Goal: Task Accomplishment & Management: Manage account settings

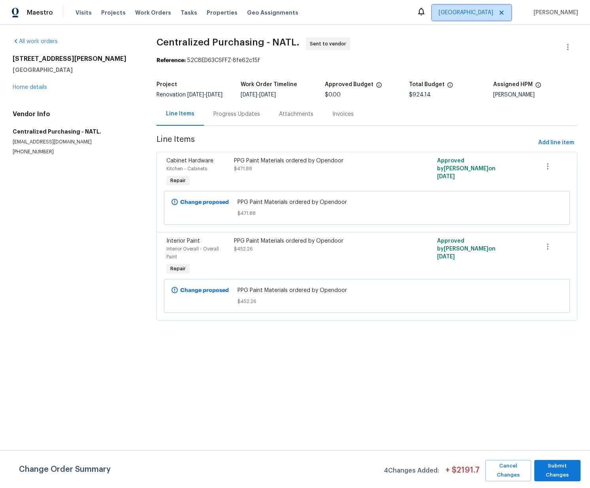
click at [506, 8] on span "Sacramento" at bounding box center [471, 13] width 79 height 16
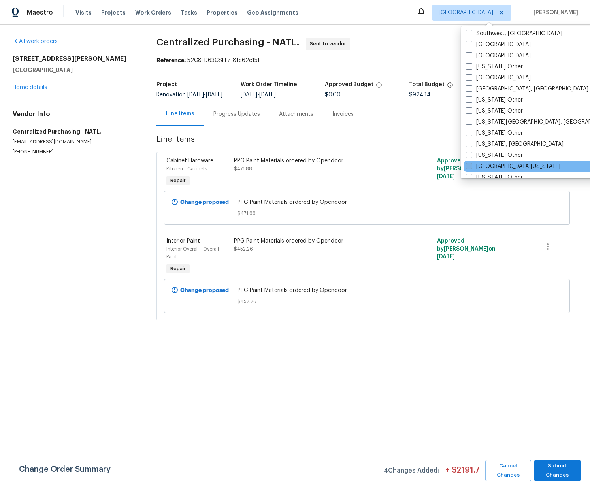
scroll to position [1194, 0]
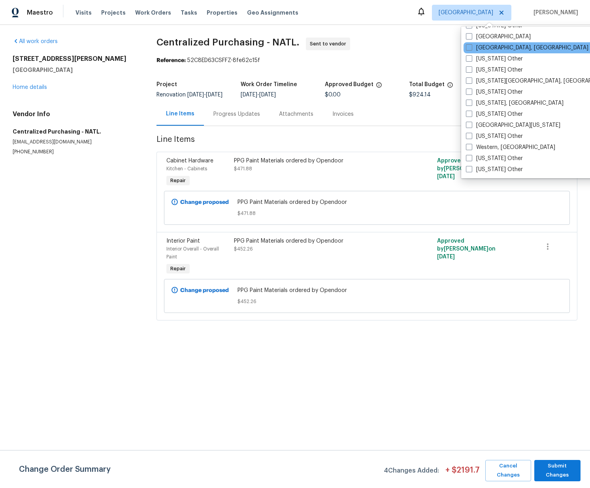
drag, startPoint x: 478, startPoint y: 38, endPoint x: 486, endPoint y: 42, distance: 9.4
click at [478, 38] on label "[GEOGRAPHIC_DATA]" at bounding box center [498, 37] width 65 height 8
click at [471, 38] on input "[GEOGRAPHIC_DATA]" at bounding box center [468, 35] width 5 height 5
checkbox input "true"
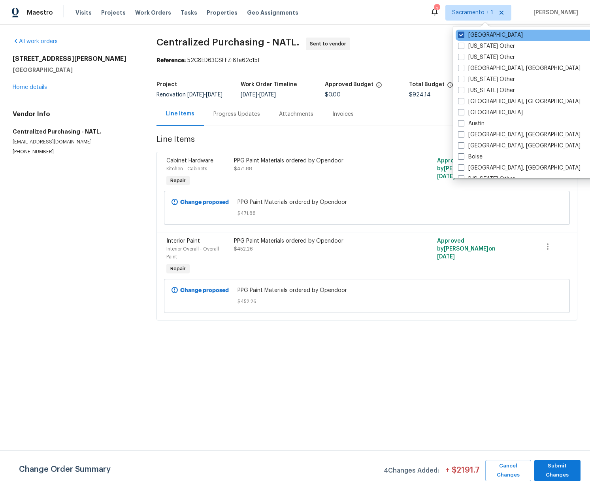
click at [476, 33] on label "[GEOGRAPHIC_DATA]" at bounding box center [490, 35] width 65 height 8
click at [475, 38] on label "[GEOGRAPHIC_DATA]" at bounding box center [490, 35] width 65 height 8
click at [463, 36] on input "Sacramento" at bounding box center [460, 33] width 5 height 5
checkbox input "false"
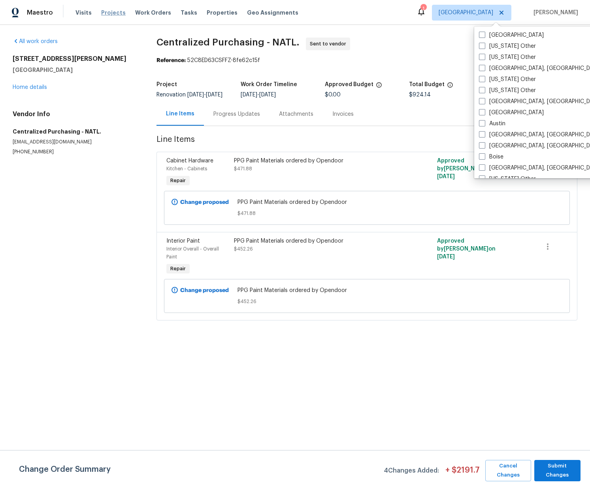
click at [111, 9] on span "Projects" at bounding box center [113, 13] width 25 height 8
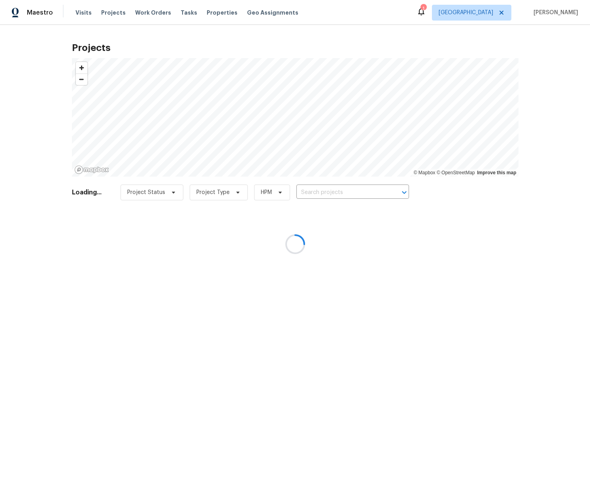
click at [364, 186] on div at bounding box center [295, 244] width 590 height 488
click at [348, 191] on div at bounding box center [295, 244] width 590 height 488
click at [348, 192] on div at bounding box center [295, 244] width 590 height 488
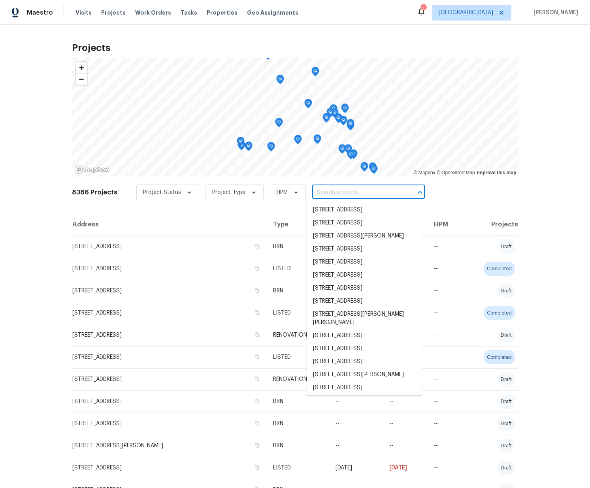
click at [348, 190] on input "text" at bounding box center [357, 193] width 91 height 12
paste input "6350 E Calle Orion, Tucson, AZ 85710"
type input "6350 E Calle Orion, Tucson, AZ 85710"
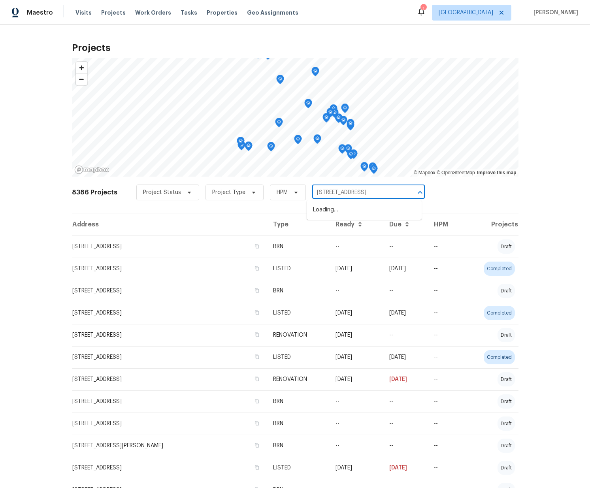
scroll to position [0, 9]
click at [343, 209] on li "6350 E Calle Orion, Tucson, AZ 85710" at bounding box center [364, 210] width 115 height 13
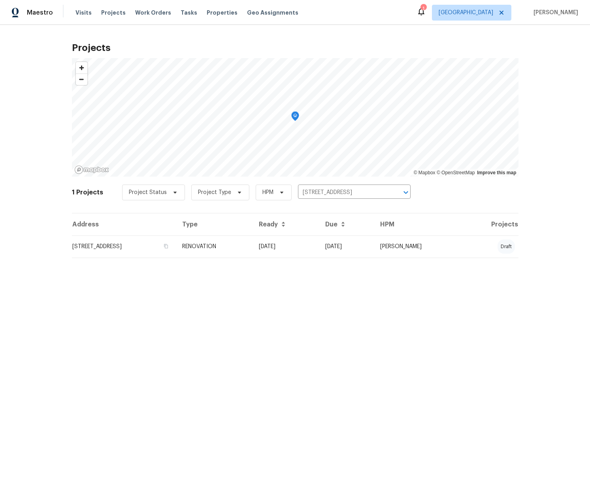
click at [176, 241] on td "6350 E Calle Orion, Tucson, AZ 85710" at bounding box center [124, 247] width 104 height 22
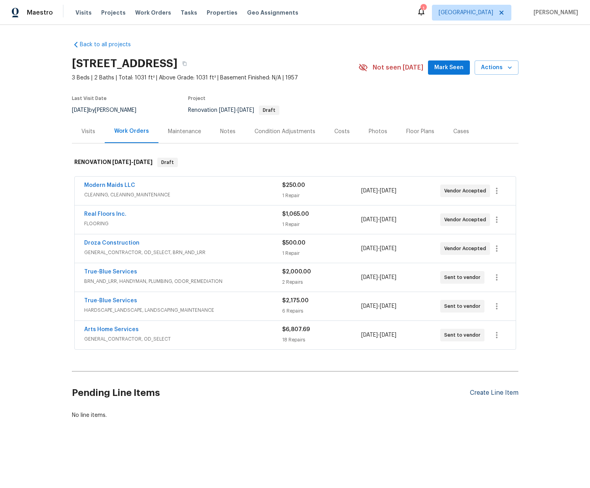
click at [496, 396] on div "Create Line Item" at bounding box center [494, 393] width 49 height 8
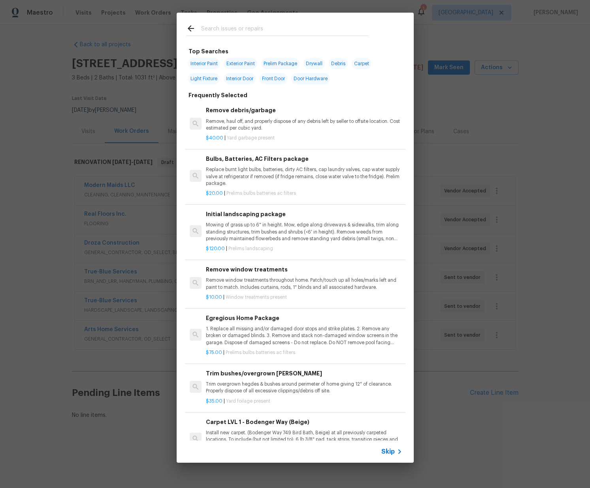
click at [232, 27] on input "text" at bounding box center [285, 30] width 168 height 12
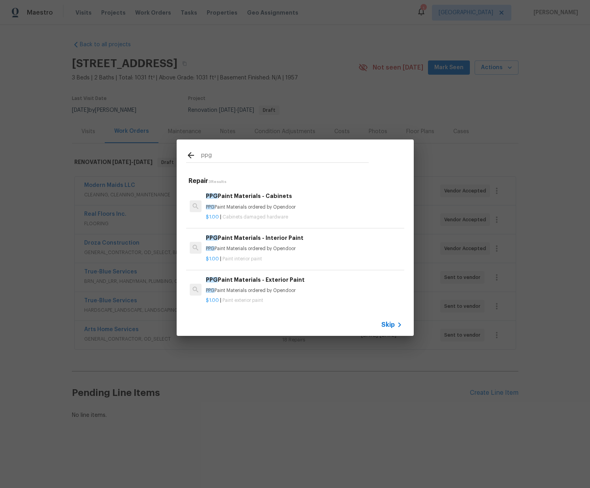
type input "ppg"
click at [232, 205] on p "PPG Paint Materials ordered by Opendoor" at bounding box center [304, 207] width 196 height 7
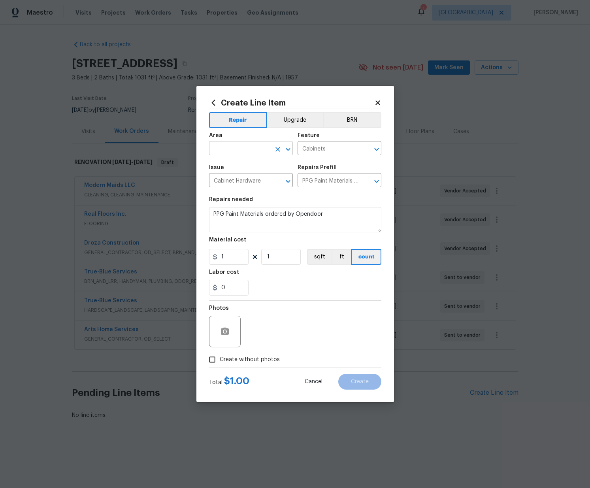
click at [232, 149] on input "text" at bounding box center [240, 149] width 62 height 12
click at [229, 168] on li "Kitchen" at bounding box center [251, 166] width 84 height 13
type input "Kitchen"
drag, startPoint x: 204, startPoint y: 251, endPoint x: 211, endPoint y: 256, distance: 9.3
click at [204, 251] on div "Create Line Item Repair Upgrade BRN Area Kitchen ​ Feature Cabinets ​ Issue Cab…" at bounding box center [295, 244] width 198 height 317
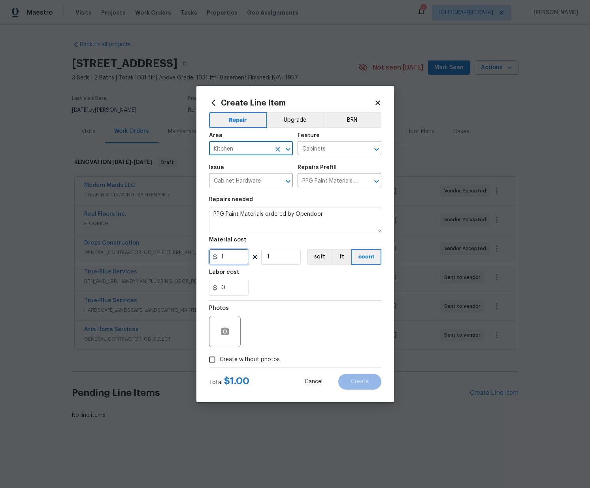
paste input "234.08"
type input "234.08"
drag, startPoint x: 266, startPoint y: 362, endPoint x: 268, endPoint y: 357, distance: 5.1
click at [266, 362] on span "Create without photos" at bounding box center [250, 360] width 60 height 8
click at [220, 362] on input "Create without photos" at bounding box center [212, 359] width 15 height 15
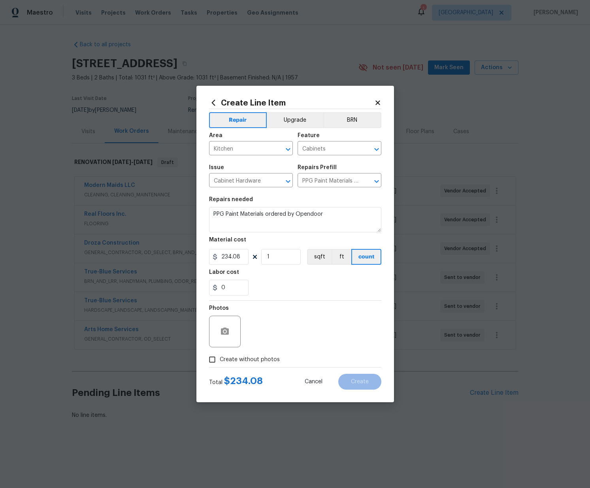
checkbox input "true"
click at [270, 337] on textarea at bounding box center [314, 332] width 134 height 32
type textarea "N/A"
click at [358, 372] on div "Total $ 234.08 Cancel Create" at bounding box center [295, 379] width 172 height 22
click at [358, 377] on button "Create" at bounding box center [359, 382] width 43 height 16
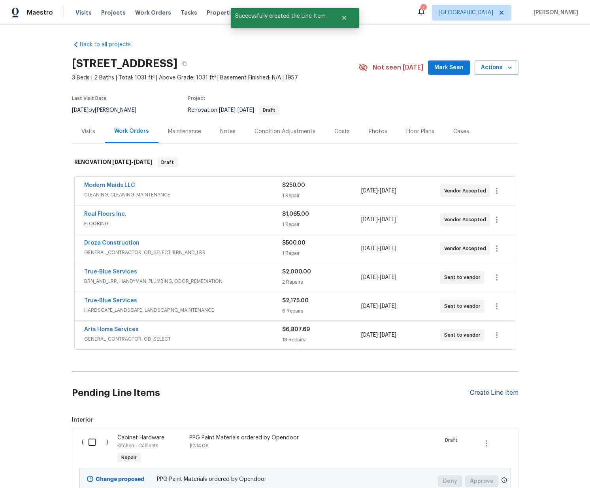
click at [483, 394] on div "Create Line Item" at bounding box center [494, 393] width 49 height 8
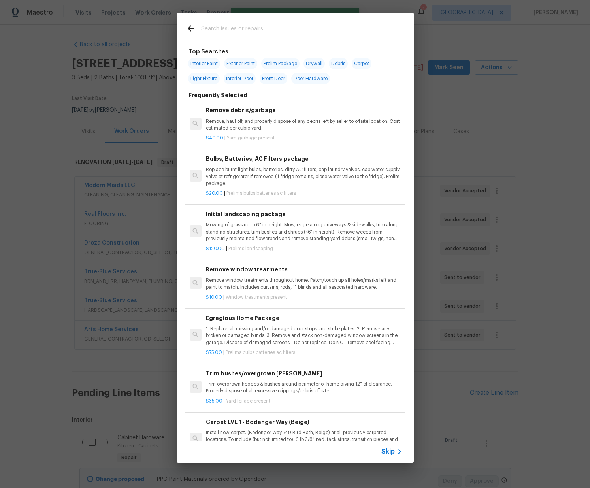
click at [245, 31] on input "text" at bounding box center [285, 30] width 168 height 12
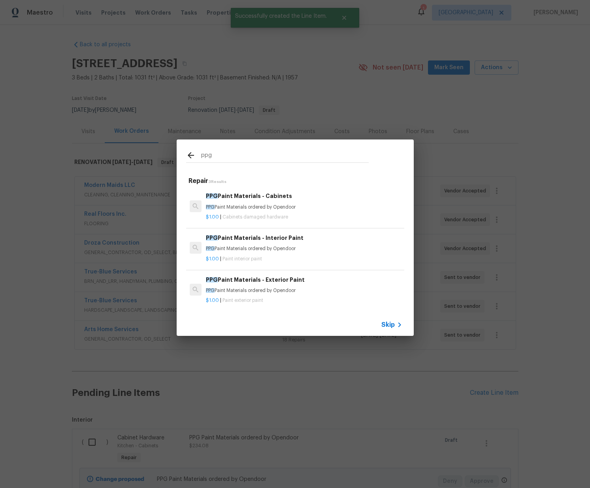
scroll to position [1, 0]
type input "ppg"
click at [264, 249] on p "PPG Paint Materials ordered by Opendoor" at bounding box center [304, 247] width 196 height 7
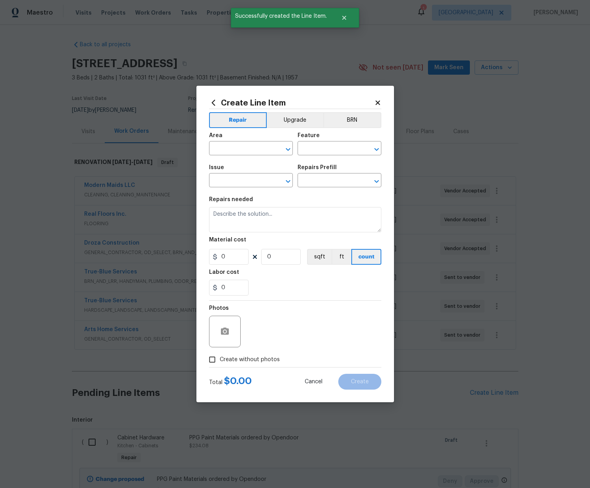
type input "Overall Paint"
type input "Interior Paint"
type input "PPG Paint Materials - Interior Paint $1.00"
type textarea "PPG Paint Materials ordered by Opendoor"
type input "1"
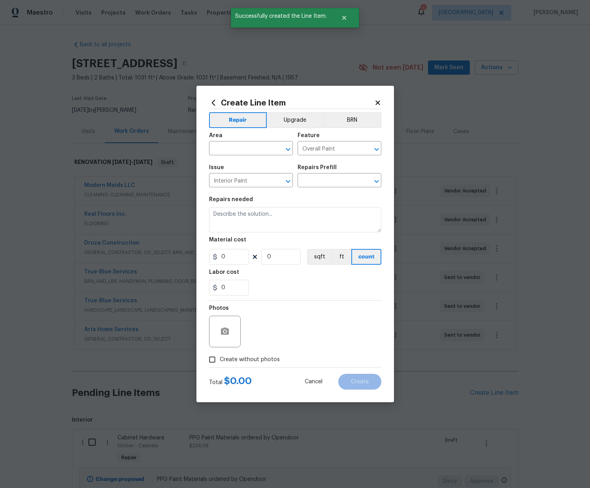
type input "1"
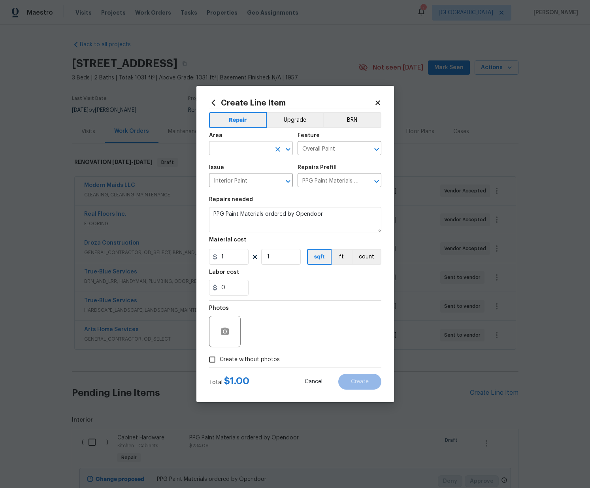
click at [258, 150] on input "text" at bounding box center [240, 149] width 62 height 12
click at [262, 181] on li "Interior Overall" at bounding box center [251, 179] width 84 height 13
type input "Interior Overall"
drag, startPoint x: 224, startPoint y: 260, endPoint x: 216, endPoint y: 267, distance: 10.9
click at [204, 260] on div "Create Line Item Repair Upgrade BRN Area Interior Overall ​ Feature Overall Pai…" at bounding box center [295, 244] width 198 height 317
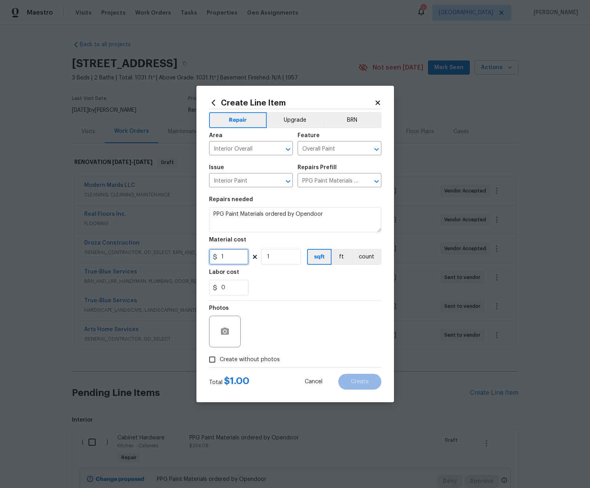
paste input "373.06"
type input "373.06"
click at [261, 361] on span "Create without photos" at bounding box center [250, 360] width 60 height 8
click at [220, 361] on input "Create without photos" at bounding box center [212, 359] width 15 height 15
checkbox input "true"
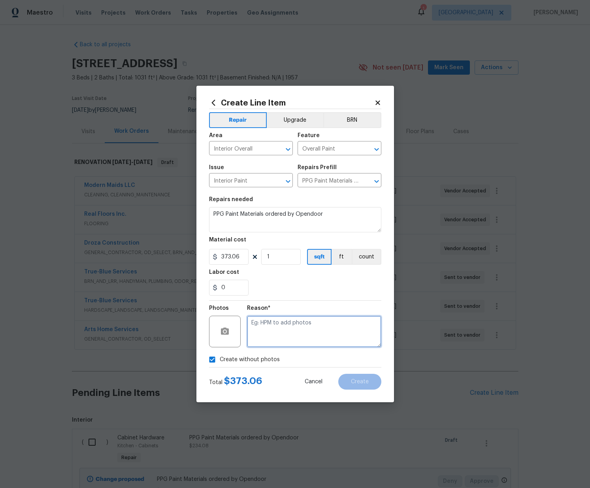
click at [268, 333] on textarea at bounding box center [314, 332] width 134 height 32
type textarea "N/A"
click at [375, 383] on button "Create" at bounding box center [359, 382] width 43 height 16
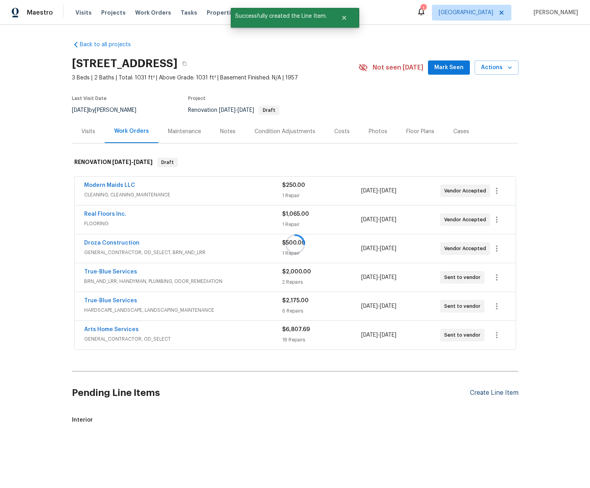
click at [492, 396] on div at bounding box center [295, 244] width 590 height 488
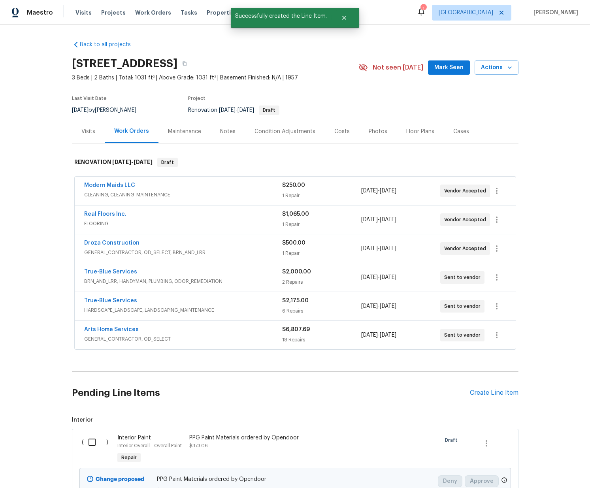
click at [511, 398] on div "Pending Line Items Create Line Item" at bounding box center [295, 393] width 447 height 37
click at [504, 394] on div "Create Line Item" at bounding box center [494, 393] width 49 height 8
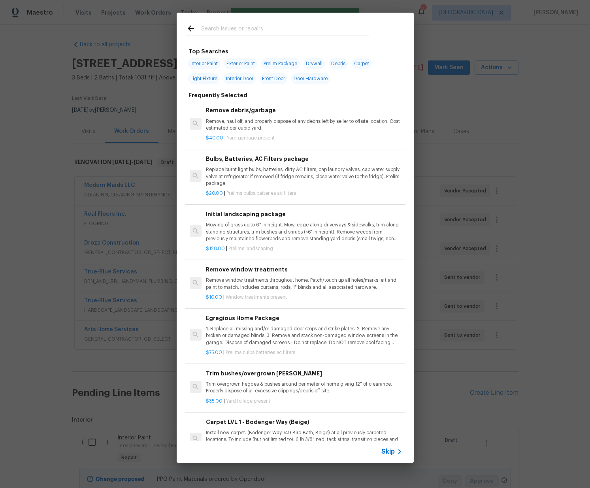
click at [251, 24] on input "text" at bounding box center [285, 30] width 168 height 12
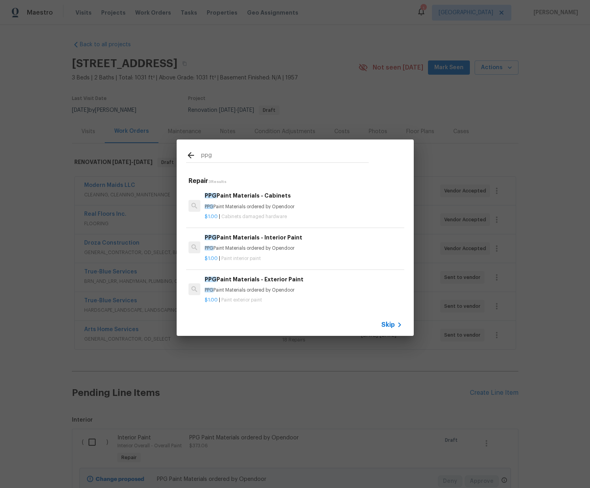
scroll to position [0, 0]
type input "ppg"
click at [265, 281] on h6 "PPG Paint Materials - Exterior Paint" at bounding box center [304, 279] width 196 height 9
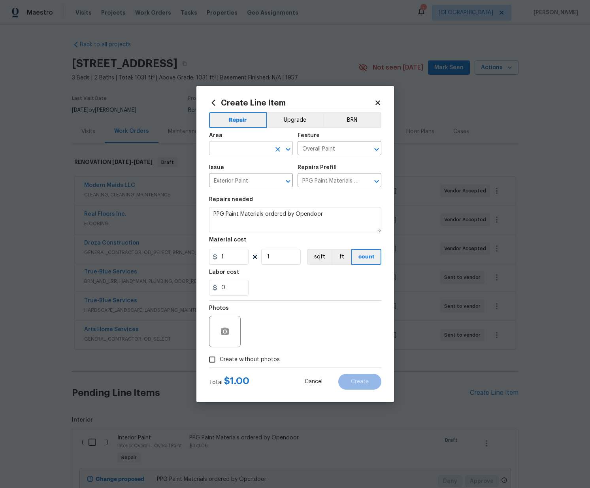
click at [249, 146] on input "text" at bounding box center [240, 149] width 62 height 12
click at [241, 181] on li "Exterior Overall" at bounding box center [251, 179] width 84 height 13
type input "Exterior Overall"
drag, startPoint x: 214, startPoint y: 257, endPoint x: 208, endPoint y: 259, distance: 6.8
click at [203, 257] on div "Create Line Item Repair Upgrade BRN Area Exterior Overall ​ Feature Overall Pai…" at bounding box center [295, 244] width 198 height 317
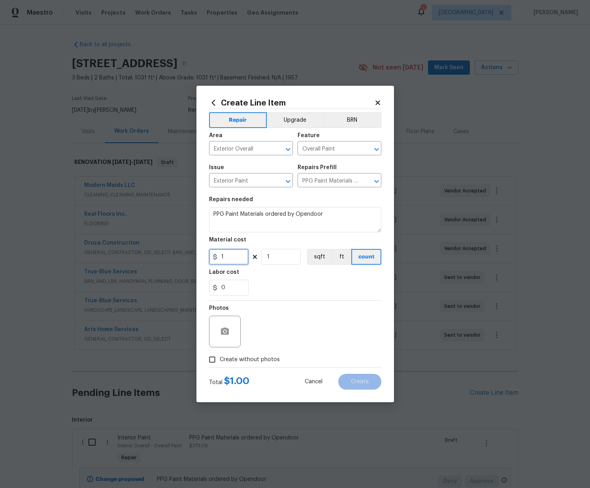
paste input "947.48"
type input "947.48"
click at [263, 357] on span "Create without photos" at bounding box center [250, 360] width 60 height 8
click at [220, 357] on input "Create without photos" at bounding box center [212, 359] width 15 height 15
checkbox input "true"
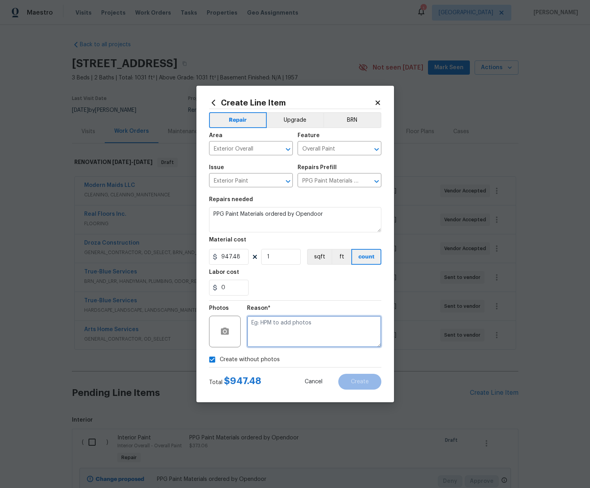
click at [266, 334] on textarea at bounding box center [314, 332] width 134 height 32
type textarea "N/A"
click at [374, 383] on button "Create" at bounding box center [359, 382] width 43 height 16
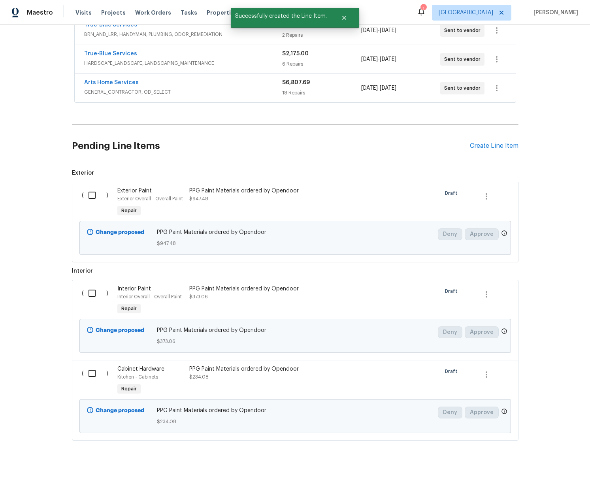
scroll to position [254, 0]
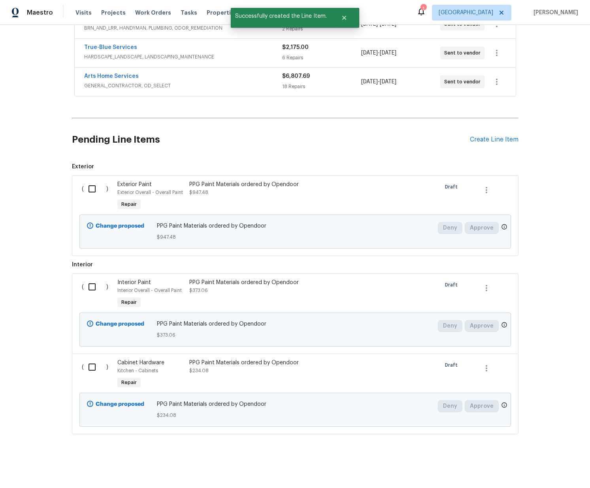
drag, startPoint x: 97, startPoint y: 188, endPoint x: 99, endPoint y: 218, distance: 29.7
click at [98, 190] on input "checkbox" at bounding box center [95, 189] width 23 height 17
checkbox input "true"
click at [96, 286] on input "checkbox" at bounding box center [95, 287] width 23 height 17
checkbox input "true"
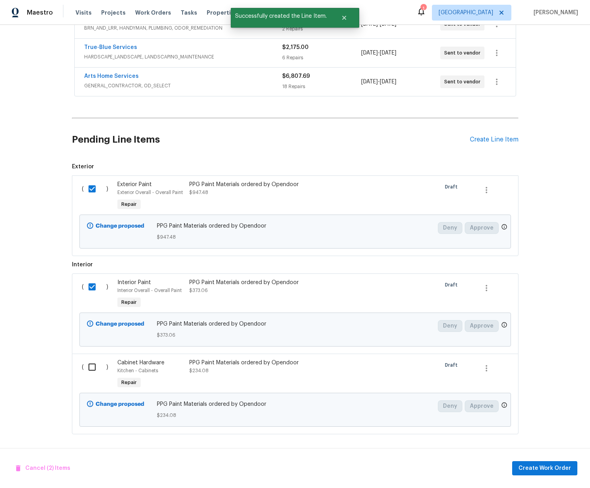
click at [91, 374] on input "checkbox" at bounding box center [95, 367] width 23 height 17
checkbox input "true"
click at [564, 471] on span "Create Work Order" at bounding box center [545, 469] width 53 height 10
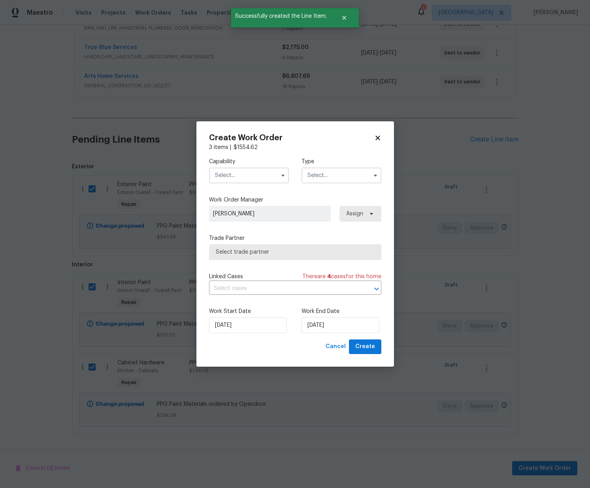
click at [248, 174] on input "text" at bounding box center [249, 176] width 80 height 16
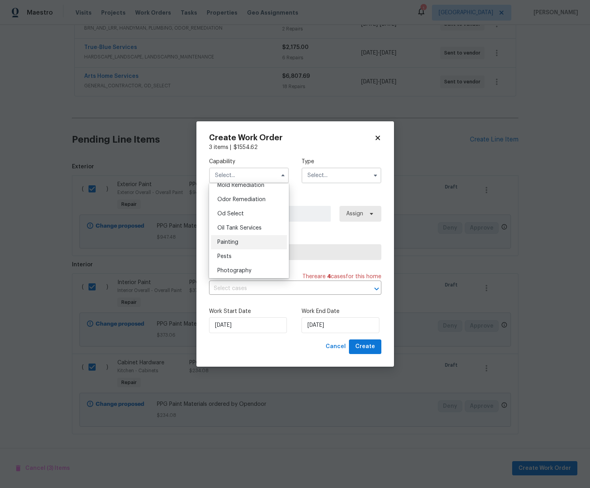
scroll to position [621, 0]
drag, startPoint x: 241, startPoint y: 236, endPoint x: 256, endPoint y: 228, distance: 17.0
click at [241, 236] on div "Painting" at bounding box center [249, 235] width 76 height 14
type input "Painting"
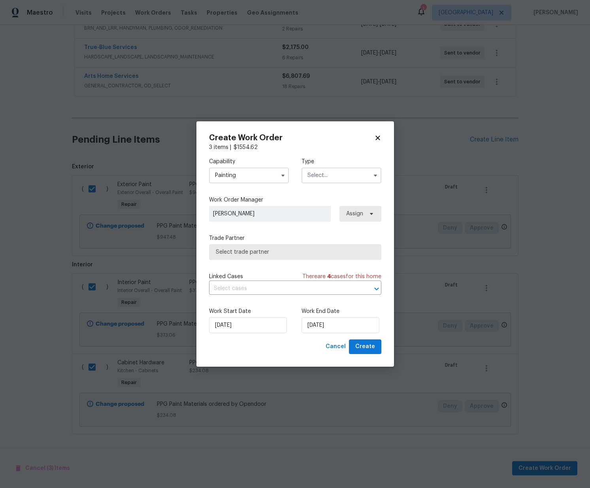
click at [351, 167] on div "Type" at bounding box center [342, 171] width 80 height 26
click at [349, 177] on input "text" at bounding box center [342, 176] width 80 height 16
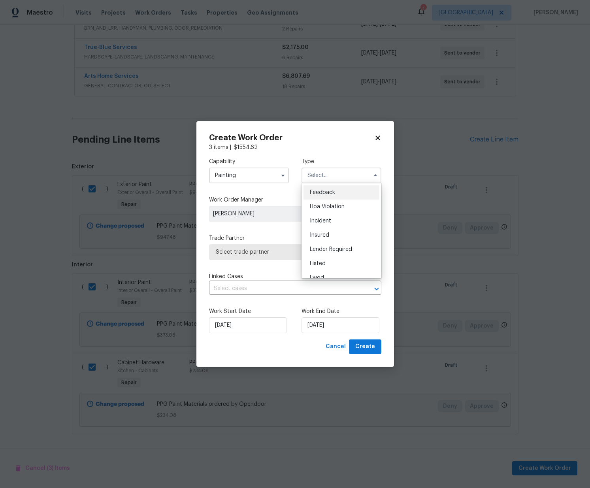
scroll to position [94, 0]
click at [345, 230] on div "Renovation" at bounding box center [342, 226] width 76 height 14
type input "Renovation"
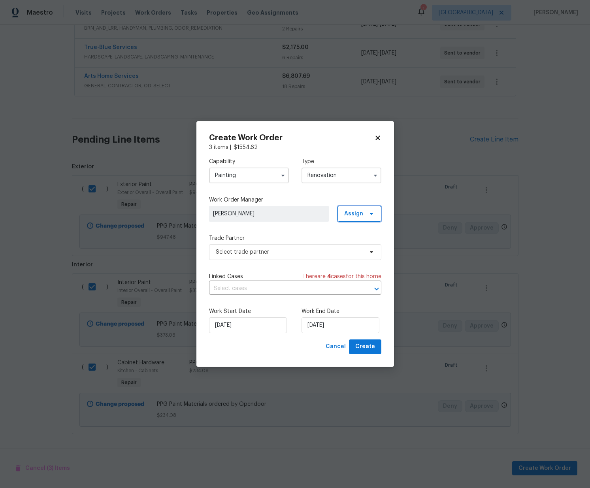
drag, startPoint x: 360, startPoint y: 214, endPoint x: 358, endPoint y: 221, distance: 7.3
click at [359, 214] on span "Assign" at bounding box center [353, 214] width 19 height 8
click at [354, 247] on div "Assign to me" at bounding box center [360, 247] width 34 height 8
click at [296, 256] on span "Select trade partner" at bounding box center [289, 252] width 147 height 8
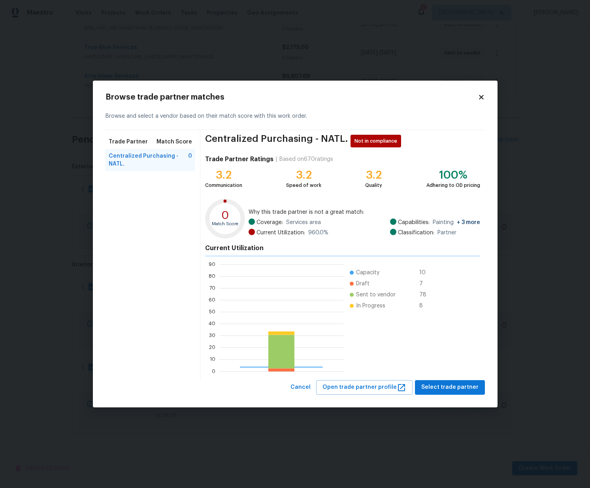
scroll to position [111, 124]
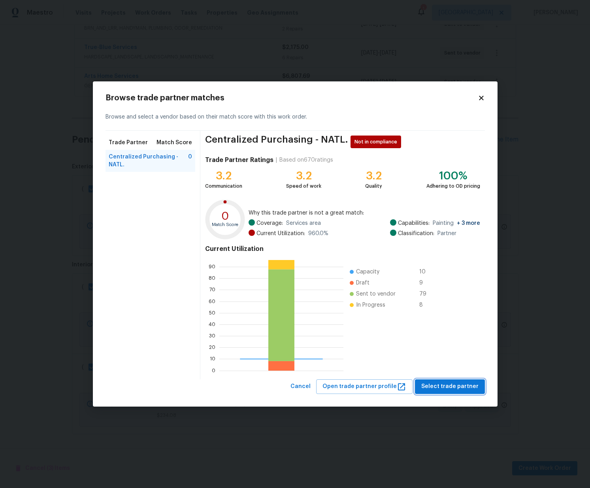
click at [435, 387] on span "Select trade partner" at bounding box center [449, 387] width 57 height 10
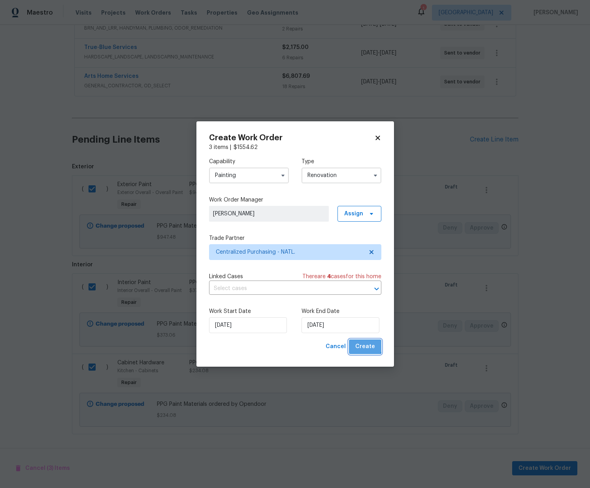
click at [364, 344] on span "Create" at bounding box center [365, 347] width 20 height 10
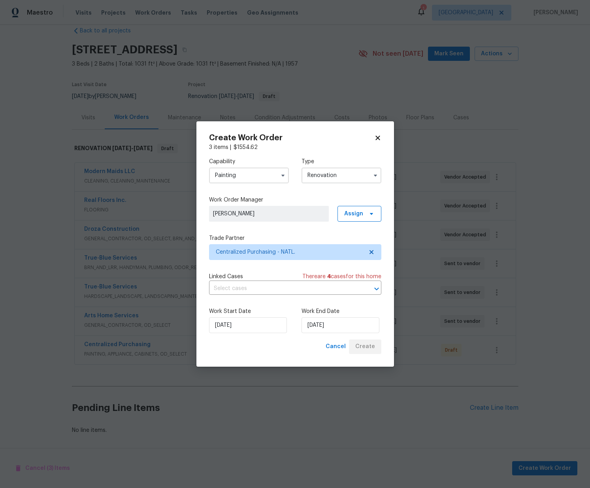
scroll to position [14, 0]
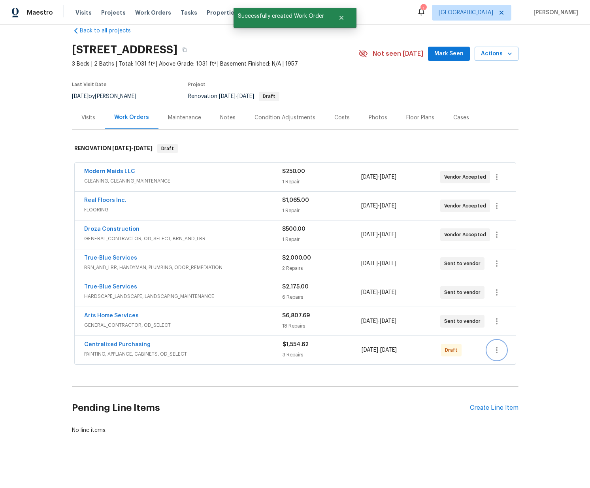
click at [498, 347] on icon "button" at bounding box center [496, 349] width 9 height 9
click at [509, 351] on li "Send to Vendor" at bounding box center [529, 350] width 85 height 13
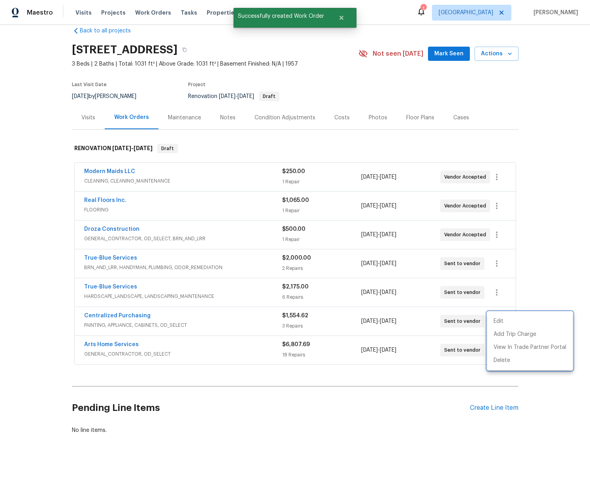
drag, startPoint x: 166, startPoint y: 322, endPoint x: 155, endPoint y: 320, distance: 11.2
click at [158, 321] on div at bounding box center [295, 244] width 590 height 488
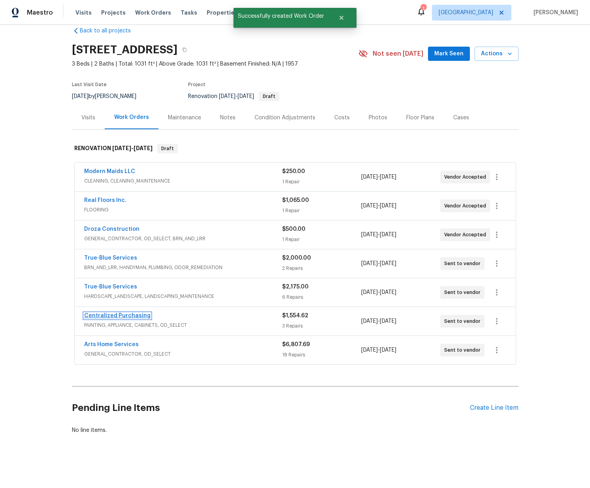
click at [130, 317] on link "Centralized Purchasing" at bounding box center [117, 316] width 66 height 6
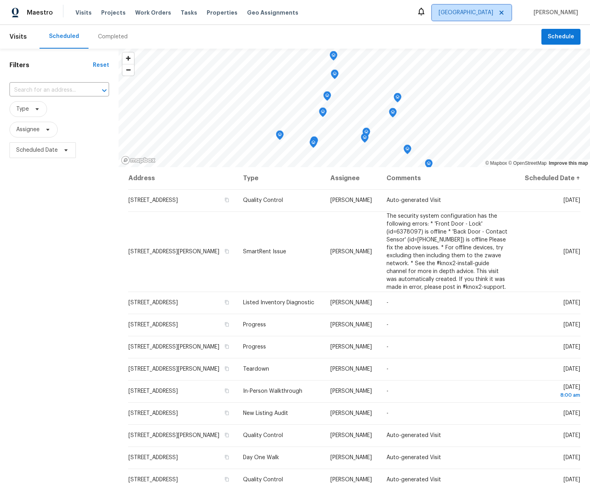
click at [493, 13] on span "Tucson" at bounding box center [466, 13] width 55 height 8
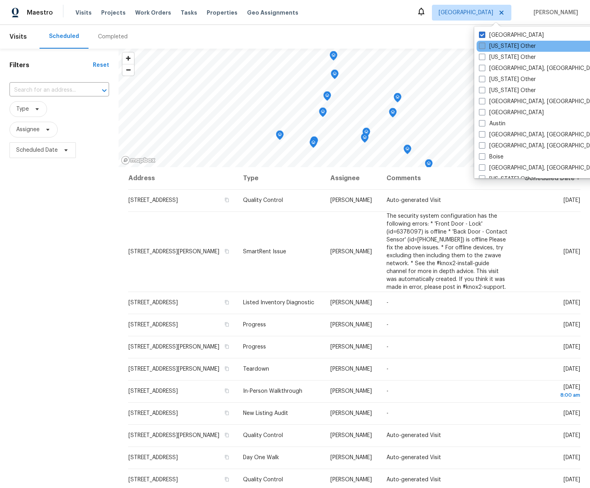
click at [486, 47] on label "[US_STATE] Other" at bounding box center [507, 46] width 57 height 8
click at [484, 47] on input "[US_STATE] Other" at bounding box center [481, 44] width 5 height 5
checkbox input "true"
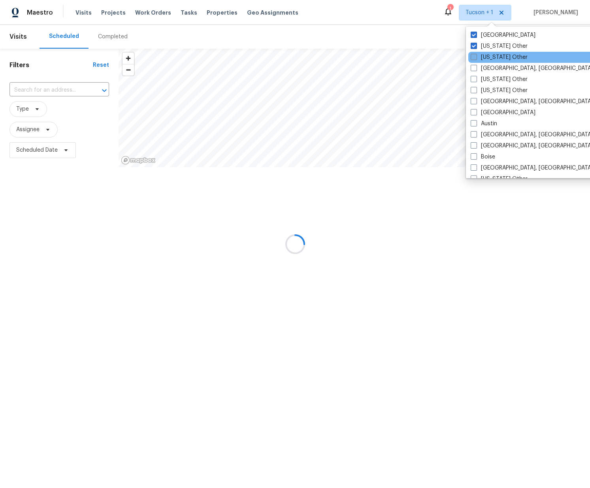
click at [483, 55] on label "[US_STATE] Other" at bounding box center [499, 57] width 57 height 8
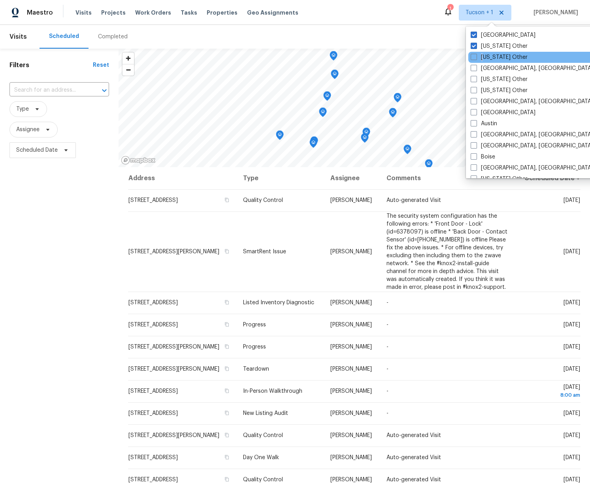
click at [475, 58] on span at bounding box center [474, 57] width 6 height 6
click at [475, 58] on input "[US_STATE] Other" at bounding box center [473, 55] width 5 height 5
checkbox input "true"
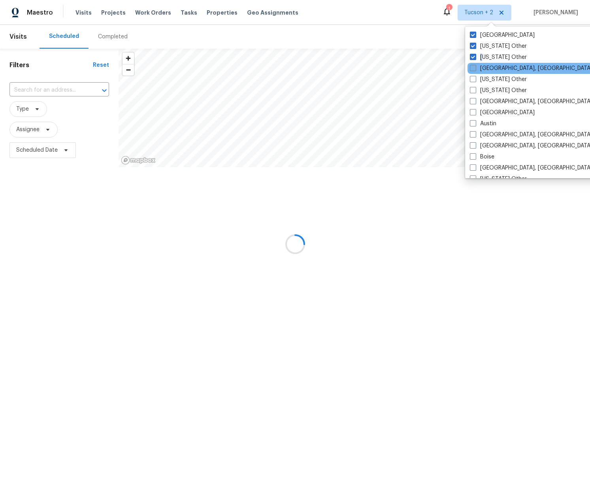
drag, startPoint x: 474, startPoint y: 67, endPoint x: 474, endPoint y: 75, distance: 8.3
click at [474, 67] on span at bounding box center [473, 68] width 6 height 6
click at [474, 67] on input "Albuquerque, NM" at bounding box center [472, 66] width 5 height 5
checkbox input "true"
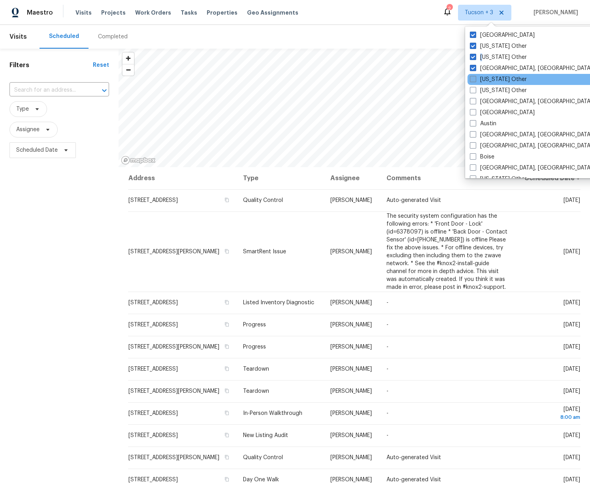
click at [474, 79] on span at bounding box center [473, 79] width 6 height 6
click at [474, 79] on input "Arizona Other" at bounding box center [472, 77] width 5 height 5
checkbox input "true"
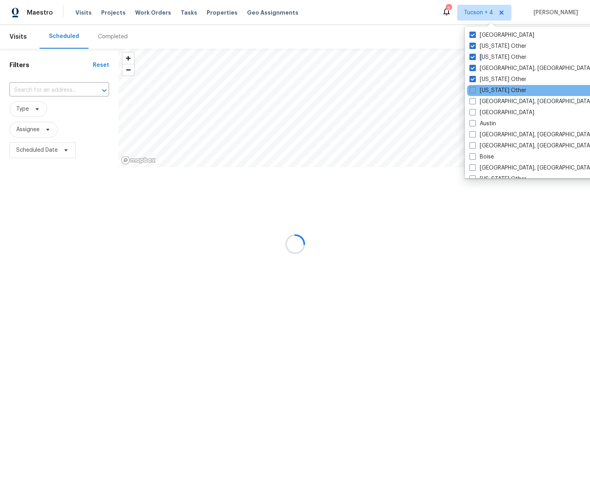
click at [473, 90] on span at bounding box center [473, 90] width 6 height 6
click at [473, 90] on input "Arkansas Other" at bounding box center [472, 89] width 5 height 5
checkbox input "true"
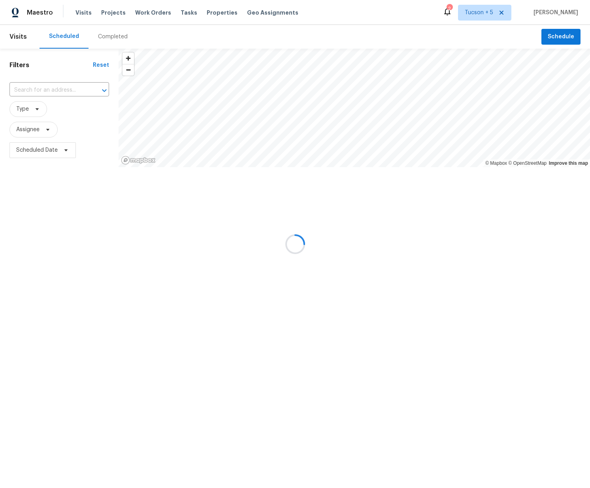
drag, startPoint x: 375, startPoint y: 32, endPoint x: 311, endPoint y: 28, distance: 64.1
click at [373, 31] on div at bounding box center [295, 244] width 590 height 488
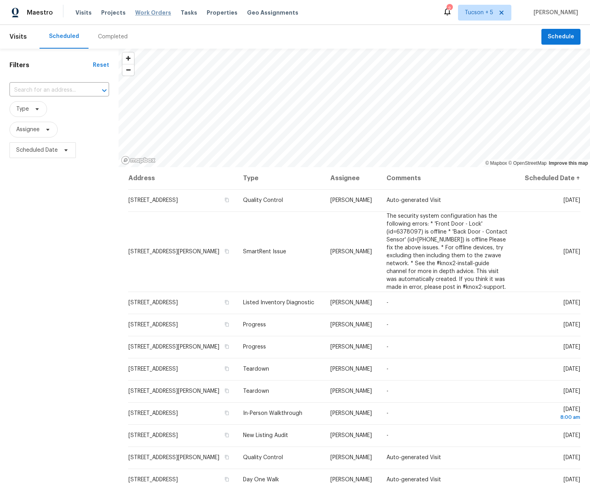
click at [150, 14] on span "Work Orders" at bounding box center [153, 13] width 36 height 8
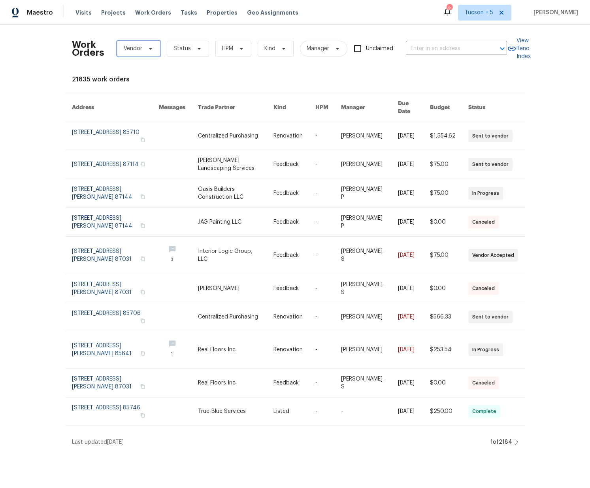
click at [136, 48] on span "Vendor" at bounding box center [133, 49] width 19 height 8
drag, startPoint x: 195, startPoint y: 47, endPoint x: 194, endPoint y: 51, distance: 4.9
click at [196, 46] on icon at bounding box center [199, 48] width 6 height 6
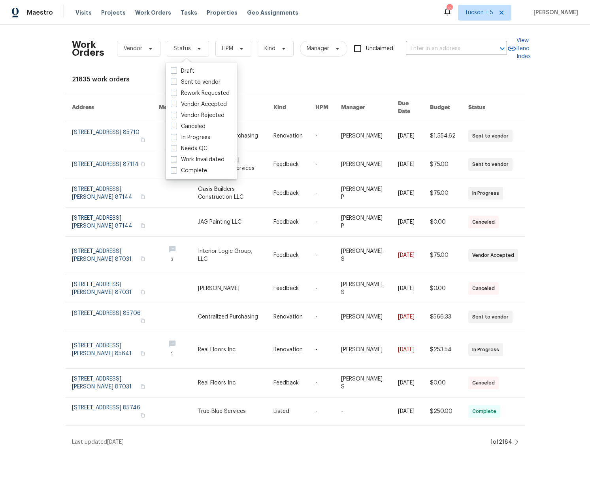
click at [176, 149] on span at bounding box center [174, 148] width 6 height 6
click at [176, 149] on input "Needs QC" at bounding box center [173, 147] width 5 height 5
checkbox input "true"
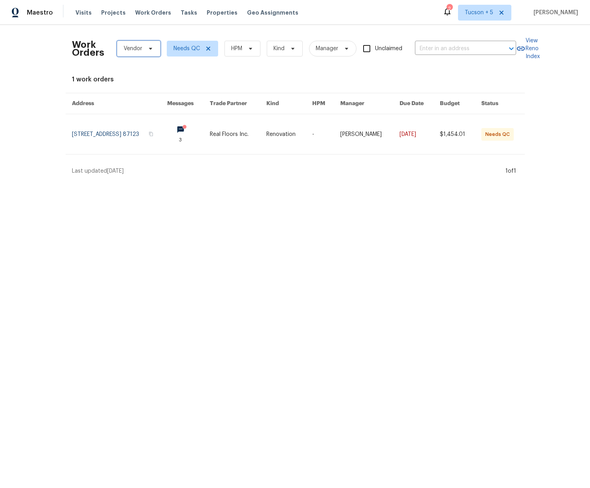
click at [143, 47] on span "Vendor" at bounding box center [138, 49] width 43 height 16
drag, startPoint x: 177, startPoint y: 73, endPoint x: 121, endPoint y: 70, distance: 57.0
click at [119, 70] on div "centralized Centralized Purchasing - NATL. (Non-Compliant)" at bounding box center [184, 81] width 136 height 38
type input "Centralized"
drag, startPoint x: 393, startPoint y: 254, endPoint x: 453, endPoint y: 99, distance: 166.2
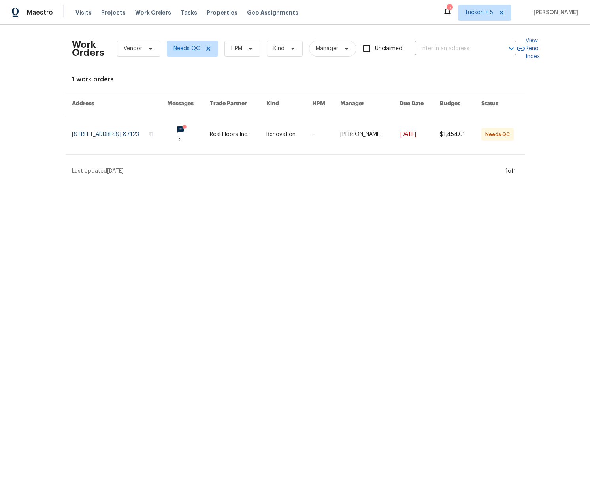
click at [394, 181] on html "Maestro Visits Projects Work Orders Tasks Properties Geo Assignments 2 Tucson +…" at bounding box center [295, 90] width 590 height 181
drag, startPoint x: 142, startPoint y: 42, endPoint x: 147, endPoint y: 60, distance: 18.5
click at [143, 43] on span "Vendor" at bounding box center [138, 49] width 43 height 16
drag, startPoint x: 492, startPoint y: 21, endPoint x: 488, endPoint y: 11, distance: 11.7
click at [493, 21] on div "Maestro Visits Projects Work Orders Tasks Properties Geo Assignments 2 Tucson +…" at bounding box center [295, 12] width 590 height 25
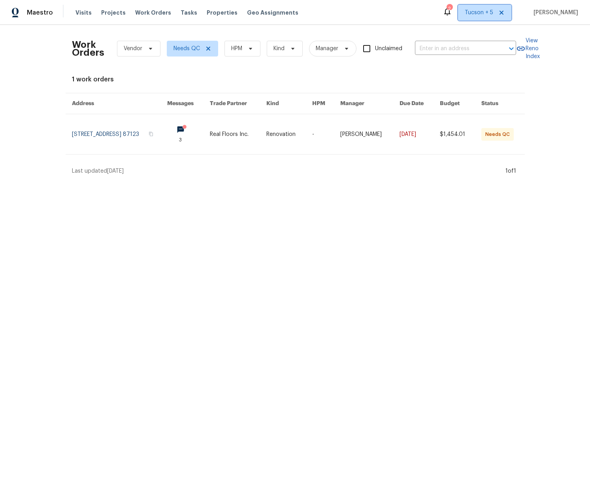
click at [487, 11] on span "Tucson + 5" at bounding box center [479, 13] width 28 height 8
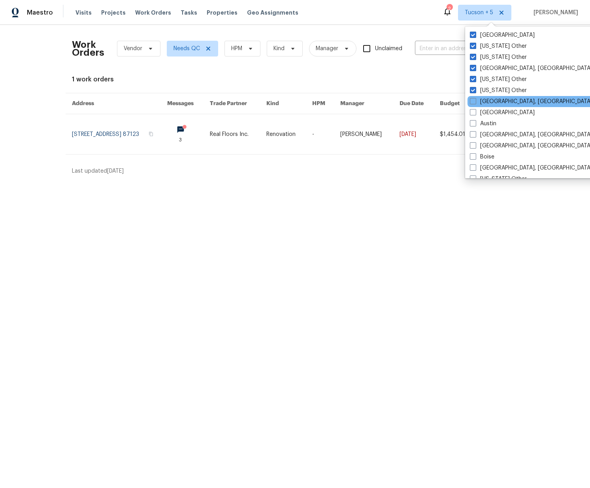
drag, startPoint x: 494, startPoint y: 100, endPoint x: 494, endPoint y: 106, distance: 6.0
click at [494, 101] on label "Asheville, NC" at bounding box center [531, 102] width 123 height 8
click at [475, 101] on input "Asheville, NC" at bounding box center [472, 100] width 5 height 5
checkbox input "true"
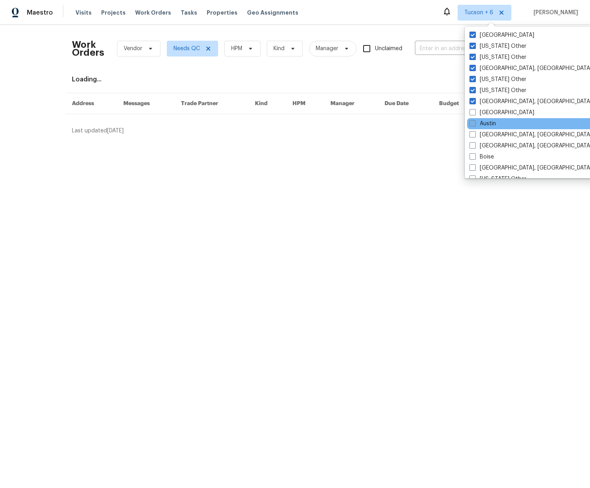
drag, startPoint x: 491, startPoint y: 112, endPoint x: 490, endPoint y: 121, distance: 8.4
click at [491, 113] on label "Atlanta" at bounding box center [502, 113] width 65 height 8
click at [475, 113] on input "Atlanta" at bounding box center [472, 111] width 5 height 5
checkbox input "true"
drag, startPoint x: 489, startPoint y: 123, endPoint x: 490, endPoint y: 128, distance: 5.5
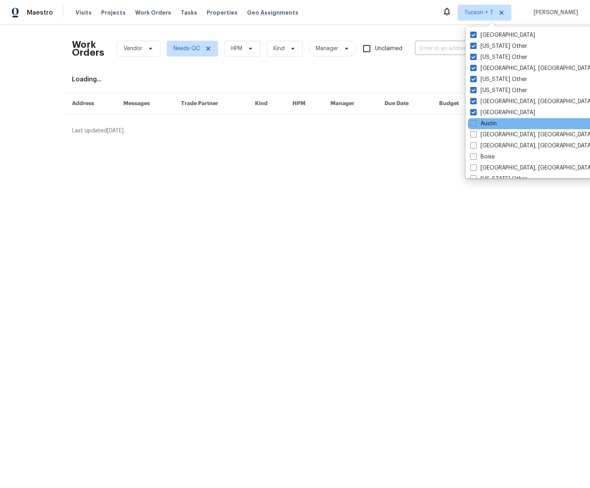
click at [489, 124] on label "Austin" at bounding box center [483, 124] width 26 height 8
click at [475, 124] on input "Austin" at bounding box center [472, 122] width 5 height 5
checkbox input "true"
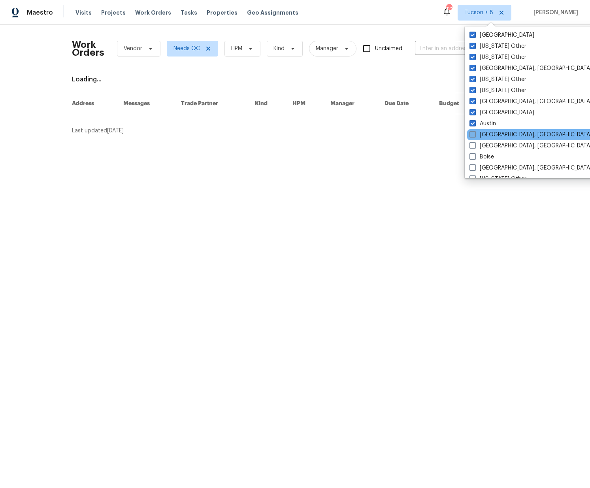
click at [489, 134] on label "Baltimore, MD" at bounding box center [531, 135] width 123 height 8
click at [475, 134] on input "Baltimore, MD" at bounding box center [472, 133] width 5 height 5
checkbox input "true"
click at [489, 143] on label "Birmingham, AL" at bounding box center [531, 146] width 123 height 8
click at [475, 143] on input "Birmingham, AL" at bounding box center [472, 144] width 5 height 5
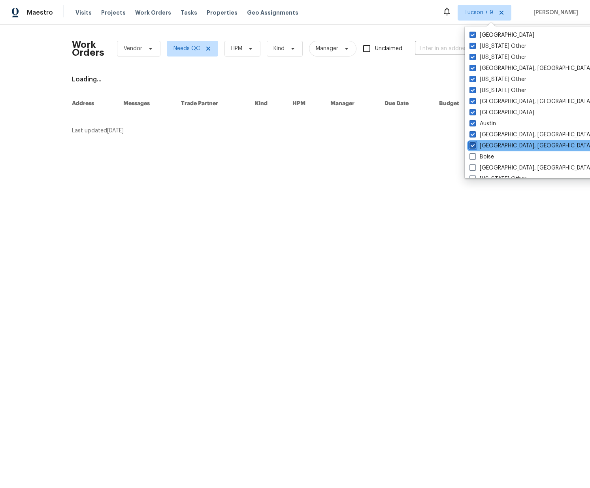
checkbox input "true"
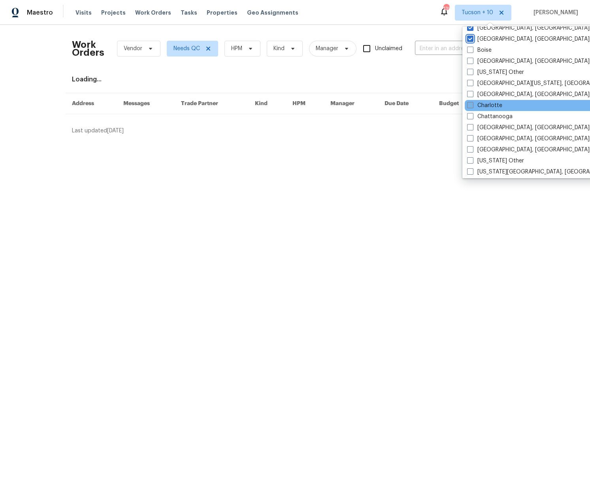
scroll to position [112, 0]
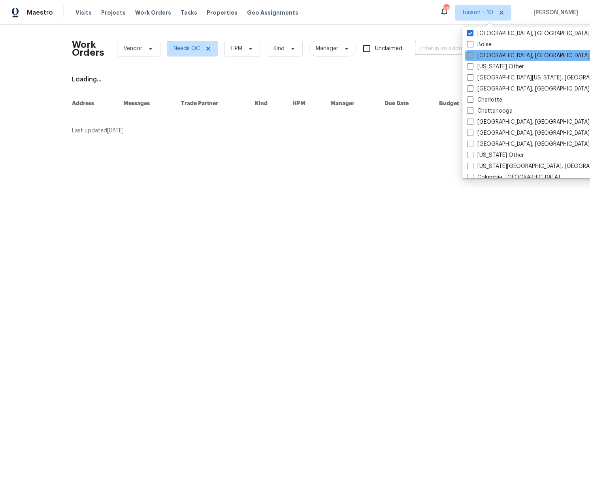
drag, startPoint x: 484, startPoint y: 45, endPoint x: 487, endPoint y: 53, distance: 7.5
click at [484, 45] on label "Boise" at bounding box center [479, 45] width 25 height 8
click at [472, 45] on input "Boise" at bounding box center [469, 43] width 5 height 5
checkbox input "true"
drag, startPoint x: 487, startPoint y: 54, endPoint x: 487, endPoint y: 59, distance: 4.8
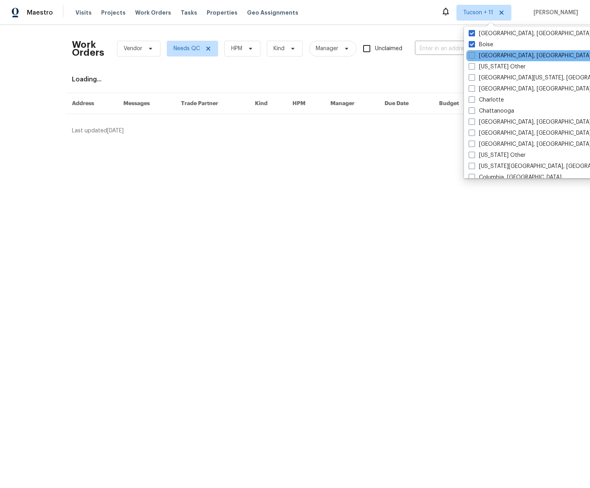
click at [487, 55] on label "Boston, MA" at bounding box center [530, 56] width 123 height 8
click at [474, 55] on input "Boston, MA" at bounding box center [471, 54] width 5 height 5
checkbox input "true"
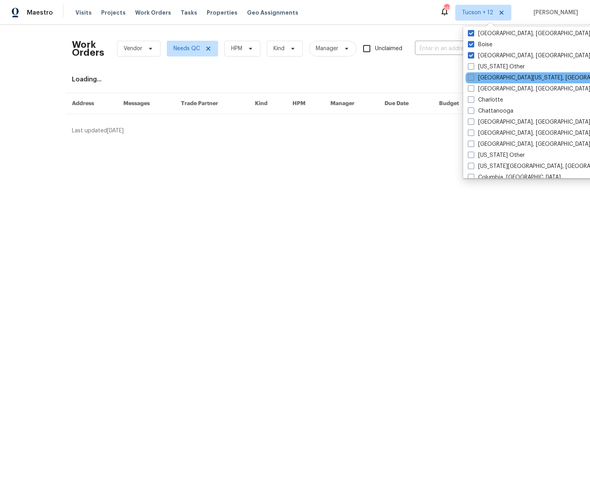
drag, startPoint x: 487, startPoint y: 68, endPoint x: 487, endPoint y: 74, distance: 5.9
click at [487, 69] on label "California Other" at bounding box center [496, 67] width 57 height 8
click at [473, 68] on input "California Other" at bounding box center [470, 65] width 5 height 5
checkbox input "true"
drag, startPoint x: 487, startPoint y: 77, endPoint x: 488, endPoint y: 82, distance: 4.9
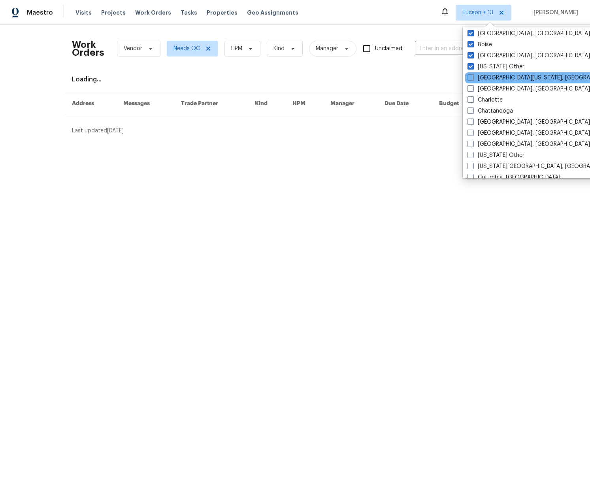
click at [488, 79] on label "Central California, CA" at bounding box center [544, 78] width 152 height 8
click at [473, 79] on input "Central California, CA" at bounding box center [470, 76] width 5 height 5
checkbox input "true"
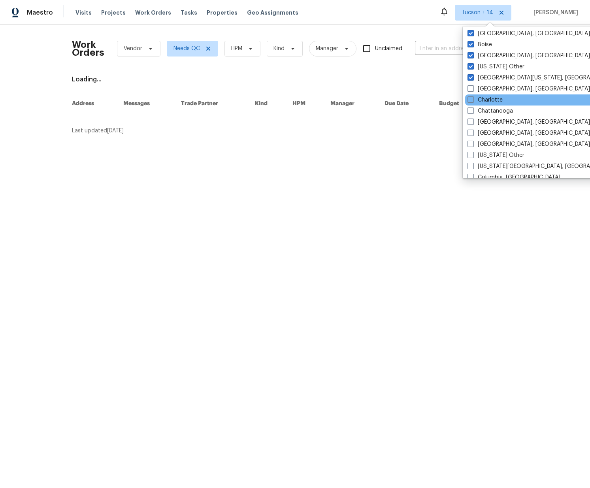
drag, startPoint x: 488, startPoint y: 89, endPoint x: 487, endPoint y: 96, distance: 6.4
click at [488, 91] on label "Charleston, SC" at bounding box center [529, 89] width 123 height 8
click at [473, 90] on input "Charleston, SC" at bounding box center [470, 87] width 5 height 5
checkbox input "true"
click at [487, 103] on label "Charlotte" at bounding box center [485, 100] width 35 height 8
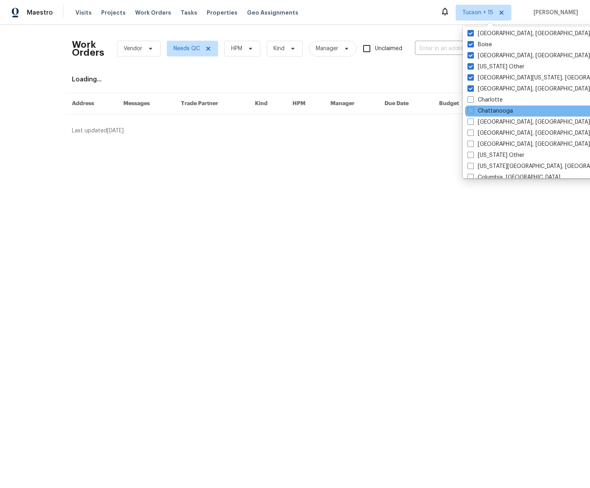
click at [473, 101] on input "Charlotte" at bounding box center [470, 98] width 5 height 5
checkbox input "true"
drag, startPoint x: 487, startPoint y: 111, endPoint x: 487, endPoint y: 124, distance: 13.0
click at [487, 112] on label "Chattanooga" at bounding box center [490, 111] width 45 height 8
click at [473, 112] on input "Chattanooga" at bounding box center [470, 109] width 5 height 5
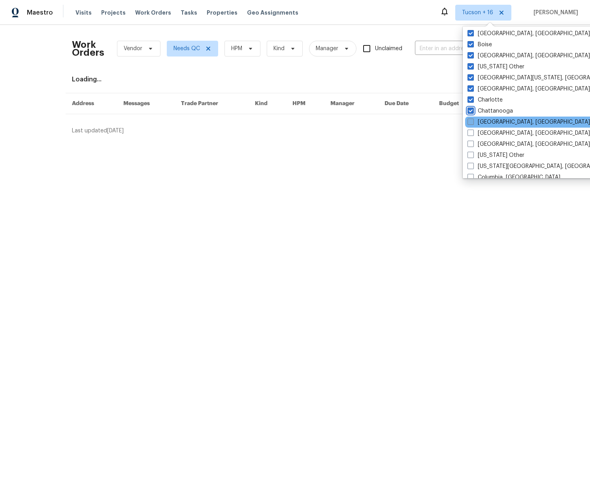
checkbox input "true"
click at [486, 127] on div "Tucson Arkansas Other Arizona Other Albuquerque, NM Alaska Other Alabama Other …" at bounding box center [545, 102] width 164 height 152
drag, startPoint x: 487, startPoint y: 123, endPoint x: 487, endPoint y: 134, distance: 11.1
click at [487, 124] on label "Chicago, IL" at bounding box center [529, 122] width 123 height 8
click at [473, 123] on input "Chicago, IL" at bounding box center [470, 120] width 5 height 5
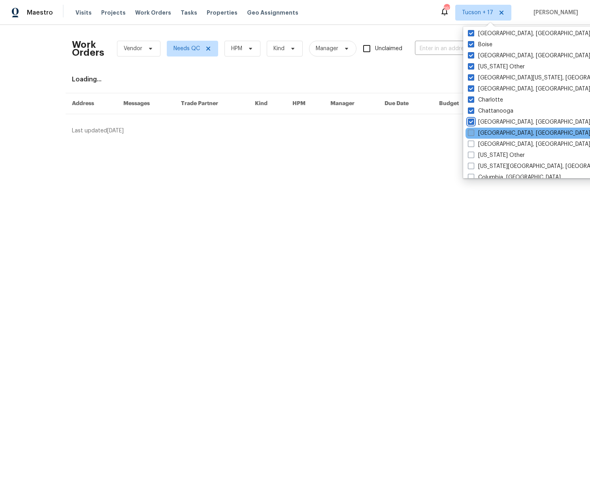
checkbox input "true"
drag, startPoint x: 487, startPoint y: 137, endPoint x: 486, endPoint y: 144, distance: 7.6
click at [487, 137] on label "Cincinnati, OH" at bounding box center [529, 133] width 123 height 8
click at [473, 134] on input "Cincinnati, OH" at bounding box center [470, 131] width 5 height 5
checkbox input "true"
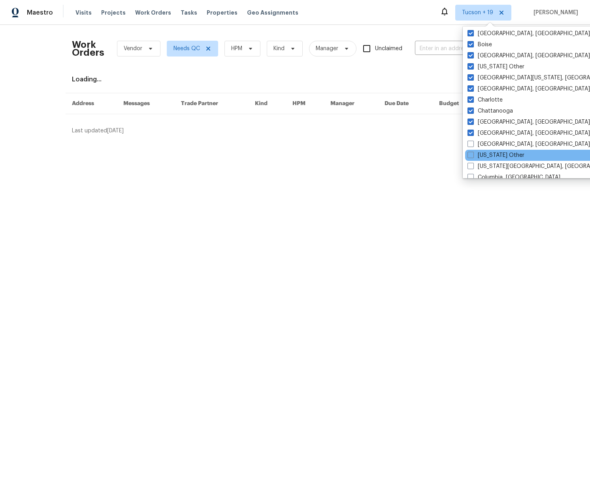
click at [486, 150] on div "Colorado Other" at bounding box center [544, 155] width 159 height 11
click at [487, 147] on label "Cleveland, OH" at bounding box center [529, 144] width 123 height 8
click at [473, 145] on input "Cleveland, OH" at bounding box center [470, 142] width 5 height 5
checkbox input "true"
click at [486, 155] on label "Colorado Other" at bounding box center [494, 155] width 57 height 8
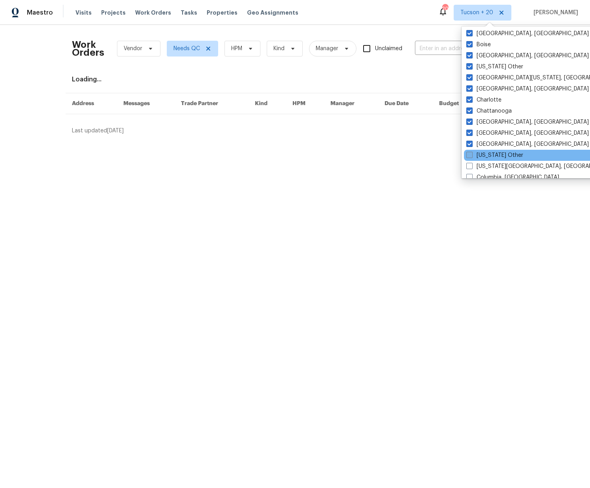
click at [472, 155] on input "Colorado Other" at bounding box center [468, 153] width 5 height 5
checkbox input "true"
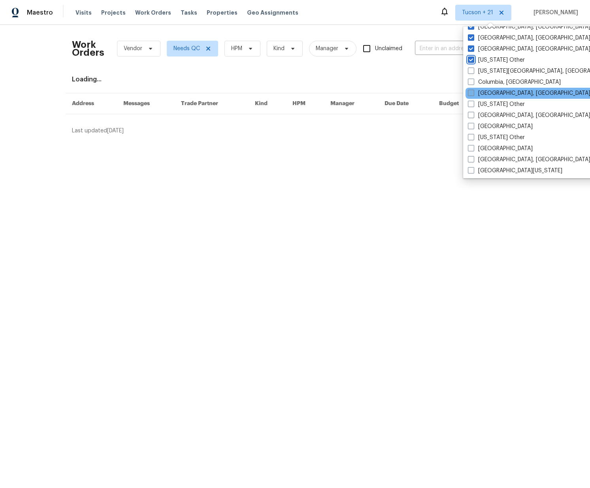
scroll to position [208, 0]
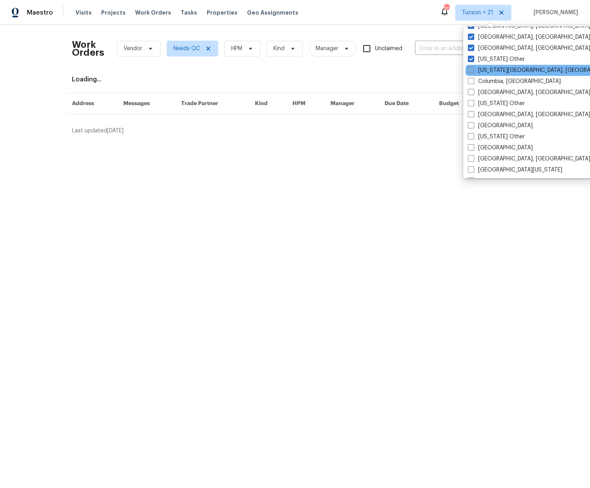
click at [481, 71] on label "Colorado Springs, CO" at bounding box center [544, 70] width 152 height 8
click at [482, 83] on label "Columbia, SC" at bounding box center [514, 81] width 93 height 8
click at [473, 83] on input "Columbia, SC" at bounding box center [470, 79] width 5 height 5
checkbox input "true"
click at [483, 70] on label "Colorado Springs, CO" at bounding box center [543, 70] width 152 height 8
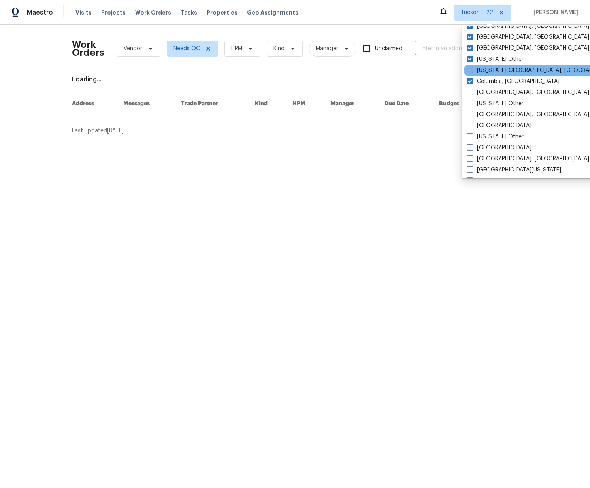
click at [472, 70] on input "Colorado Springs, CO" at bounding box center [469, 68] width 5 height 5
checkbox input "true"
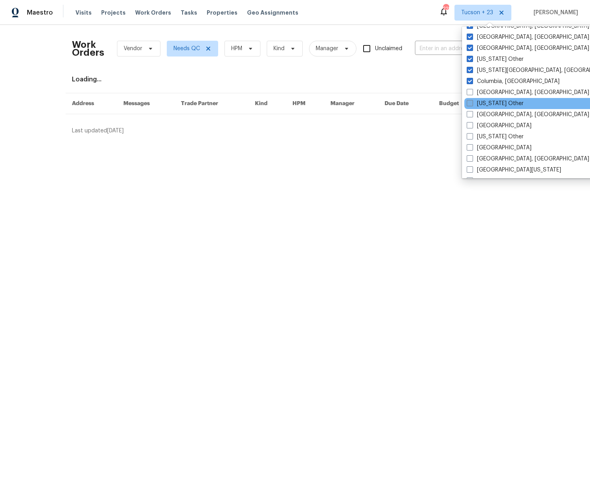
drag, startPoint x: 484, startPoint y: 94, endPoint x: 487, endPoint y: 101, distance: 7.6
click at [485, 94] on label "Columbus, OH" at bounding box center [528, 93] width 123 height 8
click at [472, 94] on input "Columbus, OH" at bounding box center [469, 91] width 5 height 5
checkbox input "true"
drag, startPoint x: 488, startPoint y: 106, endPoint x: 489, endPoint y: 112, distance: 6.4
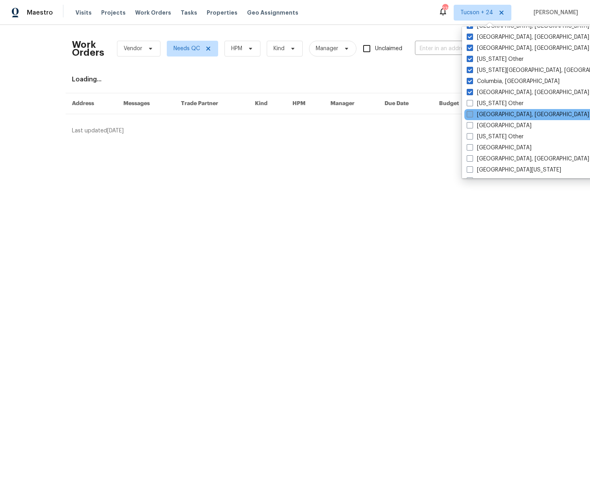
click at [488, 106] on label "Connecticut Other" at bounding box center [495, 104] width 57 height 8
click at [472, 105] on input "Connecticut Other" at bounding box center [469, 102] width 5 height 5
checkbox input "true"
click at [489, 117] on label "Corpus Christi, TX" at bounding box center [528, 115] width 123 height 8
click at [472, 116] on input "Corpus Christi, TX" at bounding box center [469, 113] width 5 height 5
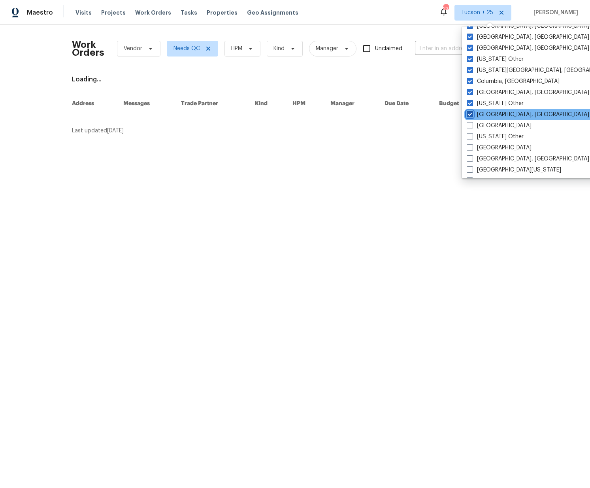
checkbox input "true"
click at [485, 126] on label "Dallas" at bounding box center [499, 126] width 65 height 8
click at [472, 126] on input "Dallas" at bounding box center [469, 124] width 5 height 5
checkbox input "true"
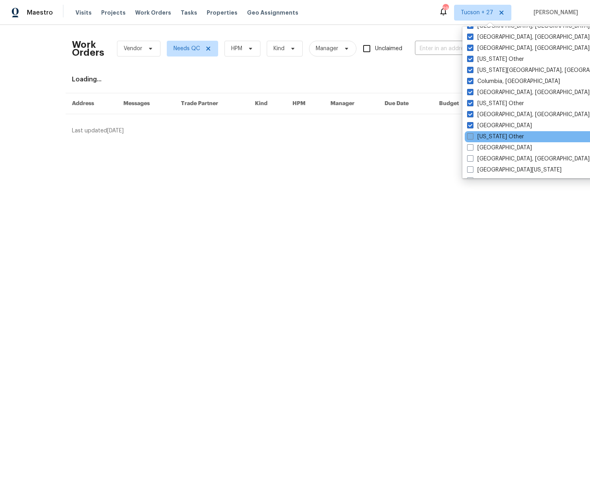
click at [485, 139] on label "Delaware Other" at bounding box center [495, 137] width 57 height 8
click at [472, 138] on input "Delaware Other" at bounding box center [469, 135] width 5 height 5
checkbox input "true"
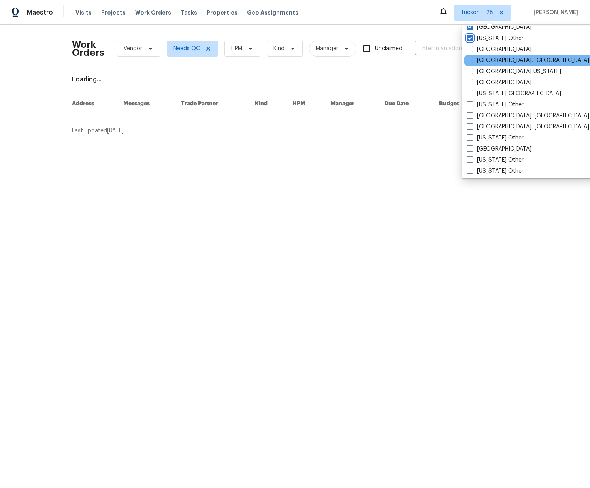
scroll to position [313, 0]
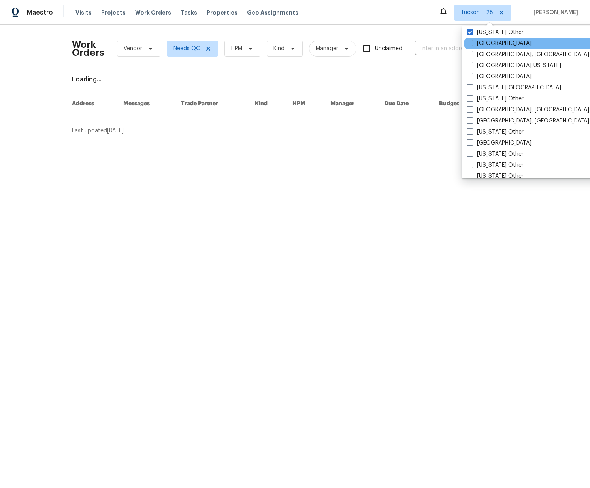
click at [475, 48] on div "[GEOGRAPHIC_DATA]" at bounding box center [543, 43] width 159 height 11
click at [481, 44] on label "[GEOGRAPHIC_DATA]" at bounding box center [499, 44] width 65 height 8
click at [472, 44] on input "[GEOGRAPHIC_DATA]" at bounding box center [469, 42] width 5 height 5
checkbox input "true"
drag, startPoint x: 484, startPoint y: 55, endPoint x: 485, endPoint y: 64, distance: 9.1
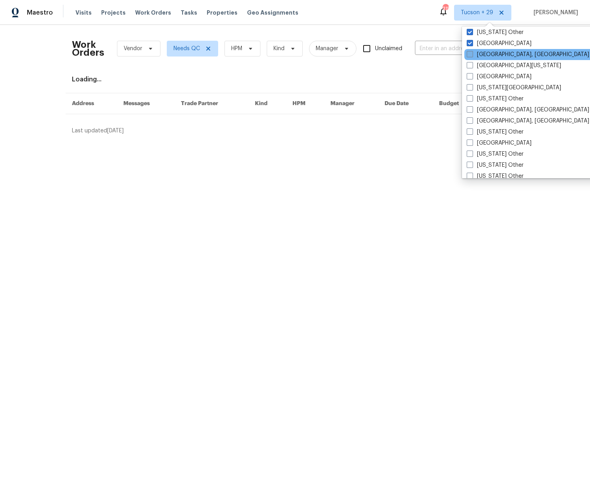
click at [484, 55] on label "[GEOGRAPHIC_DATA], [GEOGRAPHIC_DATA]" at bounding box center [528, 55] width 123 height 8
click at [472, 55] on input "[GEOGRAPHIC_DATA], [GEOGRAPHIC_DATA]" at bounding box center [469, 53] width 5 height 5
checkbox input "true"
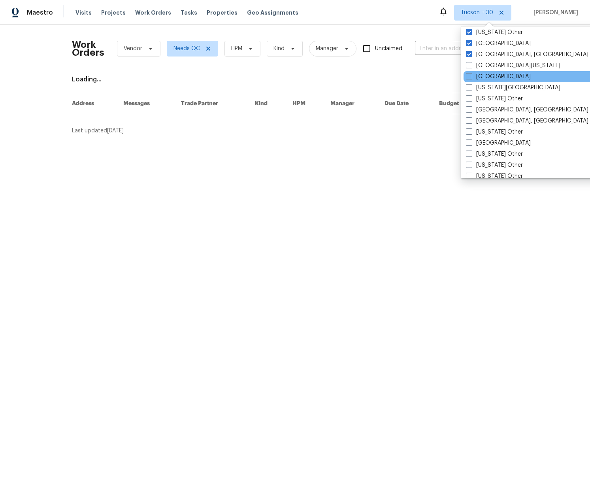
click at [485, 71] on div "[GEOGRAPHIC_DATA]" at bounding box center [543, 76] width 159 height 11
click at [484, 64] on label "[GEOGRAPHIC_DATA][US_STATE]" at bounding box center [513, 66] width 94 height 8
click at [471, 64] on input "[GEOGRAPHIC_DATA][US_STATE]" at bounding box center [468, 64] width 5 height 5
checkbox input "true"
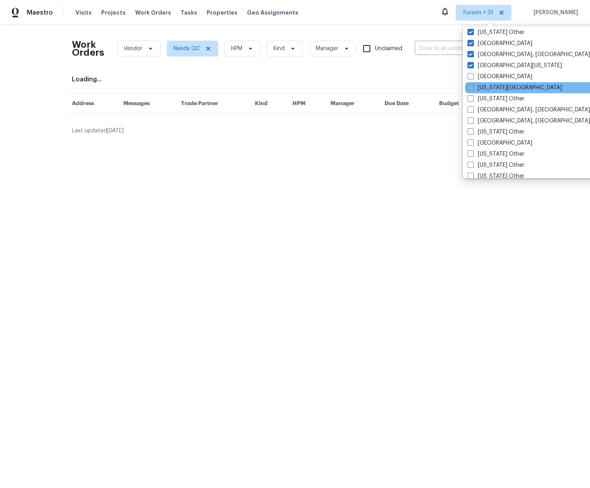
drag, startPoint x: 485, startPoint y: 76, endPoint x: 487, endPoint y: 83, distance: 7.7
click at [485, 76] on label "[GEOGRAPHIC_DATA]" at bounding box center [500, 77] width 65 height 8
click at [473, 76] on input "[GEOGRAPHIC_DATA]" at bounding box center [470, 75] width 5 height 5
checkbox input "true"
click at [488, 90] on label "[US_STATE][GEOGRAPHIC_DATA]" at bounding box center [514, 88] width 94 height 8
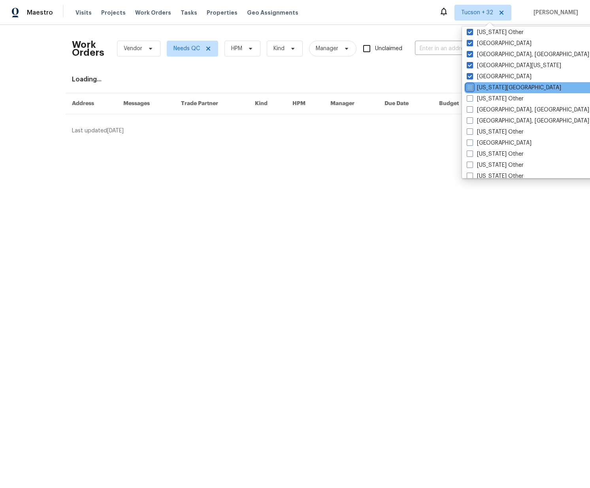
click at [472, 89] on input "[US_STATE][GEOGRAPHIC_DATA]" at bounding box center [469, 86] width 5 height 5
checkbox input "true"
drag, startPoint x: 488, startPoint y: 98, endPoint x: 487, endPoint y: 104, distance: 5.9
click at [488, 98] on label "[US_STATE] Other" at bounding box center [494, 99] width 57 height 8
click at [472, 98] on input "[US_STATE] Other" at bounding box center [468, 97] width 5 height 5
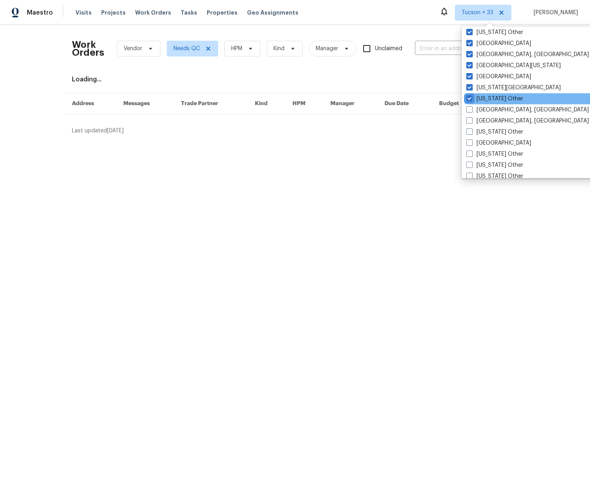
checkbox input "true"
click at [487, 112] on label "[GEOGRAPHIC_DATA], [GEOGRAPHIC_DATA]" at bounding box center [527, 110] width 123 height 8
click at [472, 111] on input "[GEOGRAPHIC_DATA], [GEOGRAPHIC_DATA]" at bounding box center [468, 108] width 5 height 5
checkbox input "true"
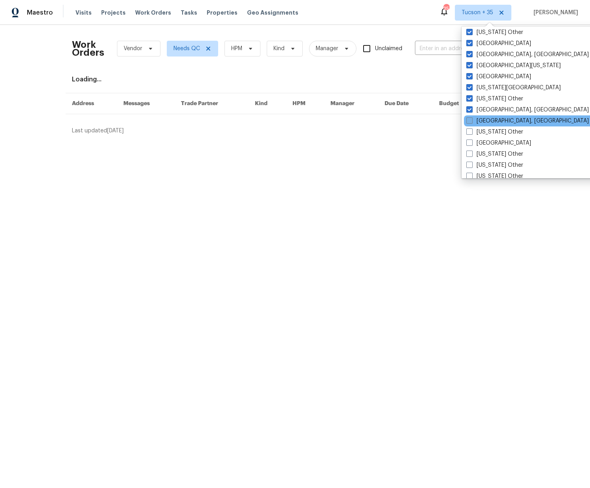
click at [488, 123] on label "[GEOGRAPHIC_DATA], [GEOGRAPHIC_DATA]" at bounding box center [527, 121] width 123 height 8
click at [472, 122] on input "[GEOGRAPHIC_DATA], [GEOGRAPHIC_DATA]" at bounding box center [468, 119] width 5 height 5
checkbox input "true"
click at [488, 132] on label "[US_STATE] Other" at bounding box center [494, 132] width 57 height 8
click at [472, 132] on input "[US_STATE] Other" at bounding box center [468, 130] width 5 height 5
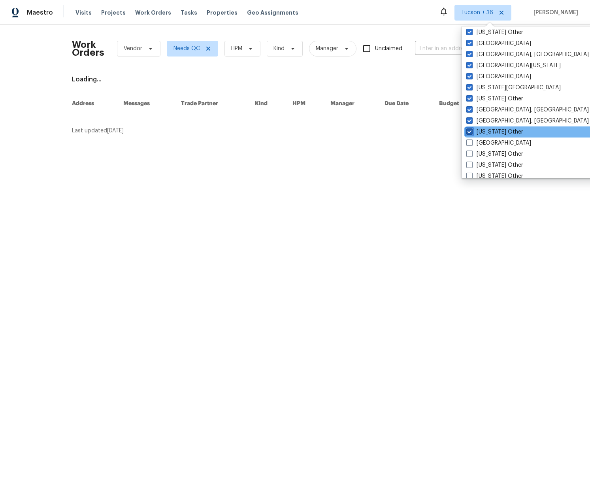
checkbox input "true"
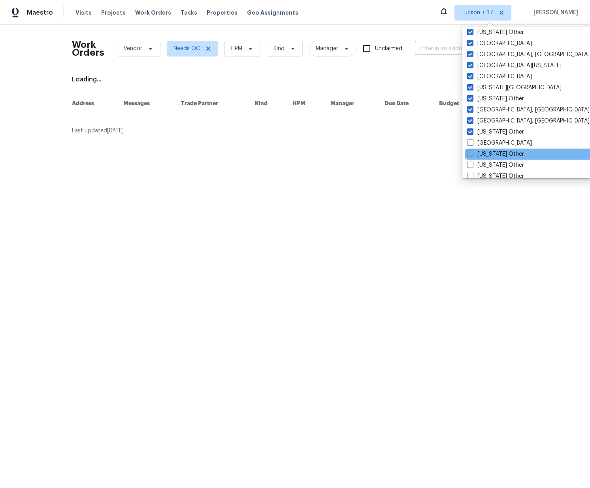
drag, startPoint x: 485, startPoint y: 143, endPoint x: 485, endPoint y: 151, distance: 7.1
click at [485, 143] on label "[GEOGRAPHIC_DATA]" at bounding box center [499, 143] width 65 height 8
click at [472, 143] on input "[GEOGRAPHIC_DATA]" at bounding box center [469, 141] width 5 height 5
checkbox input "true"
click at [485, 153] on label "[US_STATE] Other" at bounding box center [494, 154] width 57 height 8
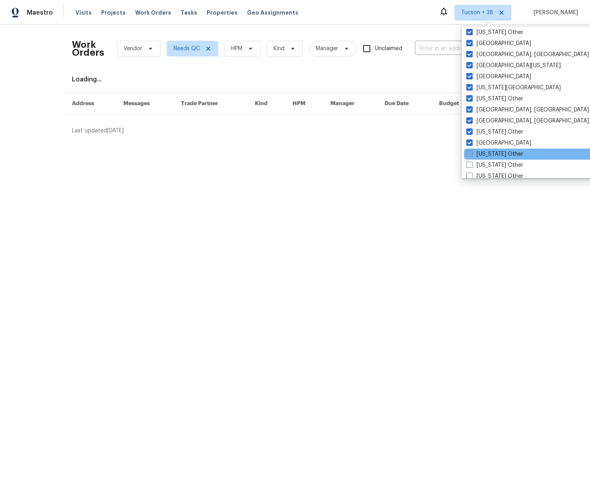
click at [472, 153] on input "[US_STATE] Other" at bounding box center [468, 152] width 5 height 5
checkbox input "true"
drag, startPoint x: 485, startPoint y: 163, endPoint x: 482, endPoint y: 146, distance: 17.6
click at [485, 163] on label "[US_STATE] Other" at bounding box center [494, 165] width 57 height 8
click at [472, 163] on input "[US_STATE] Other" at bounding box center [468, 163] width 5 height 5
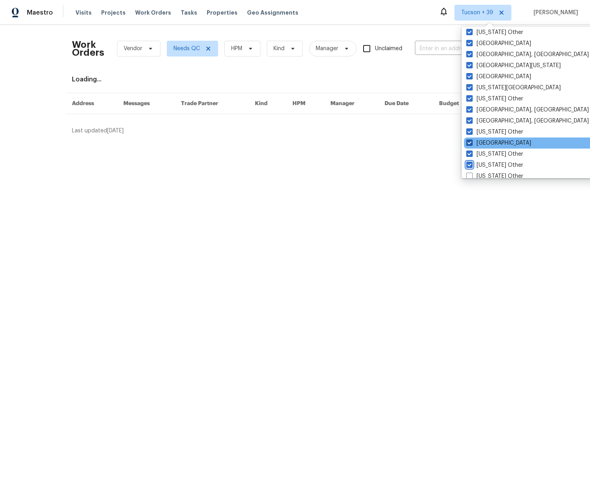
checkbox input "true"
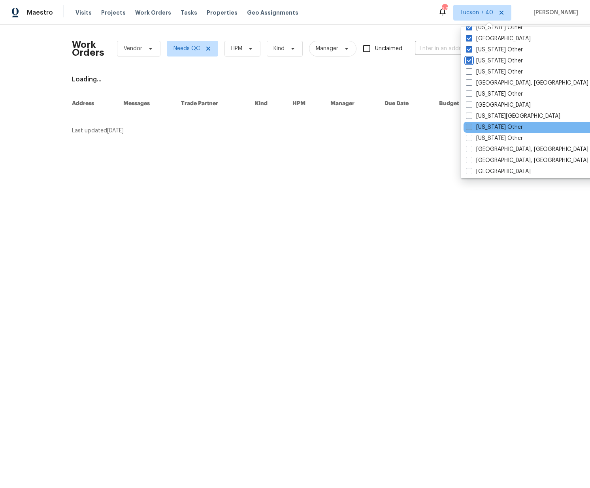
scroll to position [418, 0]
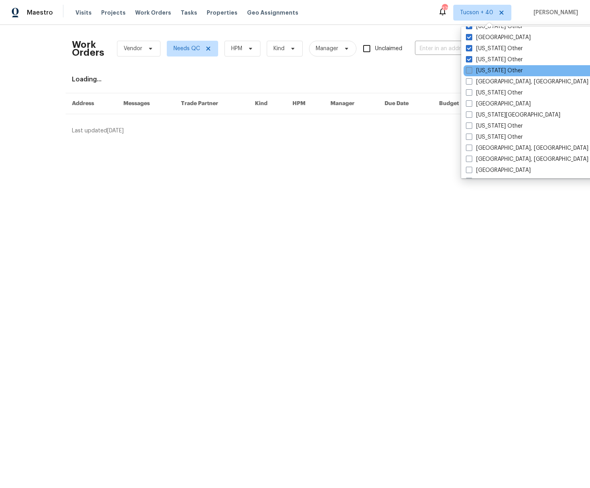
click at [482, 68] on label "[US_STATE] Other" at bounding box center [494, 71] width 57 height 8
click at [471, 68] on input "[US_STATE] Other" at bounding box center [468, 69] width 5 height 5
checkbox input "true"
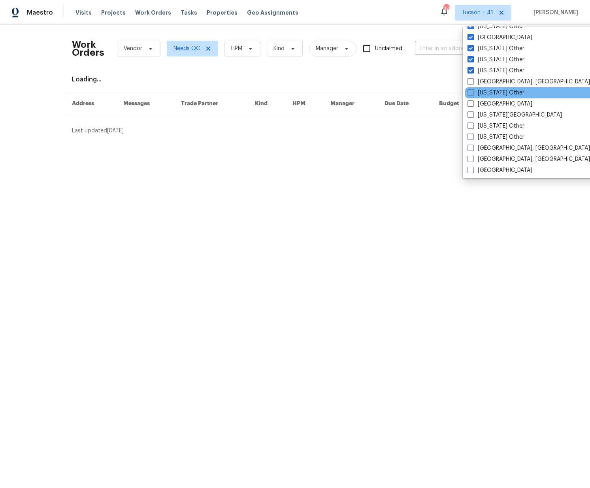
drag, startPoint x: 483, startPoint y: 81, endPoint x: 484, endPoint y: 89, distance: 7.2
click at [483, 82] on label "[GEOGRAPHIC_DATA], [GEOGRAPHIC_DATA]" at bounding box center [529, 82] width 123 height 8
click at [473, 82] on input "[GEOGRAPHIC_DATA], [GEOGRAPHIC_DATA]" at bounding box center [470, 80] width 5 height 5
checkbox input "true"
click at [485, 95] on label "[US_STATE] Other" at bounding box center [495, 93] width 57 height 8
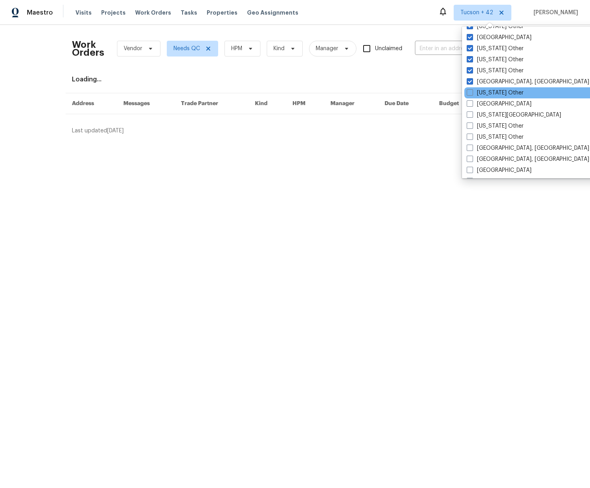
click at [472, 94] on input "[US_STATE] Other" at bounding box center [469, 91] width 5 height 5
checkbox input "true"
click at [485, 106] on label "[GEOGRAPHIC_DATA]" at bounding box center [498, 104] width 65 height 8
click at [472, 105] on input "[GEOGRAPHIC_DATA]" at bounding box center [468, 102] width 5 height 5
checkbox input "true"
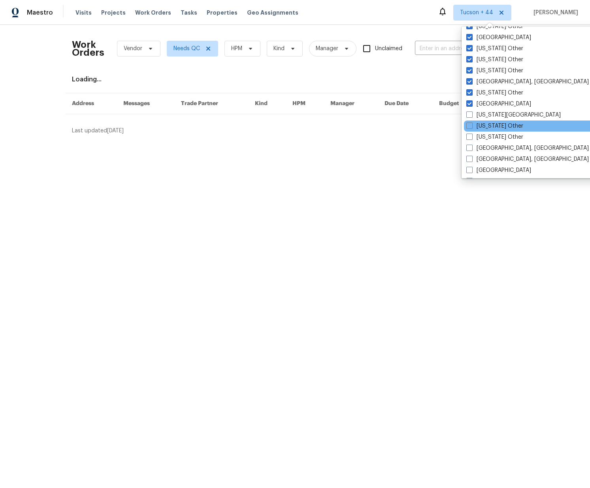
drag, startPoint x: 485, startPoint y: 115, endPoint x: 485, endPoint y: 122, distance: 6.7
click at [485, 116] on label "[US_STATE][GEOGRAPHIC_DATA]" at bounding box center [513, 115] width 94 height 8
click at [472, 116] on input "[US_STATE][GEOGRAPHIC_DATA]" at bounding box center [468, 113] width 5 height 5
checkbox input "true"
click at [485, 125] on label "[US_STATE] Other" at bounding box center [494, 126] width 57 height 8
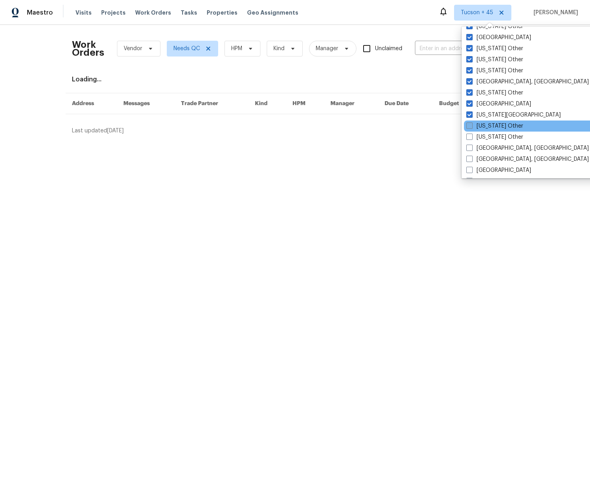
click at [472, 125] on input "[US_STATE] Other" at bounding box center [468, 124] width 5 height 5
checkbox input "true"
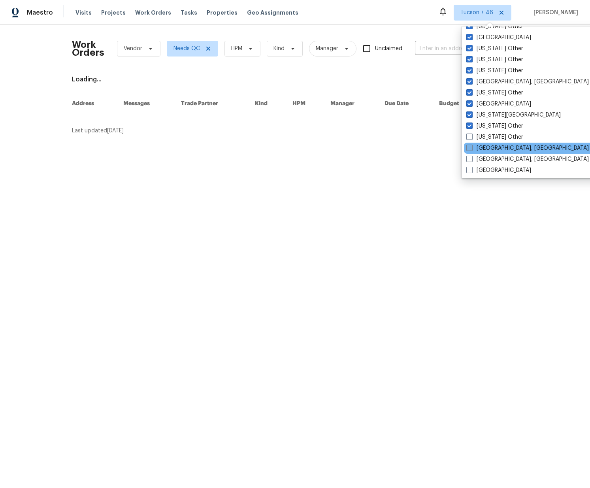
drag, startPoint x: 487, startPoint y: 135, endPoint x: 486, endPoint y: 145, distance: 10.0
click at [487, 136] on label "[US_STATE] Other" at bounding box center [494, 137] width 57 height 8
click at [472, 136] on input "[US_STATE] Other" at bounding box center [468, 135] width 5 height 5
checkbox input "true"
click at [484, 153] on div "[GEOGRAPHIC_DATA], [GEOGRAPHIC_DATA]" at bounding box center [543, 148] width 159 height 11
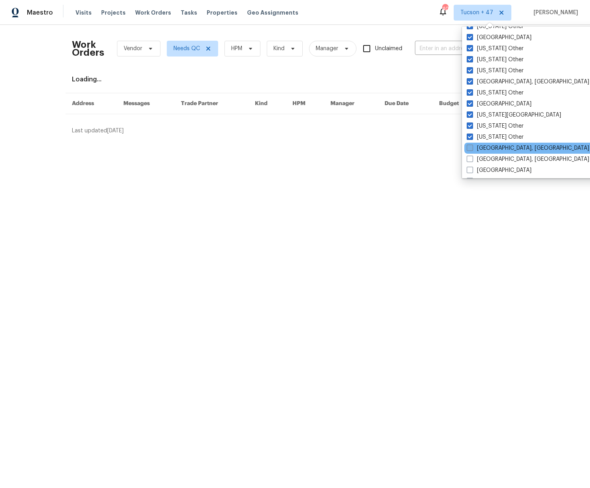
click at [487, 150] on label "[GEOGRAPHIC_DATA], [GEOGRAPHIC_DATA]" at bounding box center [528, 148] width 123 height 8
click at [472, 149] on input "[GEOGRAPHIC_DATA], [GEOGRAPHIC_DATA]" at bounding box center [469, 146] width 5 height 5
checkbox input "true"
click at [487, 160] on label "[GEOGRAPHIC_DATA], [GEOGRAPHIC_DATA]" at bounding box center [527, 159] width 123 height 8
click at [472, 160] on input "[GEOGRAPHIC_DATA], [GEOGRAPHIC_DATA]" at bounding box center [468, 157] width 5 height 5
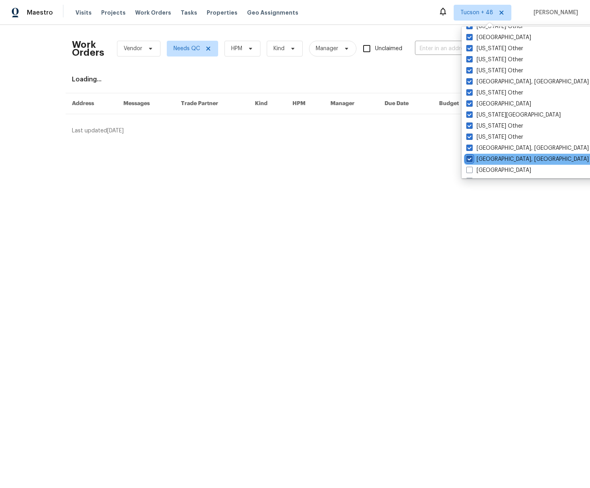
checkbox input "true"
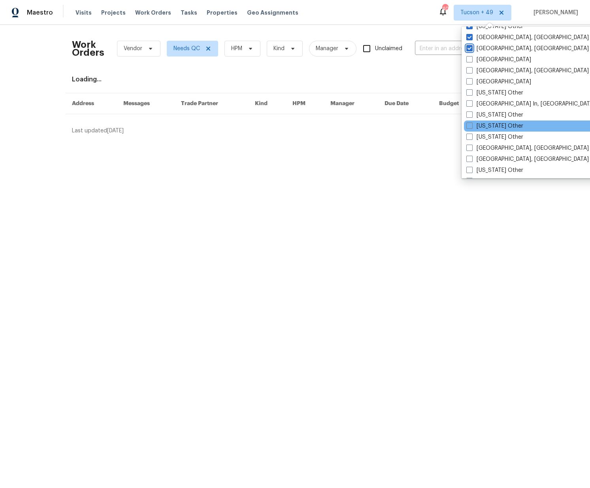
scroll to position [529, 0]
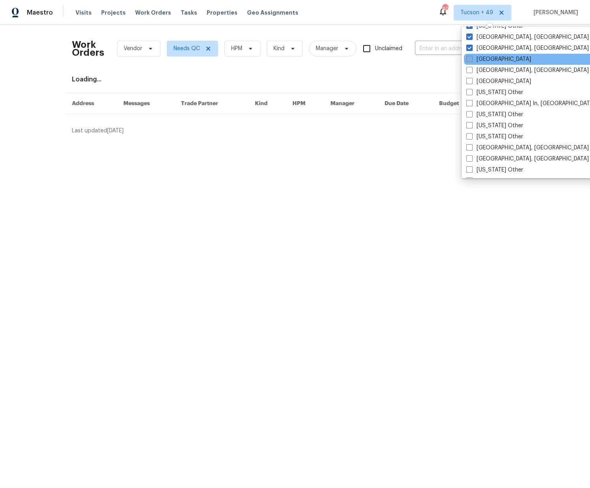
click at [489, 60] on label "[GEOGRAPHIC_DATA]" at bounding box center [498, 59] width 65 height 8
click at [472, 60] on input "[GEOGRAPHIC_DATA]" at bounding box center [468, 57] width 5 height 5
checkbox input "true"
click at [489, 73] on label "[GEOGRAPHIC_DATA], [GEOGRAPHIC_DATA]" at bounding box center [527, 70] width 123 height 8
click at [471, 72] on input "[GEOGRAPHIC_DATA], [GEOGRAPHIC_DATA]" at bounding box center [468, 68] width 5 height 5
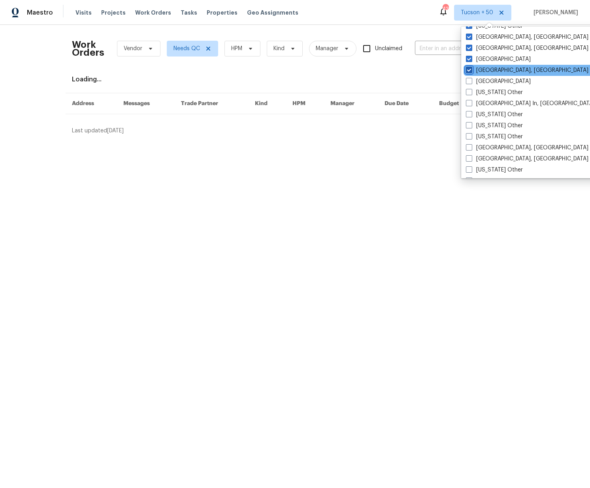
checkbox input "true"
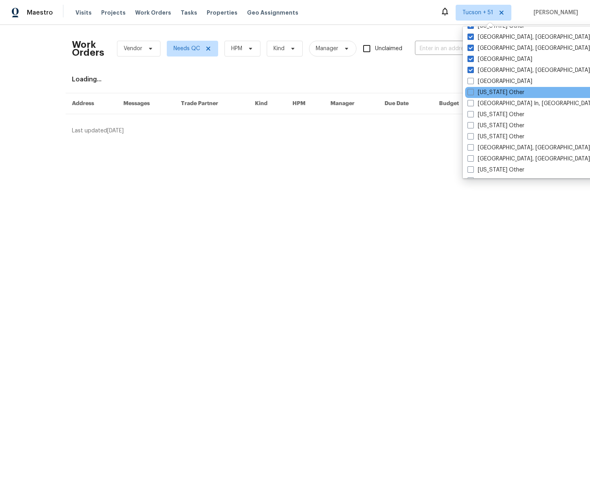
click at [488, 87] on div "[US_STATE] Other" at bounding box center [544, 92] width 159 height 11
drag, startPoint x: 488, startPoint y: 80, endPoint x: 489, endPoint y: 87, distance: 6.8
click at [488, 80] on label "[GEOGRAPHIC_DATA]" at bounding box center [500, 81] width 65 height 8
click at [473, 80] on input "[GEOGRAPHIC_DATA]" at bounding box center [470, 79] width 5 height 5
checkbox input "true"
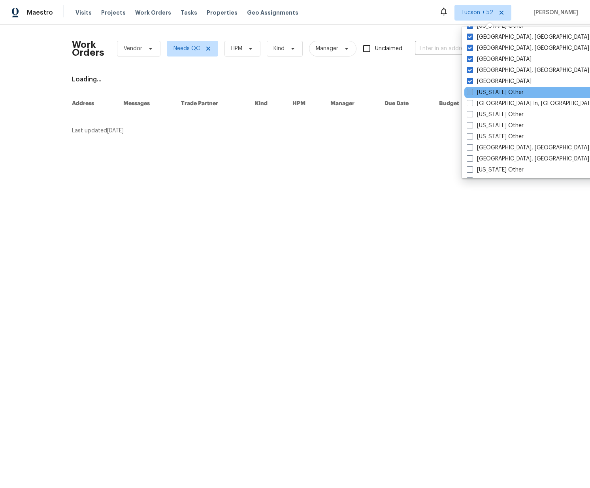
click at [489, 93] on label "[US_STATE] Other" at bounding box center [495, 93] width 57 height 8
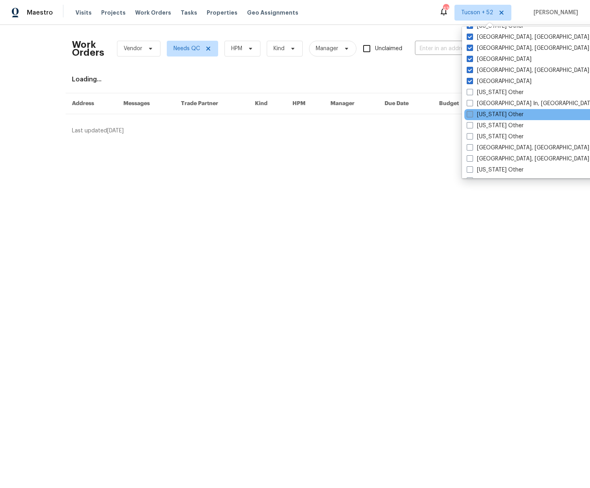
click at [489, 111] on label "[US_STATE] Other" at bounding box center [495, 115] width 57 height 8
click at [472, 111] on input "[US_STATE] Other" at bounding box center [469, 113] width 5 height 5
checkbox input "true"
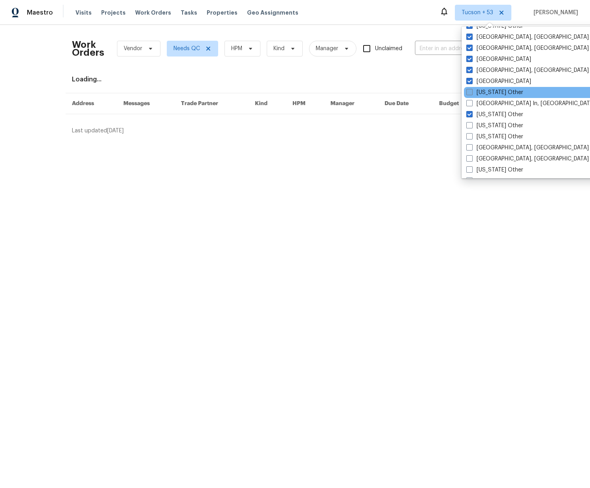
click at [489, 98] on div "Tucson Arkansas Other Arizona Other Albuquerque, NM Alaska Other Alabama Other …" at bounding box center [544, 102] width 164 height 152
click at [489, 94] on label "[US_STATE] Other" at bounding box center [494, 93] width 57 height 8
click at [472, 94] on input "[US_STATE] Other" at bounding box center [468, 91] width 5 height 5
checkbox input "true"
click at [489, 102] on label "[GEOGRAPHIC_DATA] In, [GEOGRAPHIC_DATA]" at bounding box center [530, 104] width 129 height 8
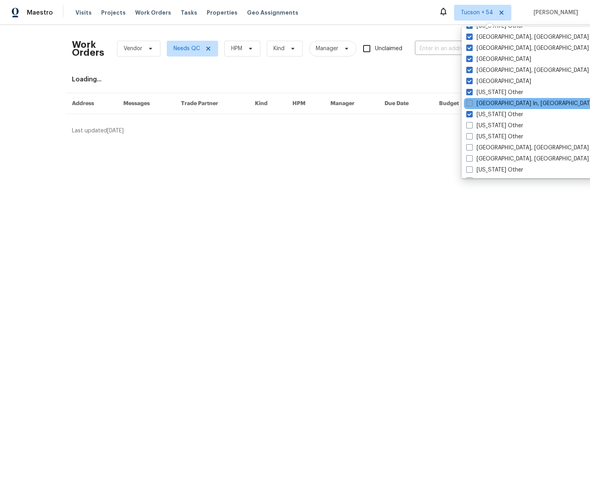
click at [472, 102] on input "[GEOGRAPHIC_DATA] In, [GEOGRAPHIC_DATA]" at bounding box center [468, 102] width 5 height 5
checkbox input "true"
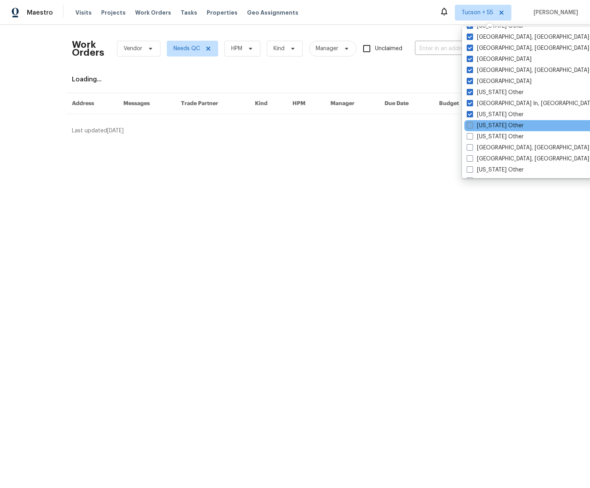
click at [489, 121] on div "[US_STATE] Other" at bounding box center [543, 125] width 159 height 11
drag, startPoint x: 488, startPoint y: 124, endPoint x: 487, endPoint y: 133, distance: 9.6
click at [488, 124] on label "[US_STATE] Other" at bounding box center [495, 126] width 57 height 8
click at [472, 124] on input "[US_STATE] Other" at bounding box center [469, 124] width 5 height 5
checkbox input "true"
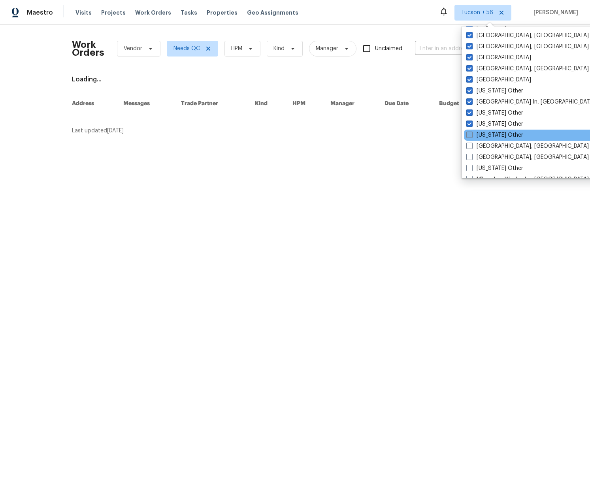
click at [486, 138] on label "[US_STATE] Other" at bounding box center [494, 135] width 57 height 8
click at [472, 136] on input "[US_STATE] Other" at bounding box center [468, 133] width 5 height 5
checkbox input "true"
drag, startPoint x: 487, startPoint y: 147, endPoint x: 485, endPoint y: 135, distance: 12.4
click at [487, 147] on label "[GEOGRAPHIC_DATA], [GEOGRAPHIC_DATA]" at bounding box center [528, 145] width 123 height 8
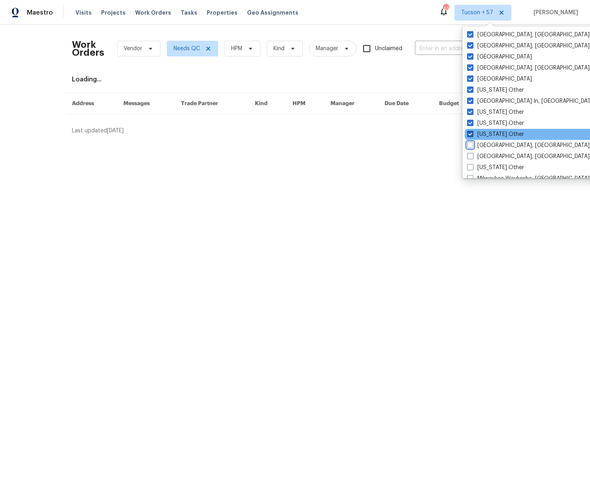
click at [472, 147] on input "[GEOGRAPHIC_DATA], [GEOGRAPHIC_DATA]" at bounding box center [469, 143] width 5 height 5
checkbox input "true"
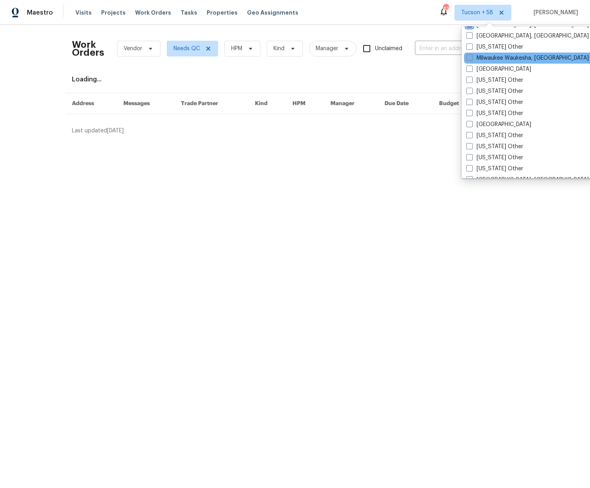
scroll to position [654, 0]
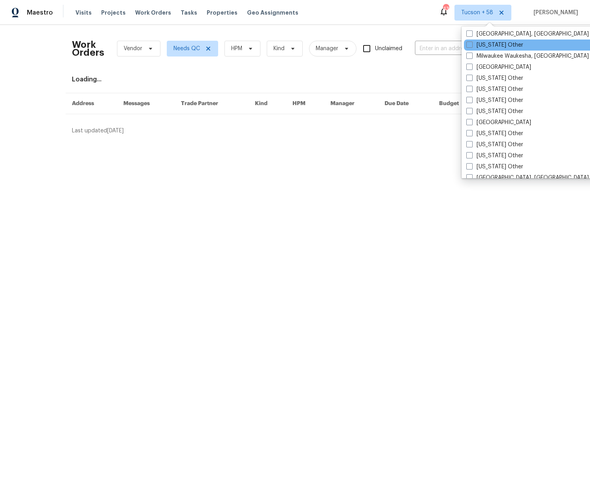
drag, startPoint x: 487, startPoint y: 35, endPoint x: 489, endPoint y: 40, distance: 4.6
click at [487, 36] on label "[GEOGRAPHIC_DATA], [GEOGRAPHIC_DATA]" at bounding box center [527, 34] width 123 height 8
click at [472, 35] on input "[GEOGRAPHIC_DATA], [GEOGRAPHIC_DATA]" at bounding box center [468, 32] width 5 height 5
checkbox input "true"
click at [488, 43] on label "[US_STATE] Other" at bounding box center [494, 45] width 57 height 8
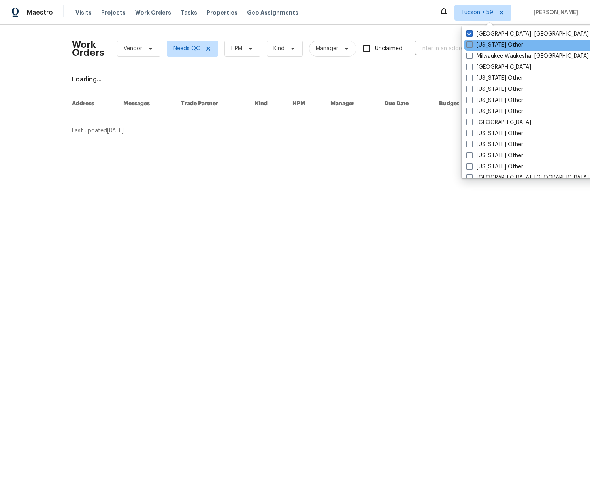
click at [472, 43] on input "[US_STATE] Other" at bounding box center [468, 43] width 5 height 5
checkbox input "true"
click at [486, 56] on label "Milwaukee Waukesha, [GEOGRAPHIC_DATA]" at bounding box center [527, 56] width 123 height 8
click at [471, 56] on input "Milwaukee Waukesha, [GEOGRAPHIC_DATA]" at bounding box center [468, 54] width 5 height 5
checkbox input "true"
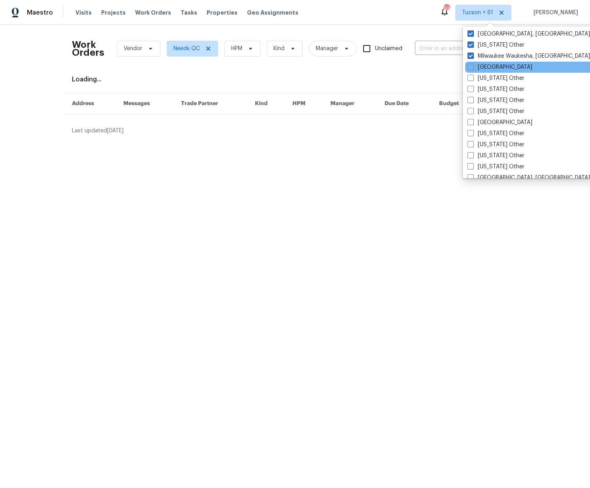
click at [486, 71] on div "[GEOGRAPHIC_DATA]" at bounding box center [544, 67] width 159 height 11
click at [487, 69] on label "[GEOGRAPHIC_DATA]" at bounding box center [500, 67] width 65 height 8
click at [473, 68] on input "[GEOGRAPHIC_DATA]" at bounding box center [470, 65] width 5 height 5
checkbox input "true"
drag, startPoint x: 487, startPoint y: 75, endPoint x: 487, endPoint y: 82, distance: 6.3
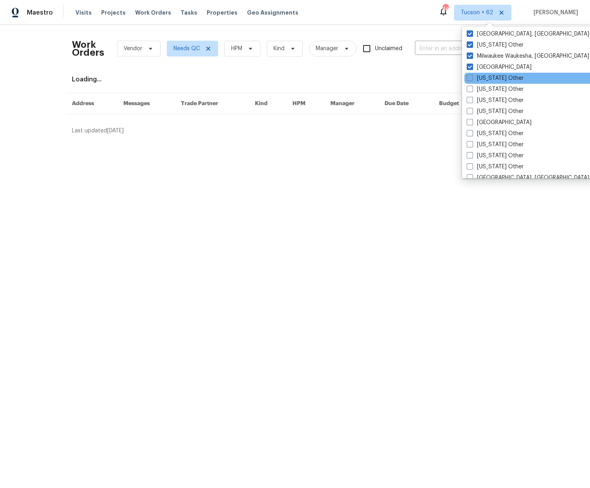
click at [487, 75] on label "[US_STATE] Other" at bounding box center [495, 78] width 57 height 8
click at [472, 75] on input "[US_STATE] Other" at bounding box center [469, 76] width 5 height 5
checkbox input "true"
click at [486, 88] on label "[US_STATE] Other" at bounding box center [494, 89] width 57 height 8
click at [472, 88] on input "[US_STATE] Other" at bounding box center [468, 87] width 5 height 5
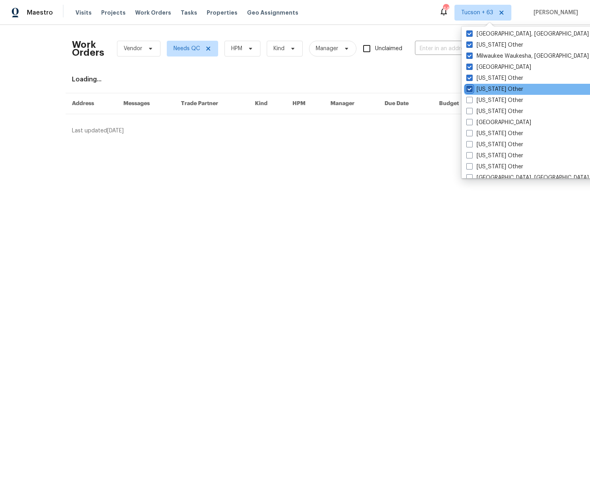
checkbox input "true"
click at [492, 104] on div "[US_STATE] Other" at bounding box center [543, 100] width 159 height 11
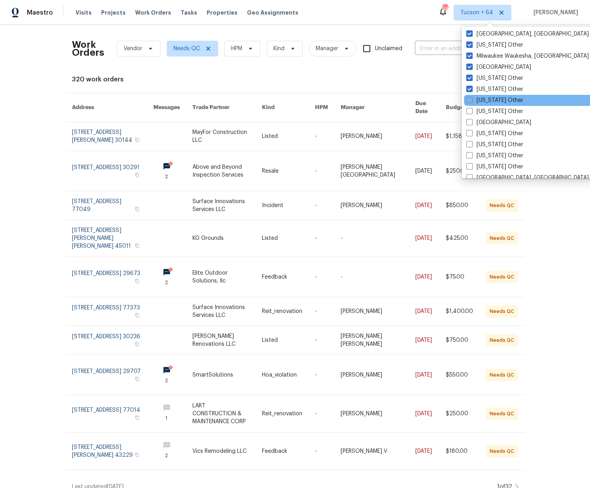
click at [489, 100] on label "[US_STATE] Other" at bounding box center [494, 100] width 57 height 8
click at [489, 110] on label "[US_STATE] Other" at bounding box center [494, 112] width 57 height 8
click at [472, 110] on input "[US_STATE] Other" at bounding box center [468, 110] width 5 height 5
checkbox input "true"
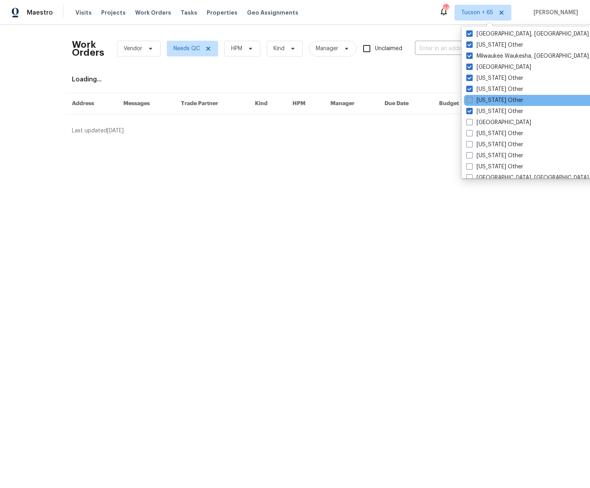
click at [486, 101] on label "[US_STATE] Other" at bounding box center [494, 100] width 57 height 8
click at [472, 101] on input "[US_STATE] Other" at bounding box center [468, 98] width 5 height 5
checkbox input "true"
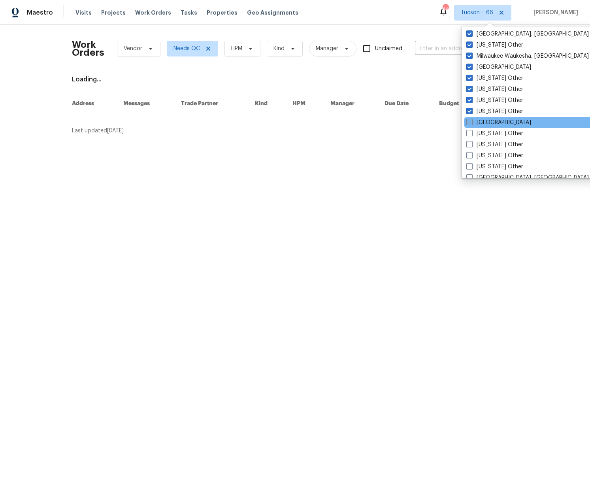
click at [486, 121] on label "[GEOGRAPHIC_DATA]" at bounding box center [498, 123] width 65 height 8
click at [472, 121] on input "[GEOGRAPHIC_DATA]" at bounding box center [468, 121] width 5 height 5
checkbox input "true"
click at [484, 132] on label "[US_STATE] Other" at bounding box center [495, 134] width 57 height 8
click at [472, 132] on input "[US_STATE] Other" at bounding box center [469, 132] width 5 height 5
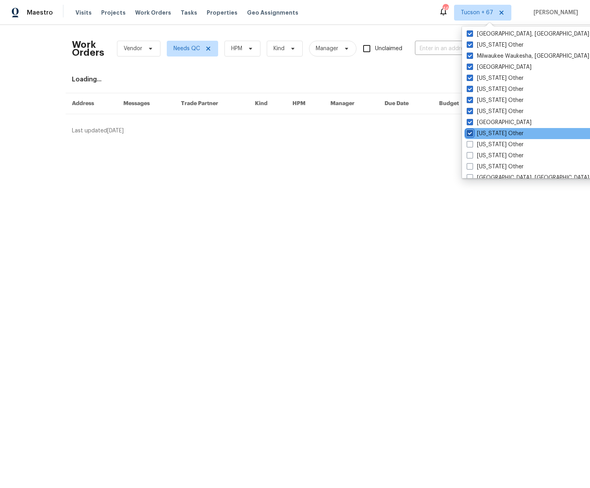
checkbox input "true"
click at [485, 144] on label "[US_STATE] Other" at bounding box center [494, 145] width 57 height 8
click at [472, 144] on input "[US_STATE] Other" at bounding box center [468, 143] width 5 height 5
checkbox input "true"
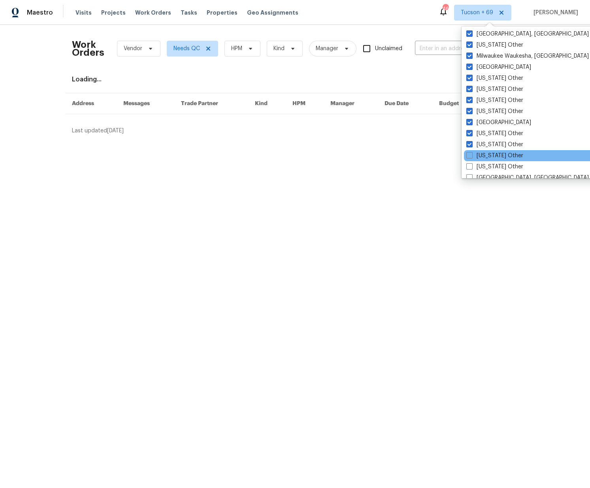
drag, startPoint x: 486, startPoint y: 155, endPoint x: 486, endPoint y: 160, distance: 5.2
click at [486, 156] on label "[US_STATE] Other" at bounding box center [494, 156] width 57 height 8
click at [472, 156] on input "[US_STATE] Other" at bounding box center [468, 154] width 5 height 5
checkbox input "true"
click at [486, 164] on label "[US_STATE] Other" at bounding box center [494, 167] width 57 height 8
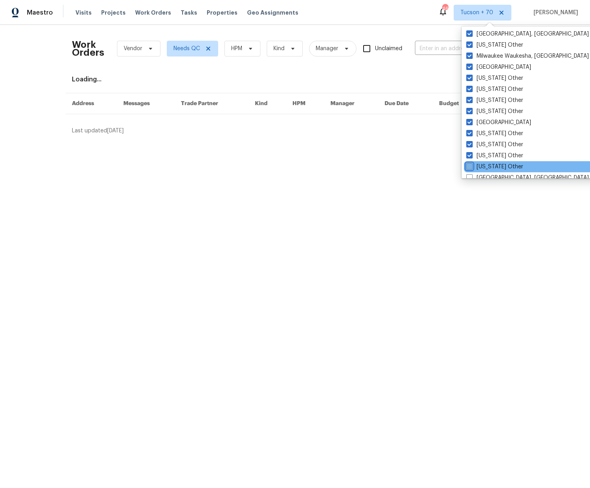
click at [472, 164] on input "[US_STATE] Other" at bounding box center [468, 165] width 5 height 5
checkbox input "true"
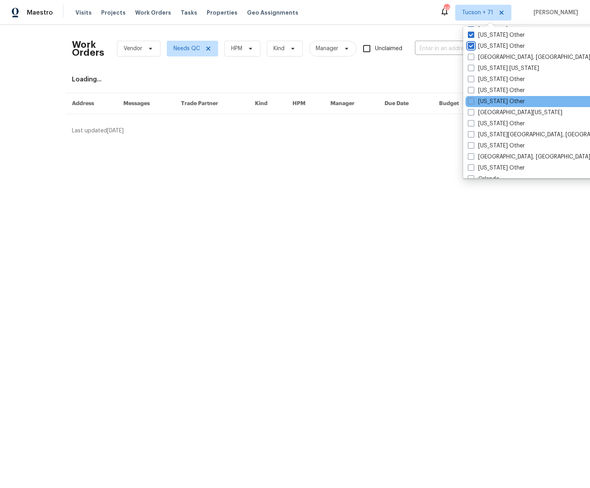
scroll to position [781, 0]
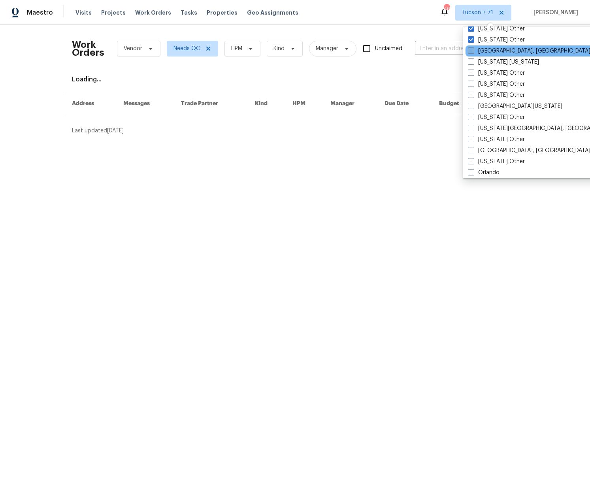
click at [494, 52] on label "[GEOGRAPHIC_DATA], [GEOGRAPHIC_DATA]" at bounding box center [529, 51] width 123 height 8
click at [473, 52] on input "[GEOGRAPHIC_DATA], [GEOGRAPHIC_DATA]" at bounding box center [470, 49] width 5 height 5
checkbox input "true"
drag
click at [492, 60] on label "[US_STATE] [US_STATE]" at bounding box center [502, 62] width 71 height 8
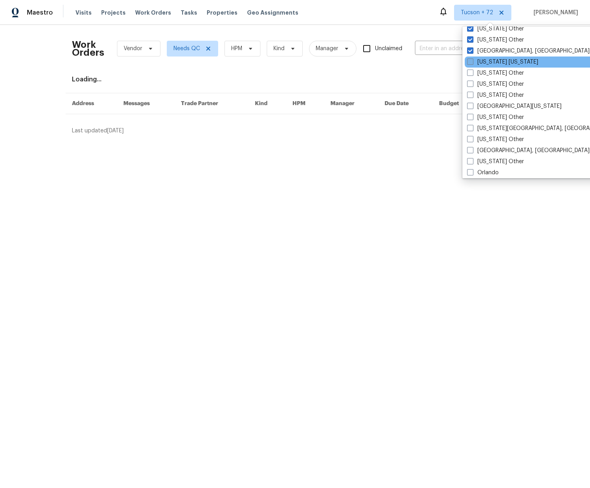
click at [472, 60] on input "[US_STATE] [US_STATE]" at bounding box center [469, 60] width 5 height 5
checkbox input "true"
click at [492, 71] on label "[US_STATE] Other" at bounding box center [495, 73] width 57 height 8
click at [472, 71] on input "[US_STATE] Other" at bounding box center [469, 71] width 5 height 5
checkbox input "true"
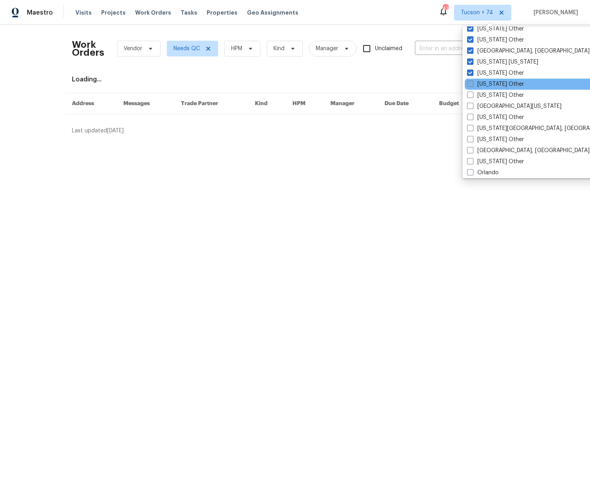
click at [493, 85] on label "[US_STATE] Other" at bounding box center [495, 84] width 57 height 8
click at [472, 85] on input "[US_STATE] Other" at bounding box center [469, 82] width 5 height 5
checkbox input "true"
click at [493, 94] on label "[US_STATE] Other" at bounding box center [495, 95] width 57 height 8
click at [472, 94] on input "[US_STATE] Other" at bounding box center [469, 93] width 5 height 5
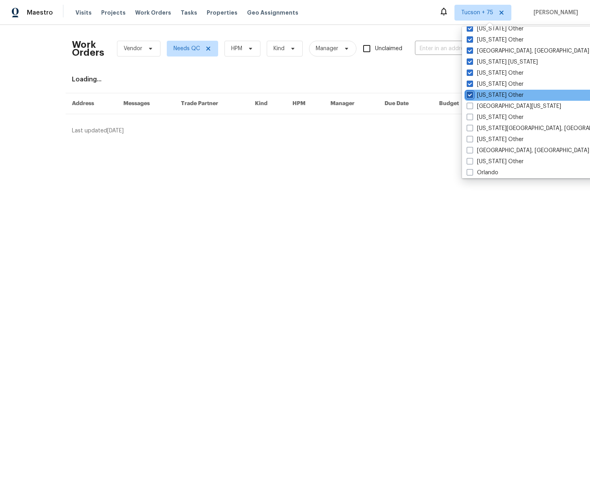
checkbox input "true"
click at [493, 109] on label "[GEOGRAPHIC_DATA][US_STATE]" at bounding box center [514, 106] width 94 height 8
click at [472, 108] on input "[GEOGRAPHIC_DATA][US_STATE]" at bounding box center [469, 104] width 5 height 5
checkbox input "true"
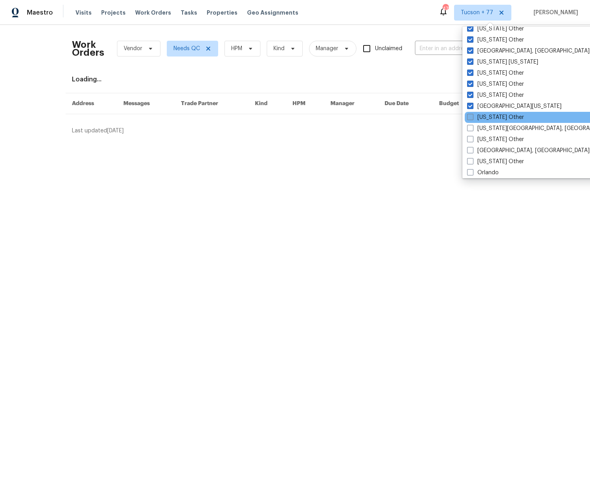
click at [494, 117] on label "[US_STATE] Other" at bounding box center [495, 117] width 57 height 8
click at [472, 117] on input "[US_STATE] Other" at bounding box center [469, 115] width 5 height 5
checkbox input "true"
click at [492, 127] on label "[US_STATE][GEOGRAPHIC_DATA], [GEOGRAPHIC_DATA]" at bounding box center [543, 129] width 152 height 8
click at [472, 127] on input "[US_STATE][GEOGRAPHIC_DATA], [GEOGRAPHIC_DATA]" at bounding box center [469, 127] width 5 height 5
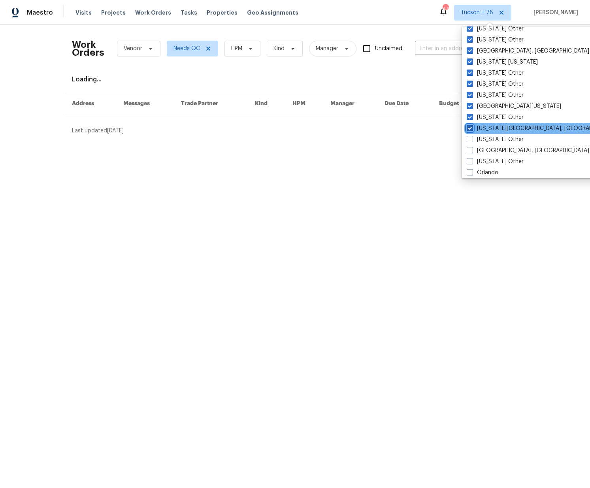
checkbox input "true"
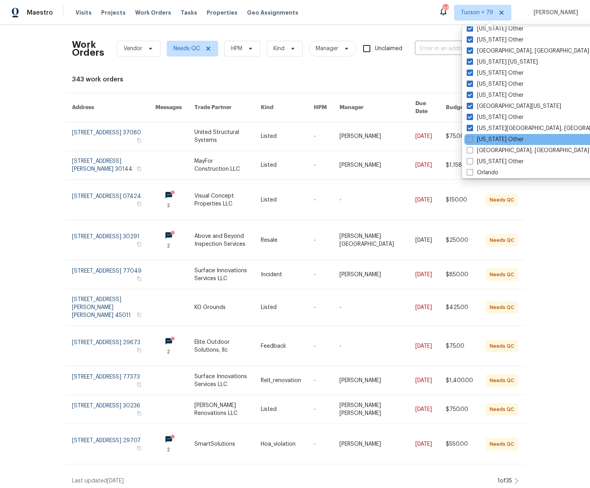
click at [481, 138] on label "[US_STATE] Other" at bounding box center [495, 140] width 57 height 8
click at [472, 138] on input "[US_STATE] Other" at bounding box center [469, 138] width 5 height 5
checkbox input "true"
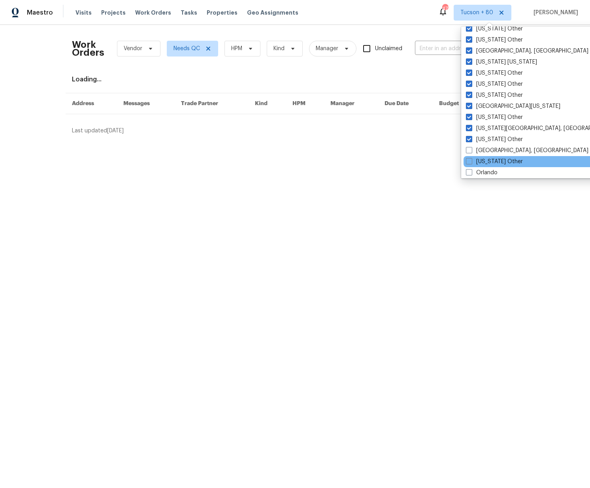
click at [481, 153] on label "[GEOGRAPHIC_DATA], [GEOGRAPHIC_DATA]" at bounding box center [527, 151] width 123 height 8
click at [471, 152] on input "[GEOGRAPHIC_DATA], [GEOGRAPHIC_DATA]" at bounding box center [468, 149] width 5 height 5
checkbox input "true"
click at [481, 160] on label "[US_STATE] Other" at bounding box center [496, 162] width 57 height 8
click at [473, 160] on input "[US_STATE] Other" at bounding box center [470, 160] width 5 height 5
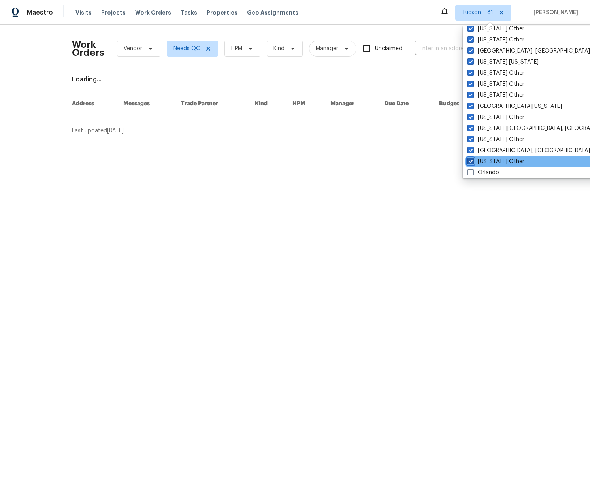
checkbox input "true"
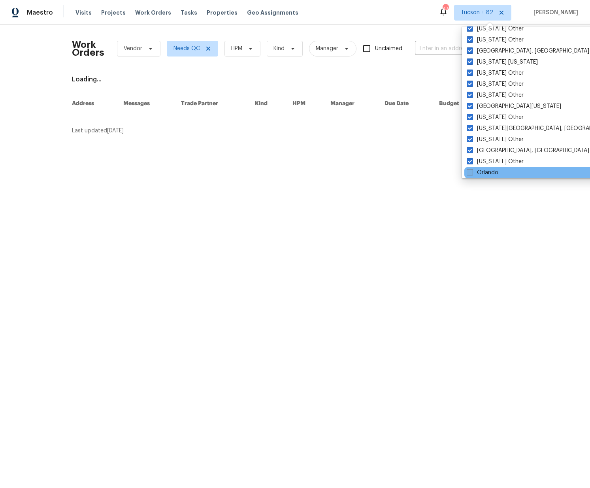
click at [481, 170] on label "Orlando" at bounding box center [483, 173] width 32 height 8
click at [472, 170] on input "Orlando" at bounding box center [469, 171] width 5 height 5
checkbox input "true"
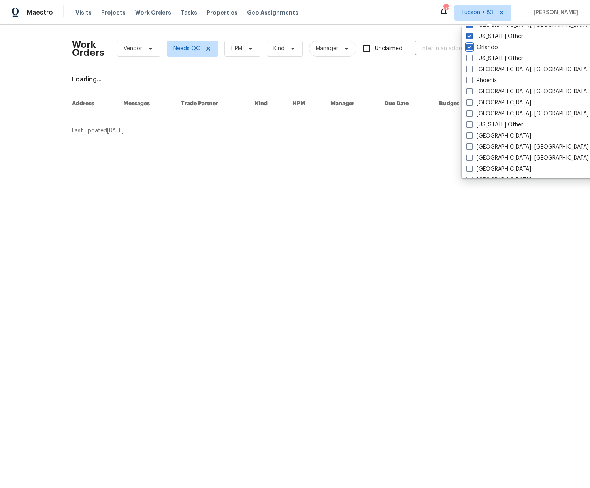
scroll to position [936, 0]
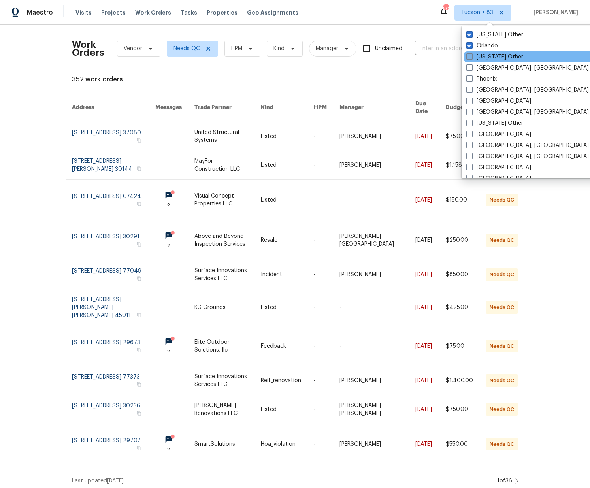
click at [490, 57] on label "[US_STATE] Other" at bounding box center [494, 57] width 57 height 8
click at [472, 57] on input "[US_STATE] Other" at bounding box center [468, 55] width 5 height 5
checkbox input "true"
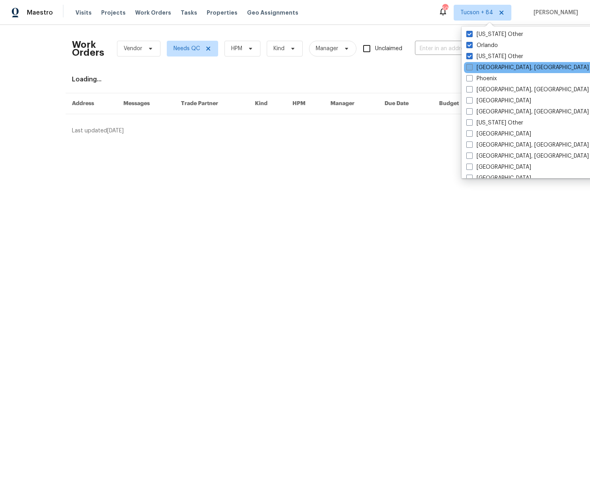
drag, startPoint x: 489, startPoint y: 69, endPoint x: 488, endPoint y: 74, distance: 4.5
click at [489, 70] on label "[GEOGRAPHIC_DATA], [GEOGRAPHIC_DATA]" at bounding box center [527, 68] width 123 height 8
click at [472, 69] on input "[GEOGRAPHIC_DATA], [GEOGRAPHIC_DATA]" at bounding box center [468, 66] width 5 height 5
checkbox input "true"
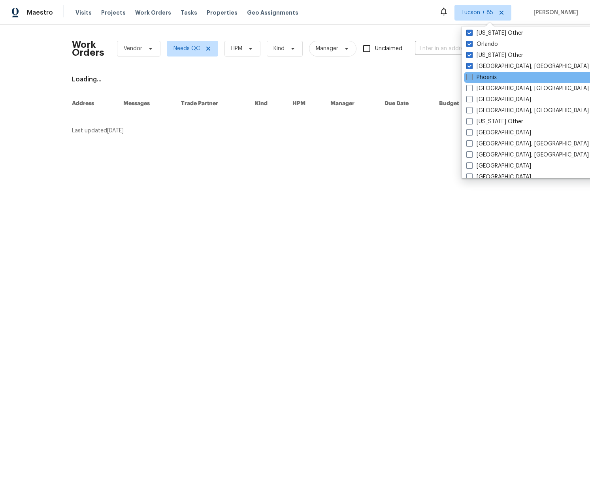
click at [488, 76] on label "Phoenix" at bounding box center [481, 78] width 30 height 8
click at [472, 76] on input "Phoenix" at bounding box center [468, 76] width 5 height 5
checkbox input "true"
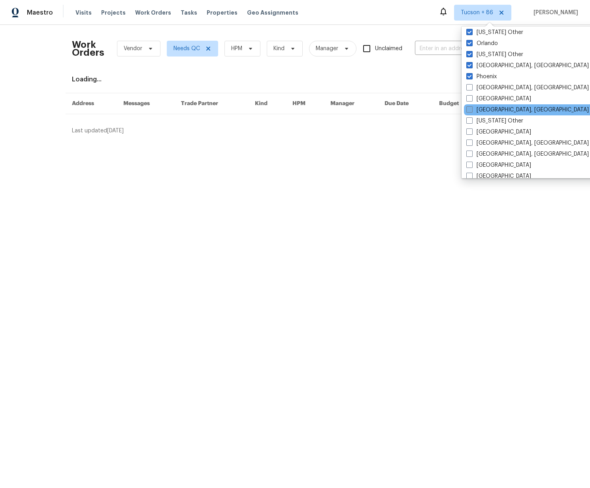
drag, startPoint x: 488, startPoint y: 90, endPoint x: 484, endPoint y: 107, distance: 17.4
click at [487, 91] on label "[GEOGRAPHIC_DATA], [GEOGRAPHIC_DATA]" at bounding box center [527, 88] width 123 height 8
click at [472, 89] on input "[GEOGRAPHIC_DATA], [GEOGRAPHIC_DATA]" at bounding box center [468, 86] width 5 height 5
checkbox input "true"
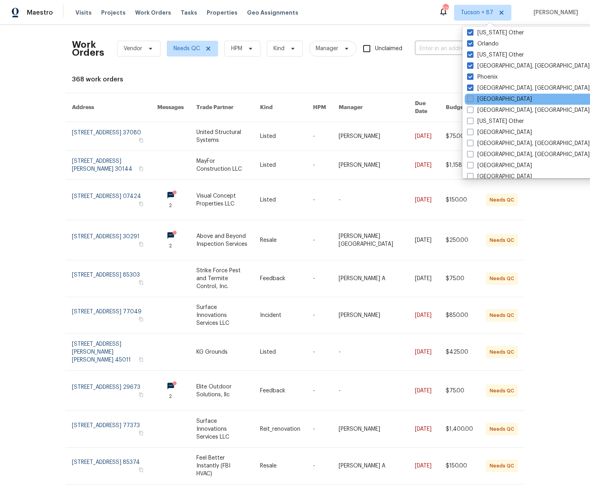
click at [488, 100] on label "[GEOGRAPHIC_DATA]" at bounding box center [499, 99] width 65 height 8
click at [472, 100] on input "[GEOGRAPHIC_DATA]" at bounding box center [469, 97] width 5 height 5
checkbox input "true"
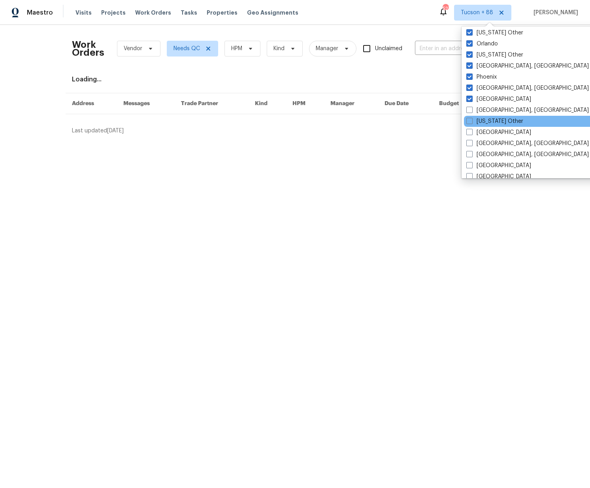
drag, startPoint x: 486, startPoint y: 109, endPoint x: 485, endPoint y: 116, distance: 6.8
click at [486, 111] on label "[GEOGRAPHIC_DATA], [GEOGRAPHIC_DATA]" at bounding box center [527, 110] width 123 height 8
click at [472, 111] on input "[GEOGRAPHIC_DATA], [GEOGRAPHIC_DATA]" at bounding box center [468, 108] width 5 height 5
checkbox input "true"
drag, startPoint x: 485, startPoint y: 121, endPoint x: 485, endPoint y: 134, distance: 12.7
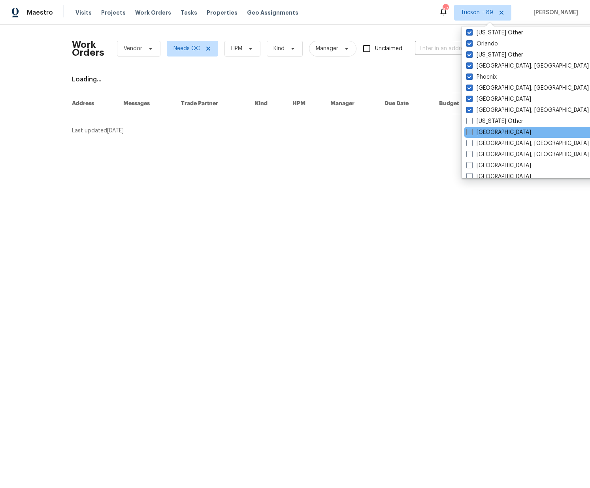
click at [485, 122] on label "[US_STATE] Other" at bounding box center [494, 121] width 57 height 8
click at [472, 122] on input "[US_STATE] Other" at bounding box center [468, 119] width 5 height 5
checkbox input "true"
click at [485, 134] on label "[GEOGRAPHIC_DATA]" at bounding box center [498, 132] width 65 height 8
click at [471, 134] on input "[GEOGRAPHIC_DATA]" at bounding box center [468, 130] width 5 height 5
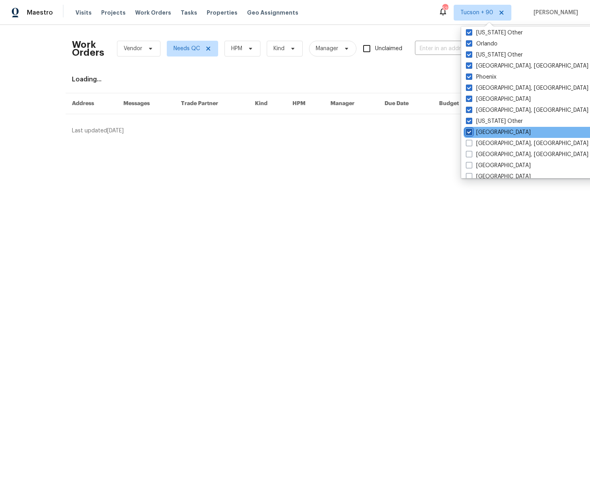
checkbox input "true"
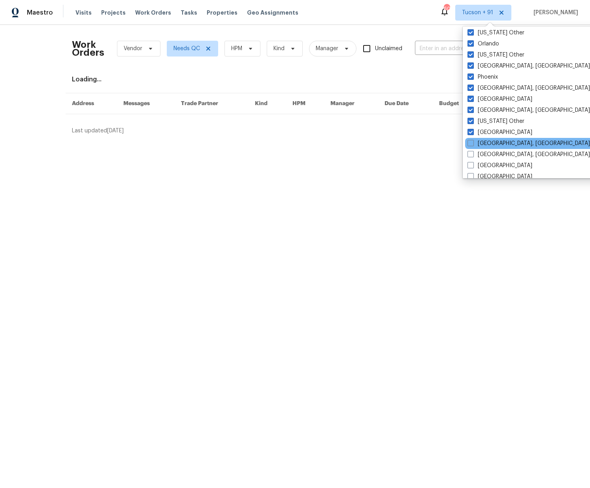
click at [486, 144] on label "[GEOGRAPHIC_DATA], [GEOGRAPHIC_DATA]" at bounding box center [529, 144] width 123 height 8
click at [473, 144] on input "[GEOGRAPHIC_DATA], [GEOGRAPHIC_DATA]" at bounding box center [470, 142] width 5 height 5
checkbox input "true"
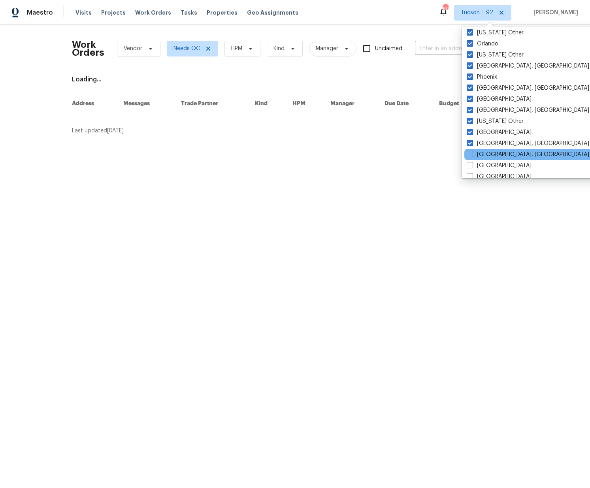
drag, startPoint x: 487, startPoint y: 153, endPoint x: 486, endPoint y: 158, distance: 5.2
click at [487, 153] on label "[GEOGRAPHIC_DATA], [GEOGRAPHIC_DATA]" at bounding box center [528, 155] width 123 height 8
click at [472, 153] on input "[GEOGRAPHIC_DATA], [GEOGRAPHIC_DATA]" at bounding box center [469, 153] width 5 height 5
checkbox input "true"
click at [485, 167] on label "[GEOGRAPHIC_DATA]" at bounding box center [498, 166] width 65 height 8
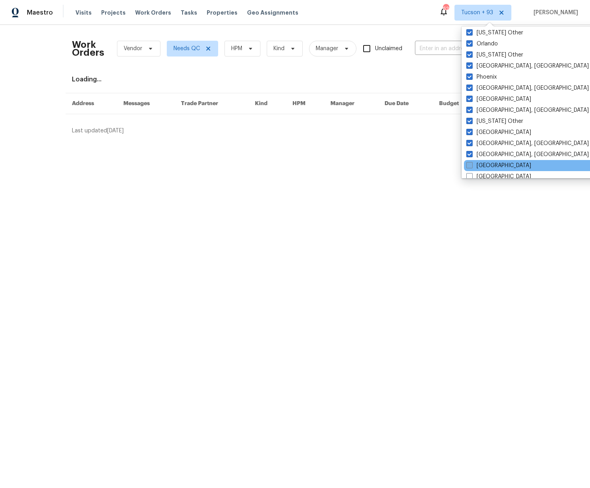
click at [472, 167] on input "[GEOGRAPHIC_DATA]" at bounding box center [468, 164] width 5 height 5
checkbox input "true"
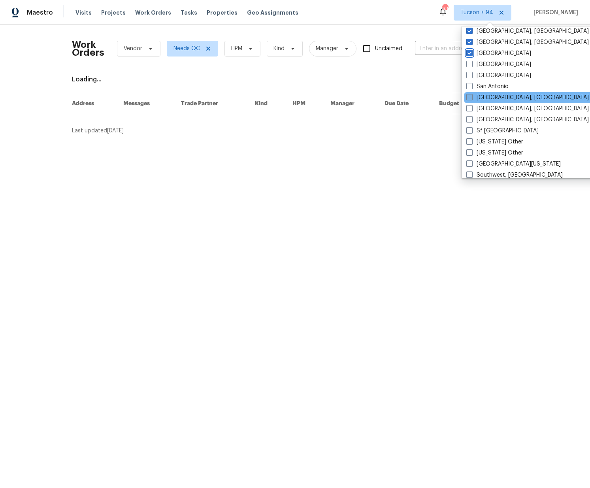
scroll to position [1023, 0]
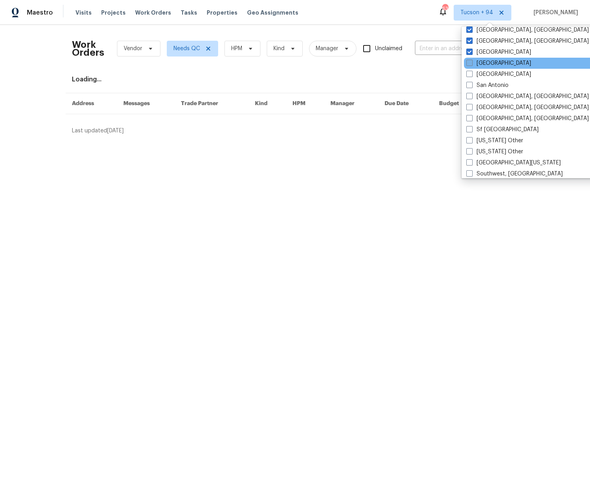
drag, startPoint x: 486, startPoint y: 64, endPoint x: 487, endPoint y: 71, distance: 6.3
click at [486, 64] on label "[GEOGRAPHIC_DATA]" at bounding box center [498, 63] width 65 height 8
click at [472, 64] on input "[GEOGRAPHIC_DATA]" at bounding box center [468, 61] width 5 height 5
checkbox input "true"
click at [486, 74] on label "[GEOGRAPHIC_DATA]" at bounding box center [498, 74] width 65 height 8
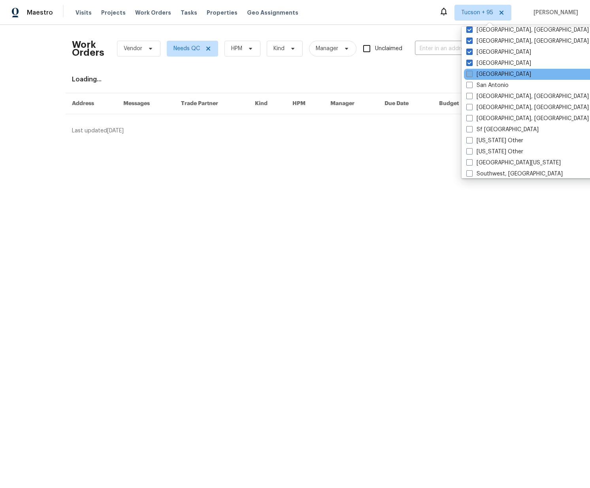
click at [472, 74] on input "[GEOGRAPHIC_DATA]" at bounding box center [468, 72] width 5 height 5
checkbox input "true"
click at [486, 85] on label "San Antonio" at bounding box center [487, 85] width 42 height 8
click at [472, 85] on input "San Antonio" at bounding box center [468, 83] width 5 height 5
checkbox input "true"
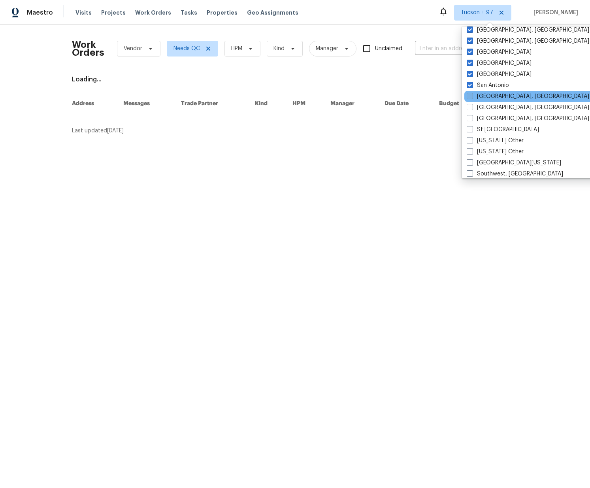
click at [486, 97] on label "[GEOGRAPHIC_DATA], [GEOGRAPHIC_DATA]" at bounding box center [528, 96] width 123 height 8
click at [472, 97] on input "[GEOGRAPHIC_DATA], [GEOGRAPHIC_DATA]" at bounding box center [469, 94] width 5 height 5
checkbox input "true"
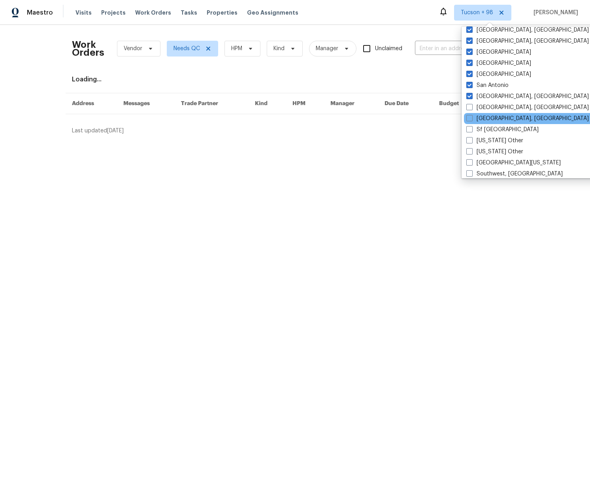
click at [488, 114] on div "[GEOGRAPHIC_DATA], [GEOGRAPHIC_DATA]" at bounding box center [543, 118] width 159 height 11
click at [489, 111] on label "[GEOGRAPHIC_DATA], [GEOGRAPHIC_DATA]" at bounding box center [527, 108] width 123 height 8
click at [472, 109] on input "[GEOGRAPHIC_DATA], [GEOGRAPHIC_DATA]" at bounding box center [468, 106] width 5 height 5
checkbox input "true"
click at [489, 122] on label "[GEOGRAPHIC_DATA], [GEOGRAPHIC_DATA]" at bounding box center [527, 119] width 123 height 8
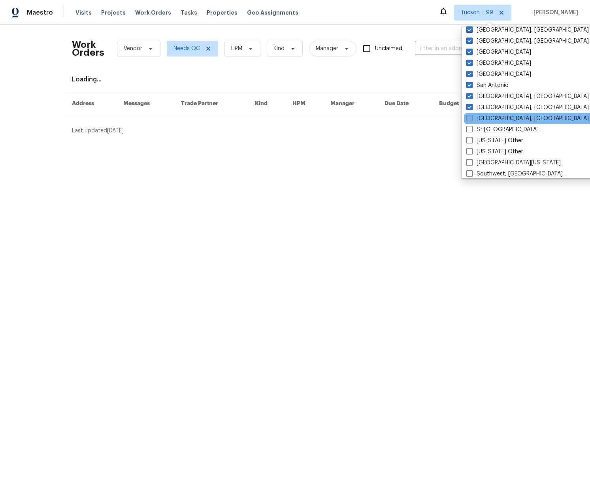
click at [472, 120] on input "[GEOGRAPHIC_DATA], [GEOGRAPHIC_DATA]" at bounding box center [468, 117] width 5 height 5
checkbox input "true"
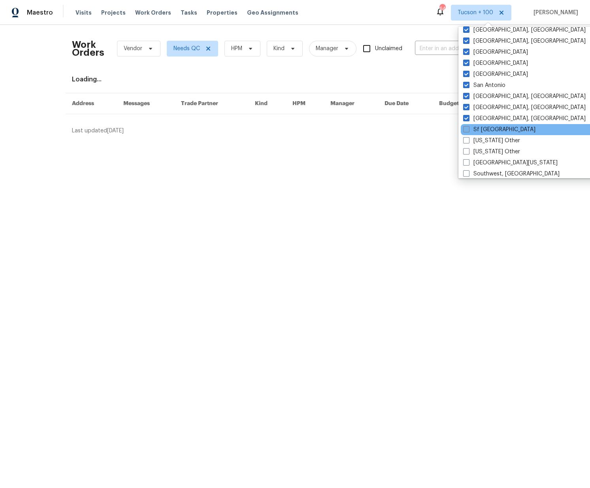
click at [489, 130] on label "Sf [GEOGRAPHIC_DATA]" at bounding box center [499, 130] width 72 height 8
click at [468, 130] on input "Sf [GEOGRAPHIC_DATA]" at bounding box center [465, 128] width 5 height 5
checkbox input "true"
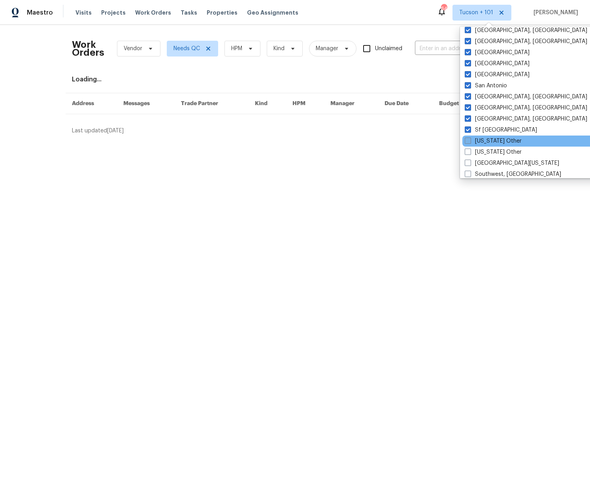
click at [485, 138] on label "[US_STATE] Other" at bounding box center [493, 141] width 57 height 8
click at [470, 138] on input "[US_STATE] Other" at bounding box center [467, 139] width 5 height 5
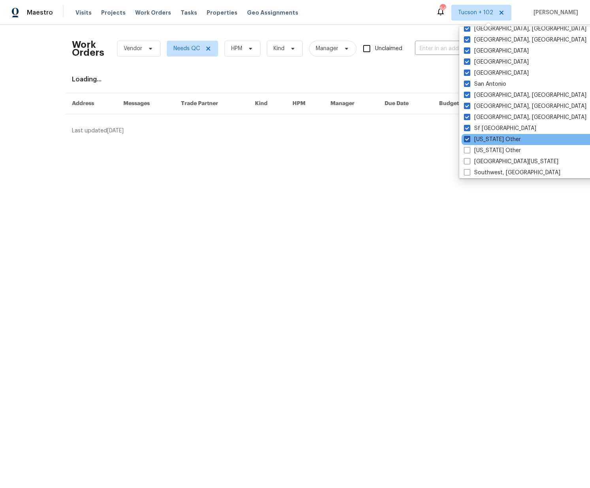
click at [485, 142] on label "[US_STATE] Other" at bounding box center [492, 140] width 57 height 8
click at [469, 141] on input "[US_STATE] Other" at bounding box center [466, 138] width 5 height 5
checkbox input "false"
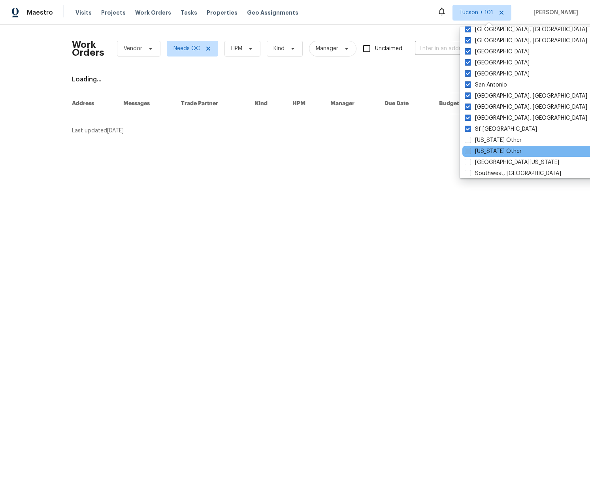
click at [485, 151] on label "[US_STATE] Other" at bounding box center [493, 151] width 57 height 8
click at [470, 151] on input "[US_STATE] Other" at bounding box center [467, 149] width 5 height 5
checkbox input "true"
drag, startPoint x: 487, startPoint y: 140, endPoint x: 483, endPoint y: 156, distance: 15.8
click at [487, 140] on label "[US_STATE] Other" at bounding box center [492, 140] width 57 height 8
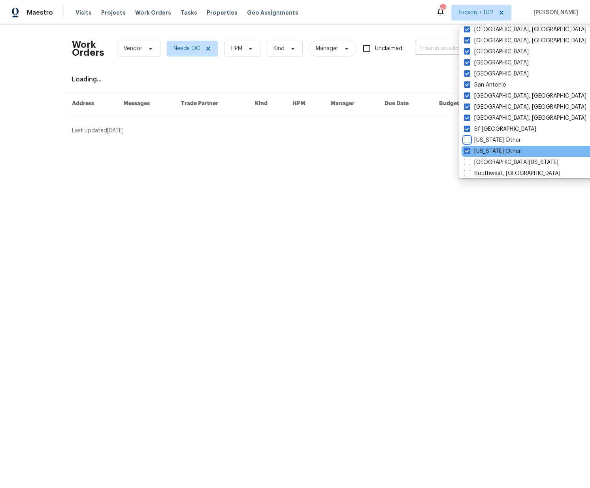
click at [469, 140] on input "[US_STATE] Other" at bounding box center [466, 138] width 5 height 5
checkbox input "true"
click at [483, 162] on label "[GEOGRAPHIC_DATA][US_STATE]" at bounding box center [511, 162] width 94 height 8
click at [469, 162] on input "[GEOGRAPHIC_DATA][US_STATE]" at bounding box center [466, 160] width 5 height 5
checkbox input "true"
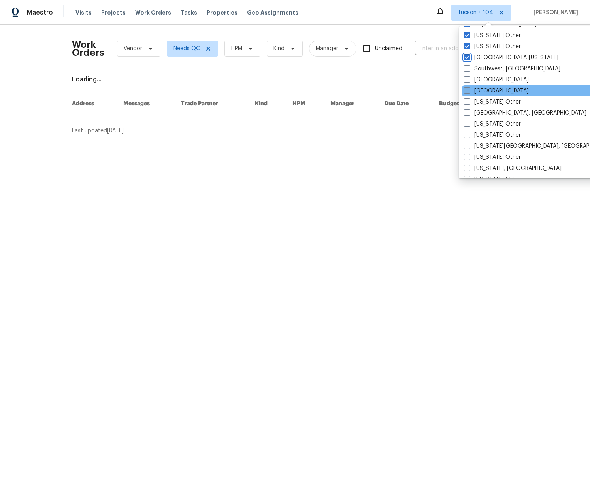
scroll to position [1133, 0]
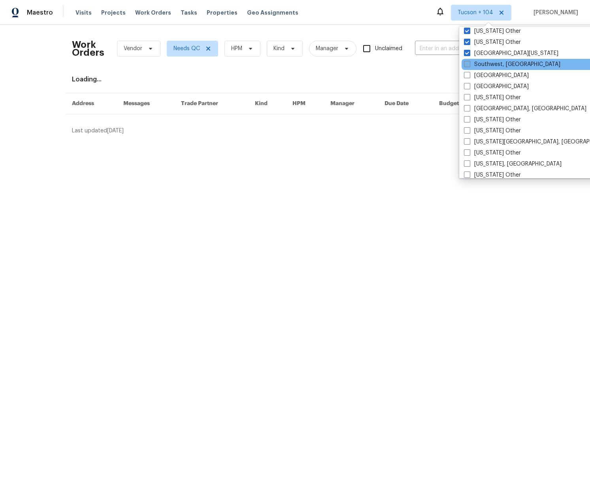
click at [485, 63] on label "Southwest, [GEOGRAPHIC_DATA]" at bounding box center [512, 64] width 96 height 8
click at [469, 63] on input "Southwest, [GEOGRAPHIC_DATA]" at bounding box center [466, 62] width 5 height 5
checkbox input "true"
click at [483, 74] on label "[GEOGRAPHIC_DATA]" at bounding box center [496, 76] width 65 height 8
click at [469, 74] on input "[GEOGRAPHIC_DATA]" at bounding box center [466, 74] width 5 height 5
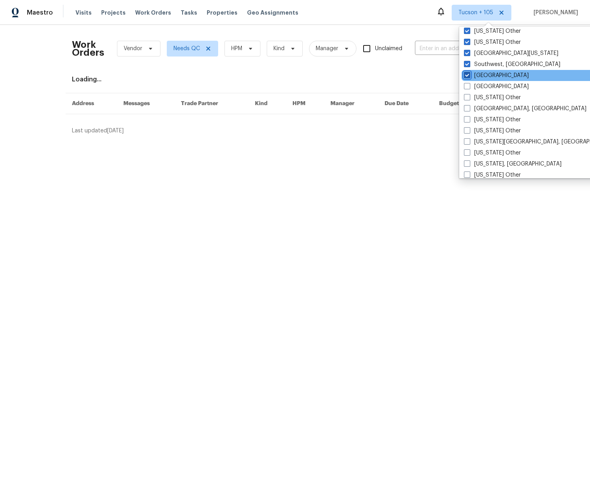
checkbox input "true"
click at [482, 90] on label "[GEOGRAPHIC_DATA]" at bounding box center [496, 87] width 65 height 8
click at [469, 88] on input "[GEOGRAPHIC_DATA]" at bounding box center [466, 85] width 5 height 5
checkbox input "true"
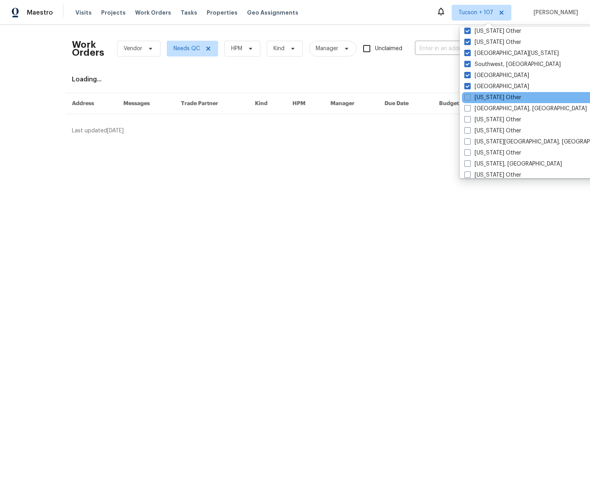
click at [483, 102] on div "[US_STATE] Other" at bounding box center [541, 97] width 159 height 11
click at [484, 98] on label "[US_STATE] Other" at bounding box center [492, 98] width 57 height 8
click at [470, 98] on input "[US_STATE] Other" at bounding box center [466, 96] width 5 height 5
checkbox input "true"
click at [482, 108] on label "[GEOGRAPHIC_DATA], [GEOGRAPHIC_DATA]" at bounding box center [525, 109] width 123 height 8
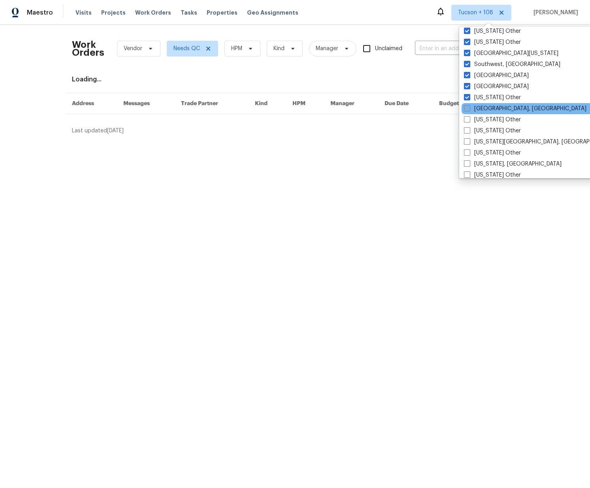
click at [469, 108] on input "[GEOGRAPHIC_DATA], [GEOGRAPHIC_DATA]" at bounding box center [466, 107] width 5 height 5
checkbox input "true"
click at [482, 121] on label "[US_STATE] Other" at bounding box center [492, 120] width 57 height 8
click at [469, 121] on input "[US_STATE] Other" at bounding box center [466, 118] width 5 height 5
checkbox input "true"
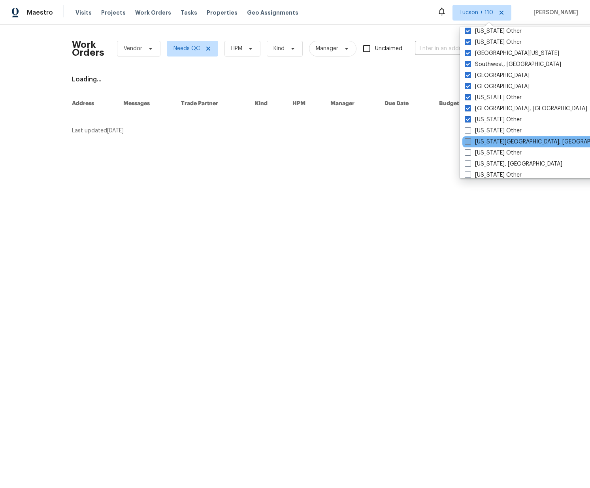
drag, startPoint x: 484, startPoint y: 129, endPoint x: 485, endPoint y: 138, distance: 9.2
click at [484, 129] on label "[US_STATE] Other" at bounding box center [493, 131] width 57 height 8
click at [470, 129] on input "[US_STATE] Other" at bounding box center [467, 129] width 5 height 5
checkbox input "true"
click at [487, 140] on label "[US_STATE][GEOGRAPHIC_DATA], [GEOGRAPHIC_DATA]" at bounding box center [542, 142] width 152 height 8
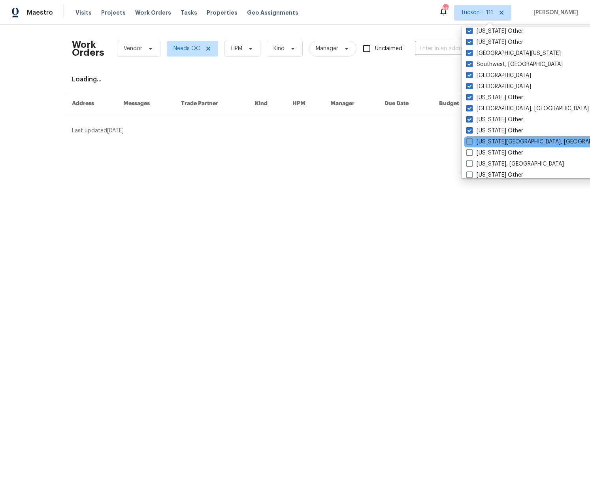
click at [472, 140] on input "[US_STATE][GEOGRAPHIC_DATA], [GEOGRAPHIC_DATA]" at bounding box center [468, 140] width 5 height 5
checkbox input "true"
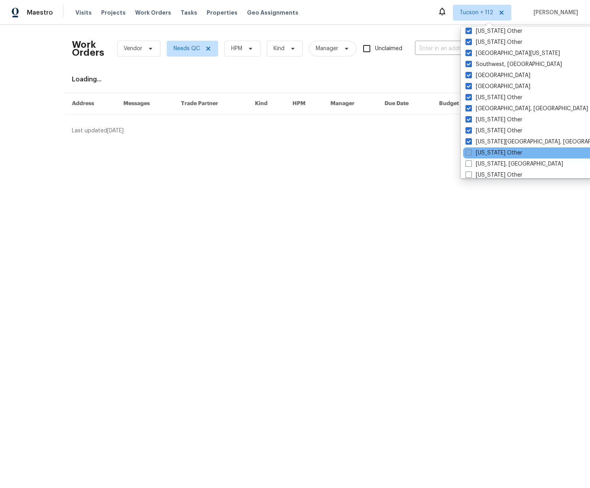
click at [487, 157] on label "[US_STATE] Other" at bounding box center [494, 153] width 57 height 8
click at [471, 154] on input "[US_STATE] Other" at bounding box center [468, 151] width 5 height 5
checkbox input "true"
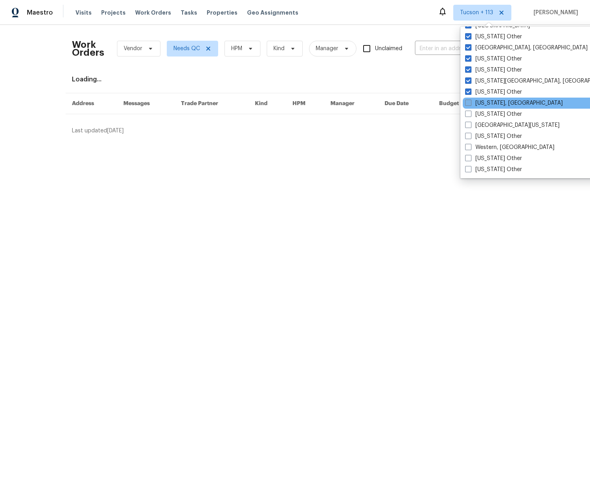
click at [479, 105] on label "[US_STATE], [GEOGRAPHIC_DATA]" at bounding box center [514, 103] width 98 height 8
click at [470, 104] on input "[US_STATE], [GEOGRAPHIC_DATA]" at bounding box center [467, 101] width 5 height 5
checkbox input "true"
click at [480, 113] on label "[US_STATE] Other" at bounding box center [493, 114] width 57 height 8
click at [470, 113] on input "[US_STATE] Other" at bounding box center [467, 112] width 5 height 5
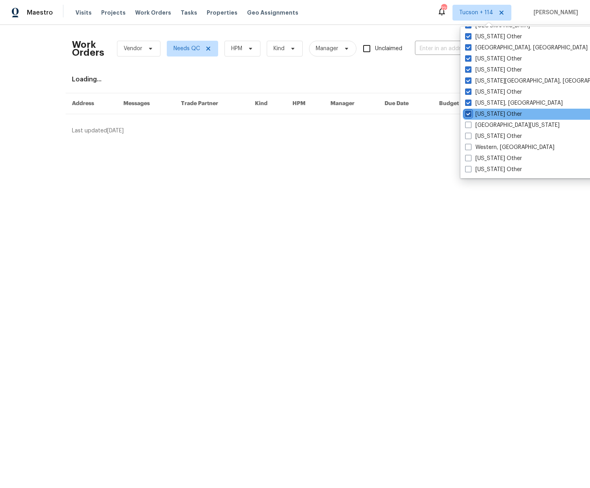
checkbox input "true"
click at [482, 124] on label "[GEOGRAPHIC_DATA][US_STATE]" at bounding box center [513, 125] width 94 height 8
click at [471, 124] on input "[GEOGRAPHIC_DATA][US_STATE]" at bounding box center [468, 123] width 5 height 5
checkbox input "true"
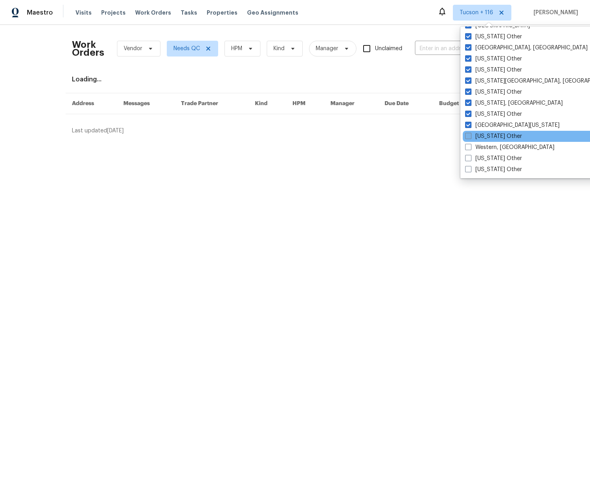
click at [485, 135] on label "[US_STATE] Other" at bounding box center [493, 136] width 57 height 8
click at [470, 135] on input "[US_STATE] Other" at bounding box center [467, 134] width 5 height 5
checkbox input "true"
click at [488, 148] on label "Western, [GEOGRAPHIC_DATA]" at bounding box center [510, 147] width 89 height 8
click at [471, 148] on input "Western, [GEOGRAPHIC_DATA]" at bounding box center [468, 145] width 5 height 5
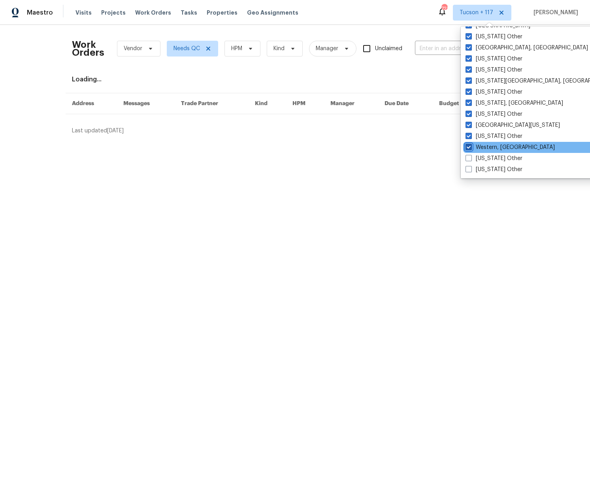
checkbox input "true"
click at [493, 161] on label "[US_STATE] Other" at bounding box center [493, 159] width 57 height 8
click at [470, 160] on input "[US_STATE] Other" at bounding box center [467, 157] width 5 height 5
checkbox input "true"
drag, startPoint x: 495, startPoint y: 168, endPoint x: 494, endPoint y: 152, distance: 16.2
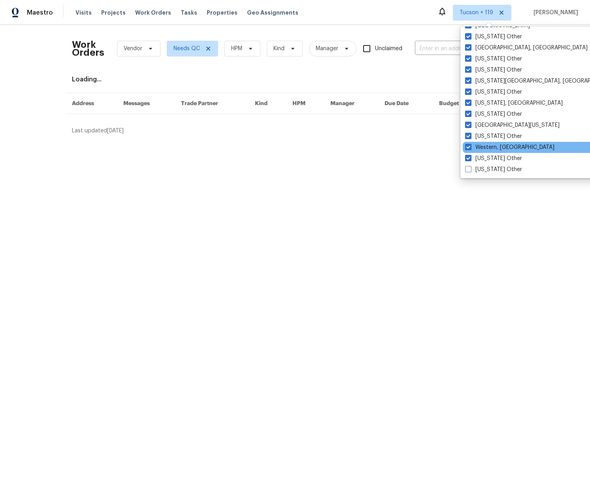
click at [495, 168] on label "[US_STATE] Other" at bounding box center [493, 170] width 57 height 8
click at [470, 168] on input "[US_STATE] Other" at bounding box center [467, 168] width 5 height 5
checkbox input "true"
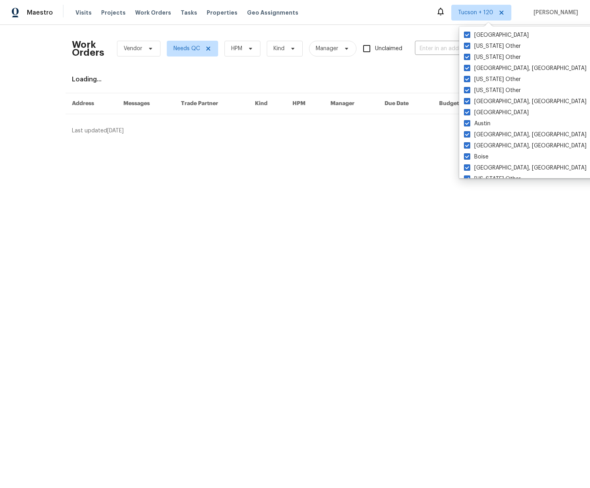
drag, startPoint x: 332, startPoint y: 181, endPoint x: 262, endPoint y: 127, distance: 88.4
click at [331, 141] on html "Maestro Visits Projects Work Orders Tasks Properties Geo Assignments Tucson + 1…" at bounding box center [295, 70] width 590 height 141
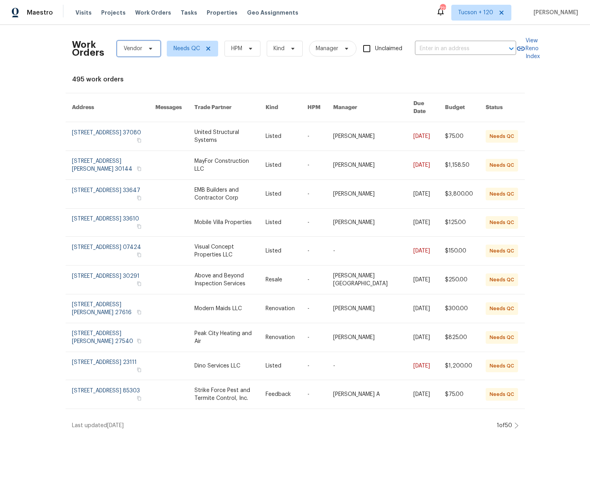
click at [143, 49] on span "Vendor" at bounding box center [138, 49] width 43 height 16
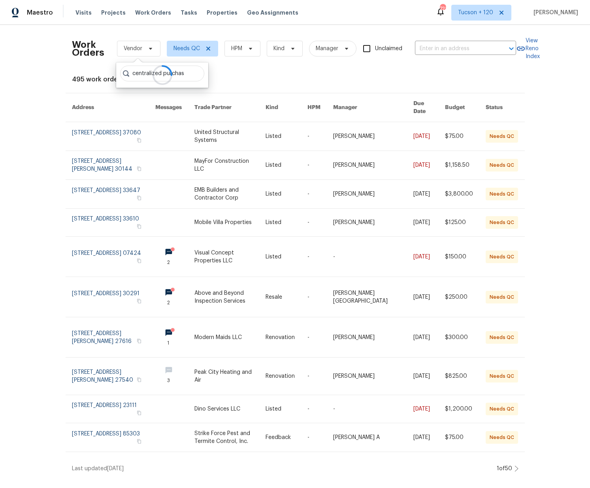
type input "centralized purchas"
click at [192, 74] on div at bounding box center [162, 74] width 92 height 25
click at [223, 72] on div "Work Orders Vendor Needs QC HPM Kind Manager Unclaimed ​ View Reno Index 495 wo…" at bounding box center [295, 251] width 447 height 441
click at [121, 52] on span "Vendor" at bounding box center [138, 49] width 43 height 16
click at [248, 66] on div "Work Orders Vendor Needs QC HPM Kind Manager Unclaimed ​ View Reno Index 495 wo…" at bounding box center [295, 251] width 447 height 441
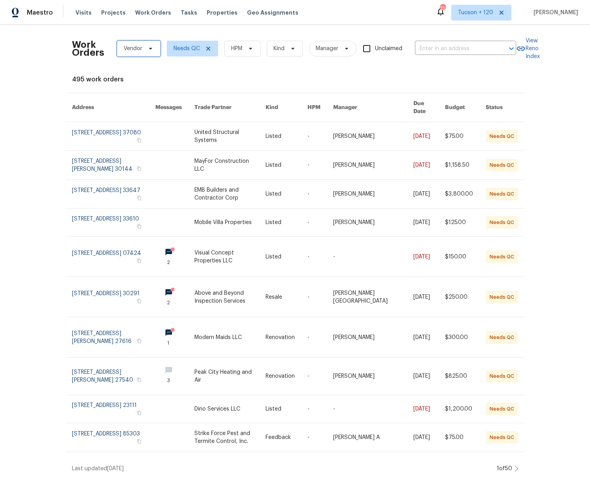
click at [140, 49] on span "Vendor" at bounding box center [133, 49] width 19 height 8
type input "centralized purchas"
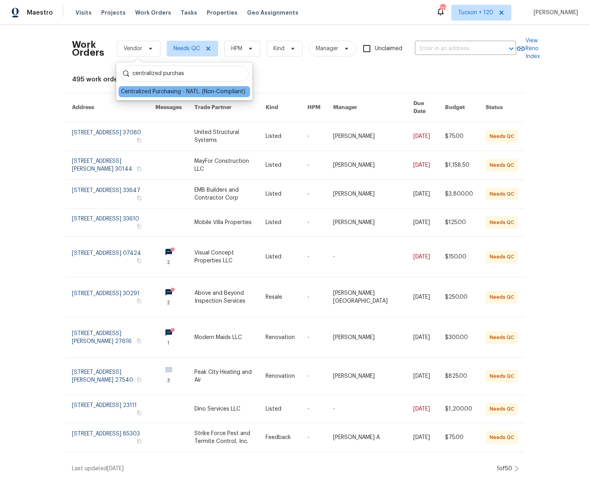
click at [179, 90] on div "Centralized Purchasing - NATL. (Non-Compliant)" at bounding box center [183, 92] width 125 height 8
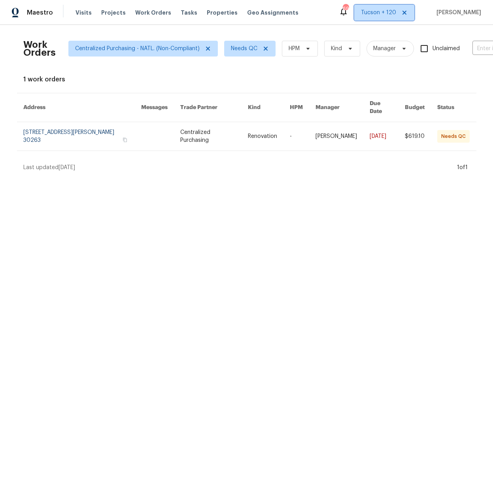
drag, startPoint x: 413, startPoint y: 9, endPoint x: 403, endPoint y: 2, distance: 13.0
click at [413, 9] on span "Tucson + 120" at bounding box center [384, 13] width 60 height 16
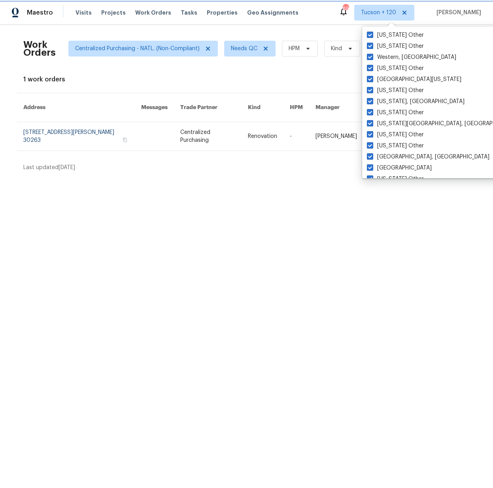
click at [406, 12] on icon at bounding box center [404, 13] width 4 height 4
checkbox input "false"
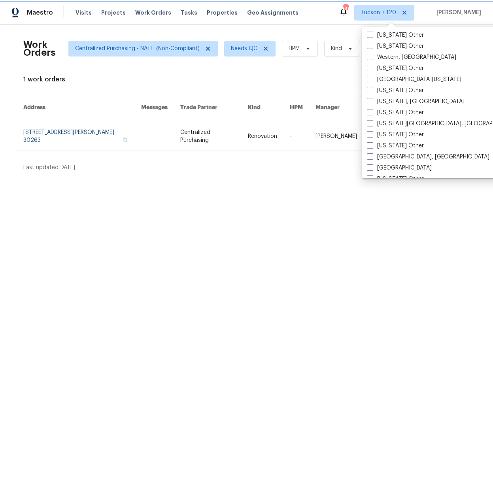
checkbox input "false"
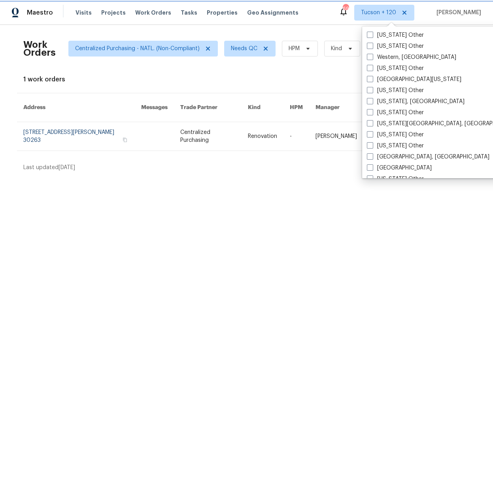
checkbox input "false"
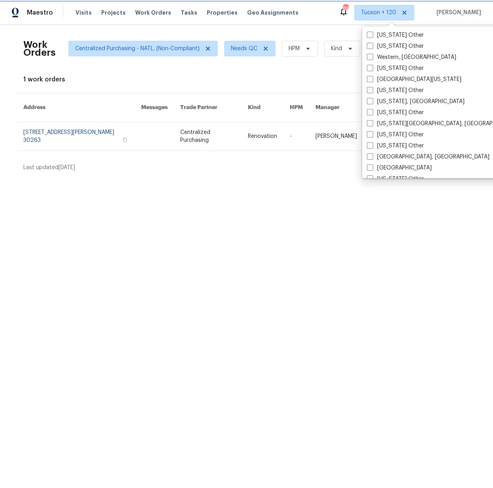
checkbox input "false"
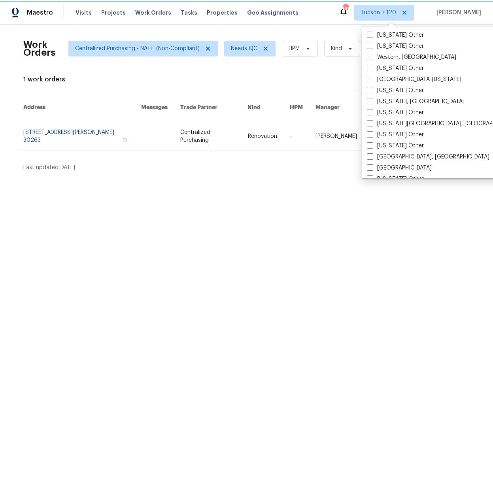
checkbox input "false"
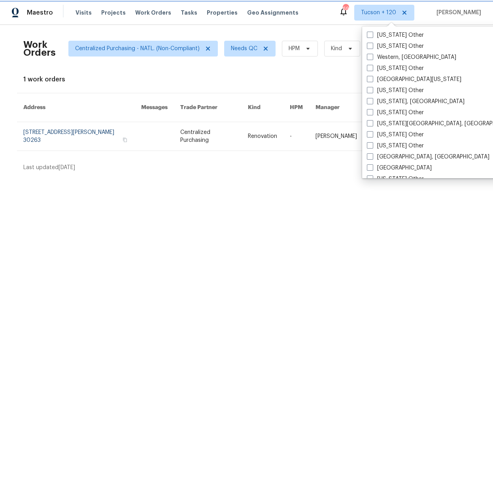
checkbox input "false"
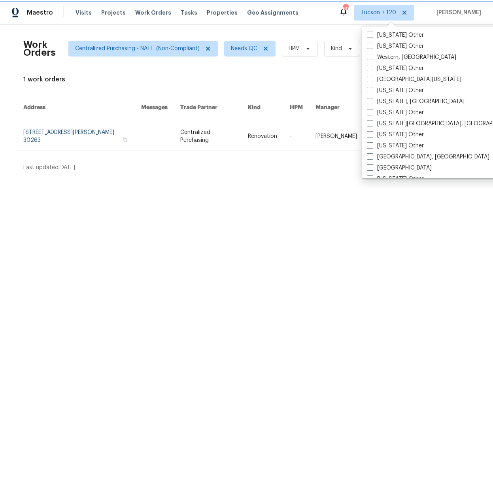
checkbox input "false"
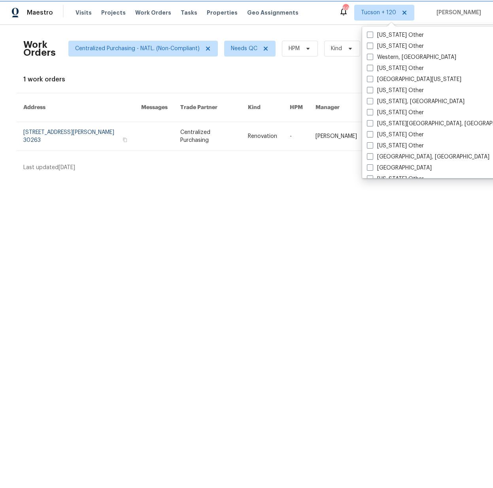
checkbox input "false"
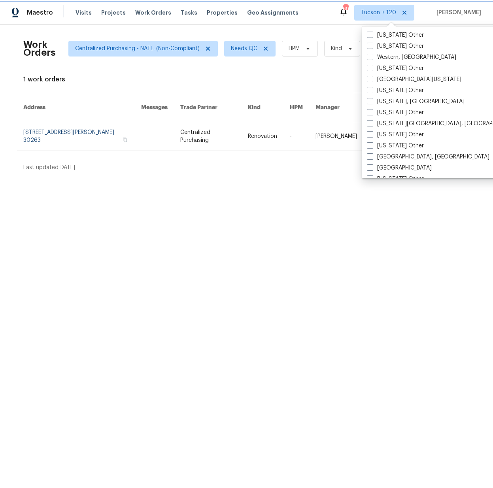
checkbox input "false"
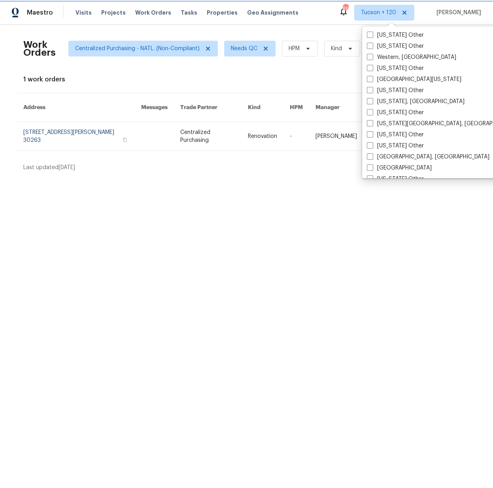
checkbox input "false"
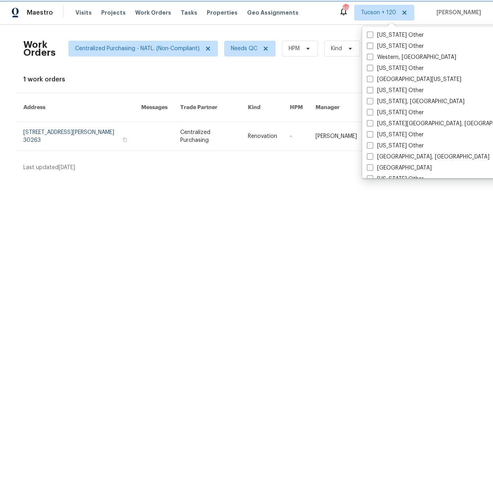
checkbox input "false"
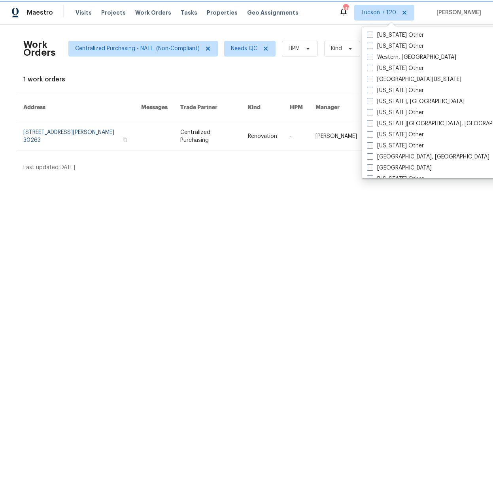
checkbox input "false"
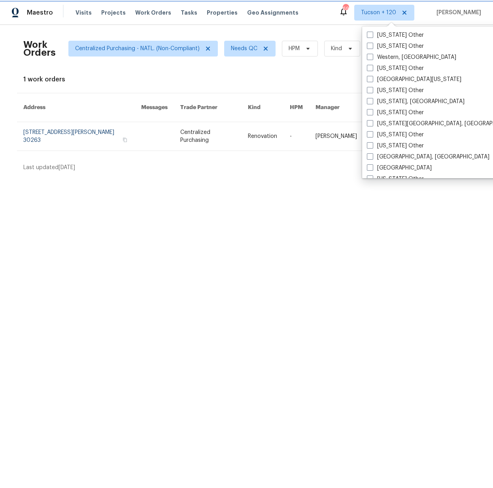
checkbox input "false"
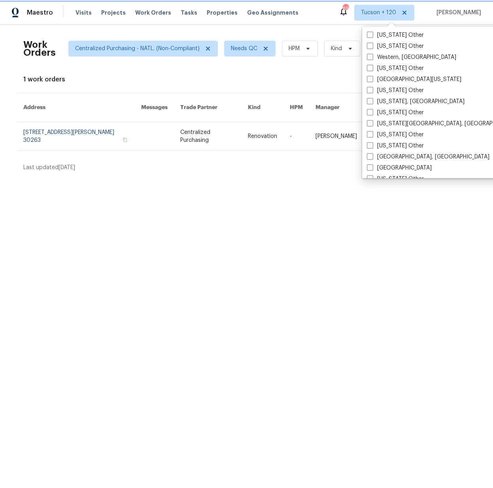
checkbox input "false"
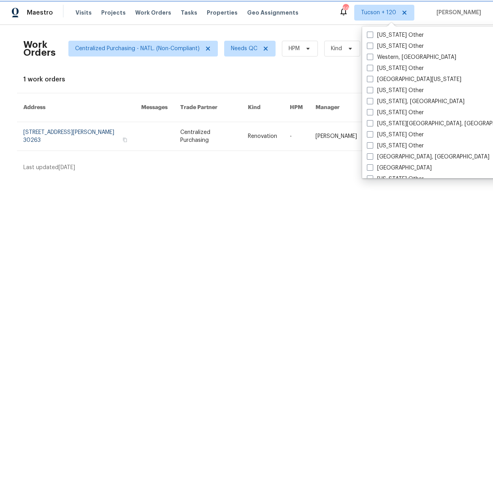
checkbox input "false"
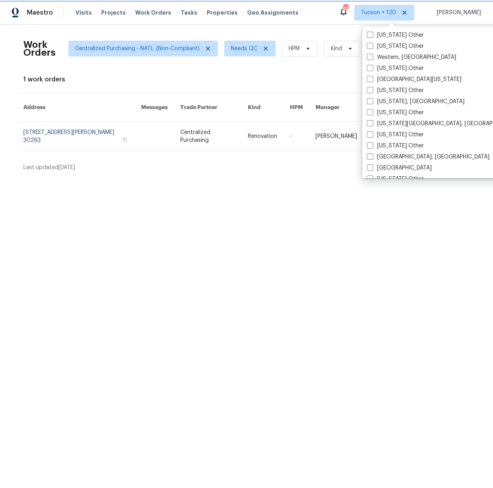
checkbox input "false"
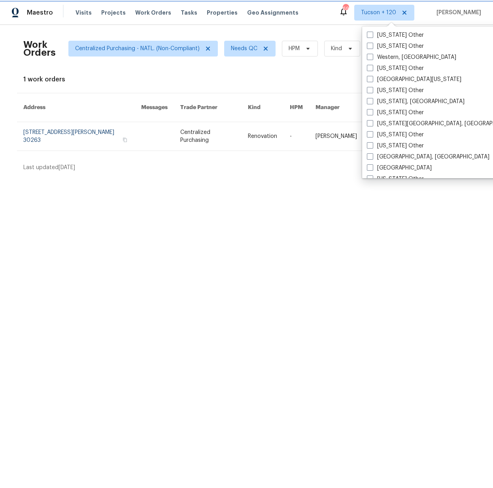
checkbox input "false"
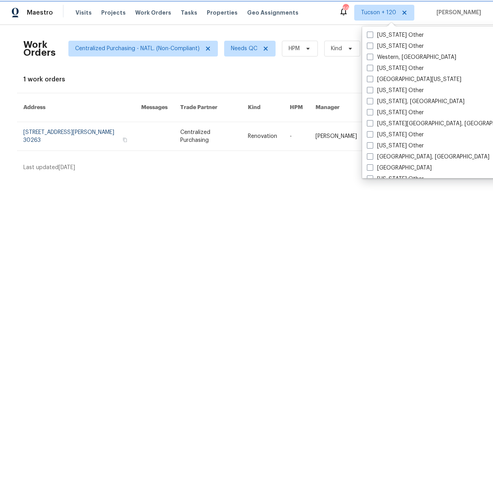
checkbox input "false"
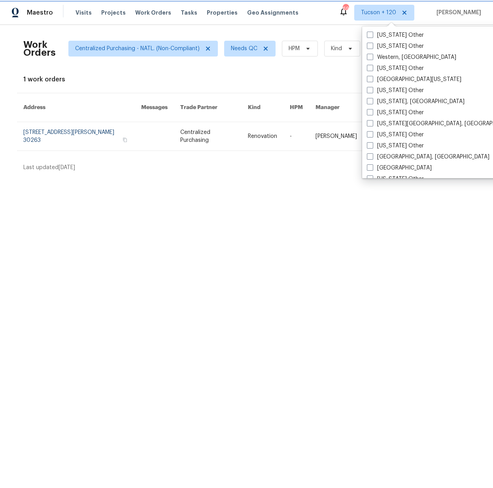
checkbox input "false"
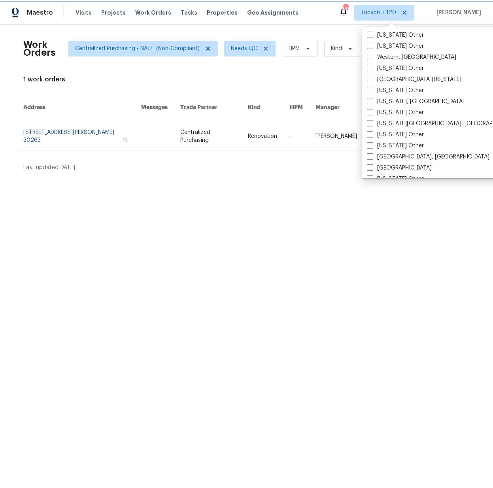
checkbox input "false"
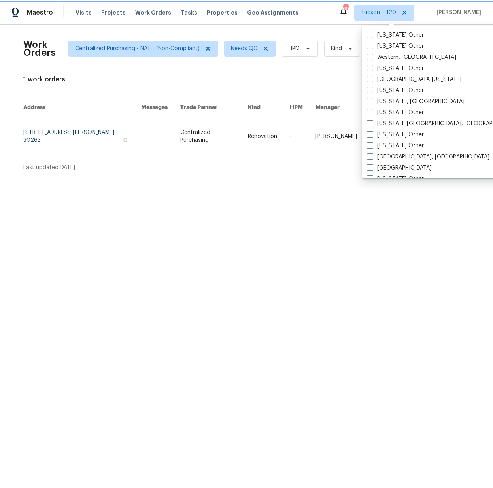
checkbox input "false"
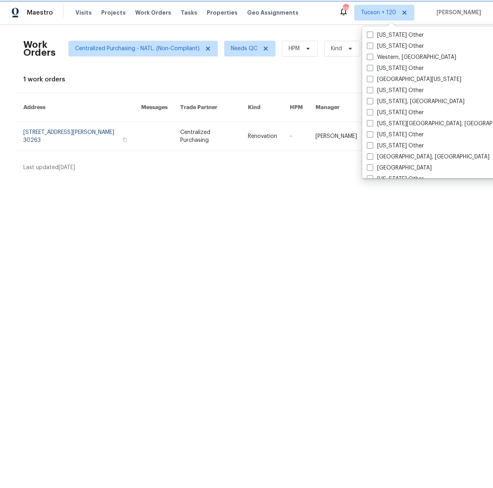
checkbox input "false"
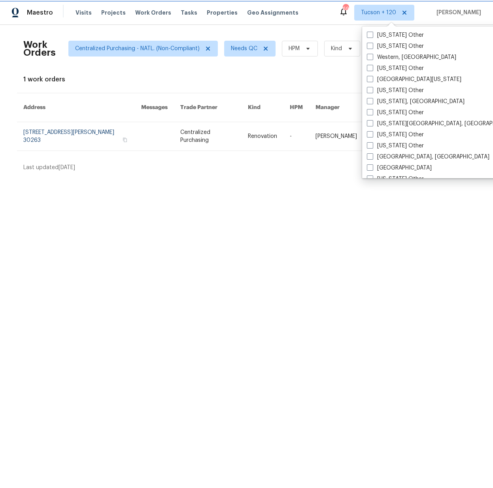
checkbox input "false"
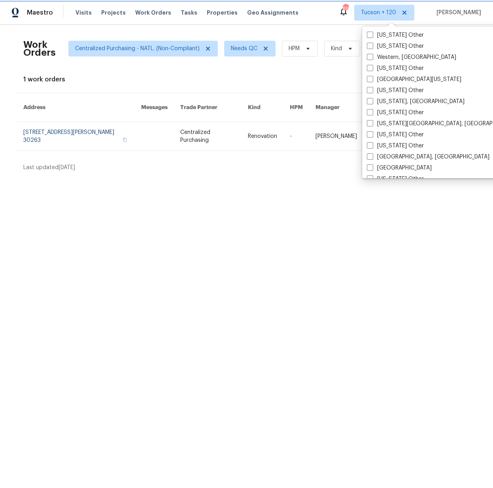
checkbox input "false"
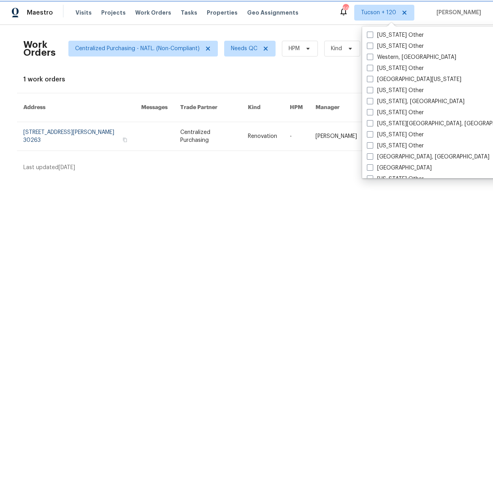
checkbox input "false"
checkbox input "true"
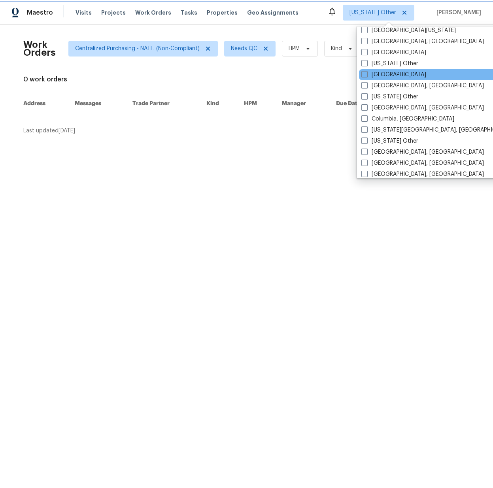
scroll to position [1000, 0]
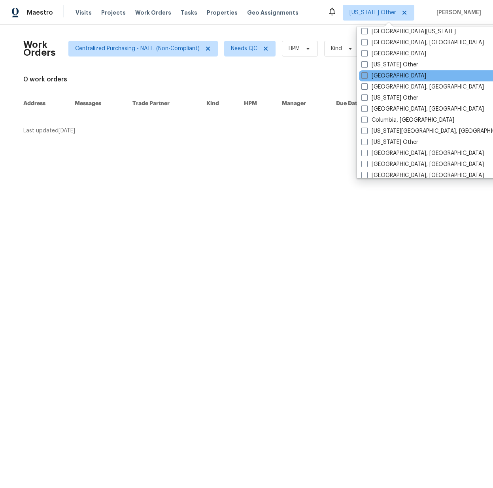
click at [379, 76] on label "[GEOGRAPHIC_DATA]" at bounding box center [393, 76] width 65 height 8
click at [366, 76] on input "[GEOGRAPHIC_DATA]" at bounding box center [363, 74] width 5 height 5
checkbox input "true"
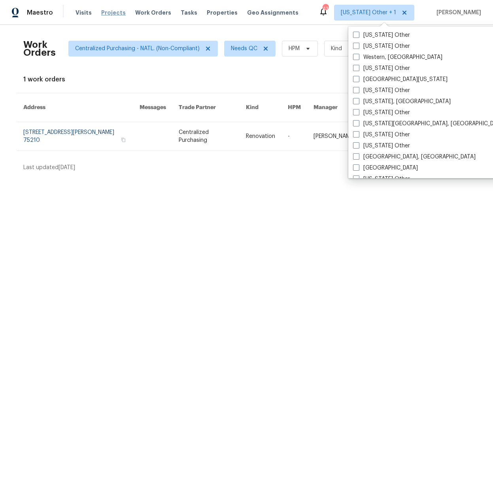
click at [116, 12] on span "Projects" at bounding box center [113, 13] width 25 height 8
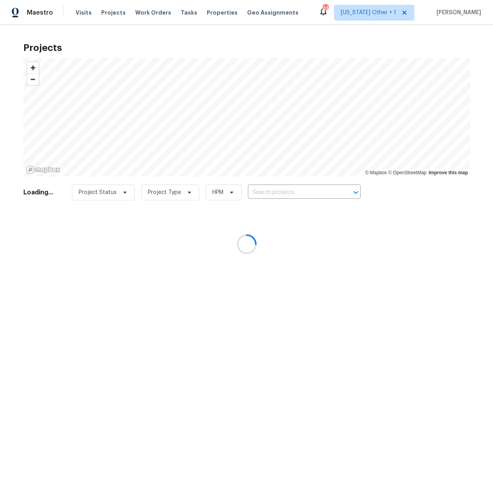
click at [286, 192] on div at bounding box center [246, 244] width 493 height 488
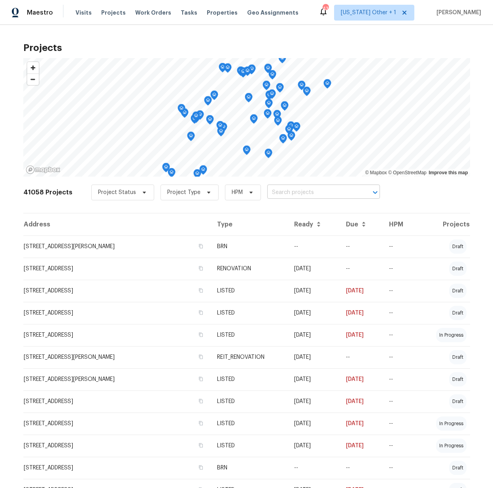
click at [303, 194] on input "text" at bounding box center [312, 193] width 91 height 12
paste input "6476 Old Mill Cir"
type input "6476 Old Mill Cir"
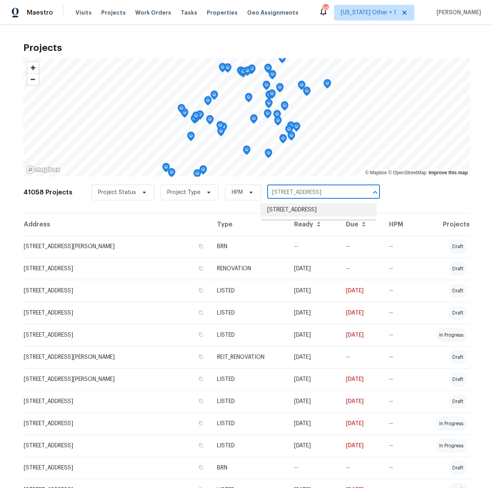
click at [292, 213] on li "6476 Old Mill Cir, Watauga, TX 76148" at bounding box center [318, 210] width 115 height 13
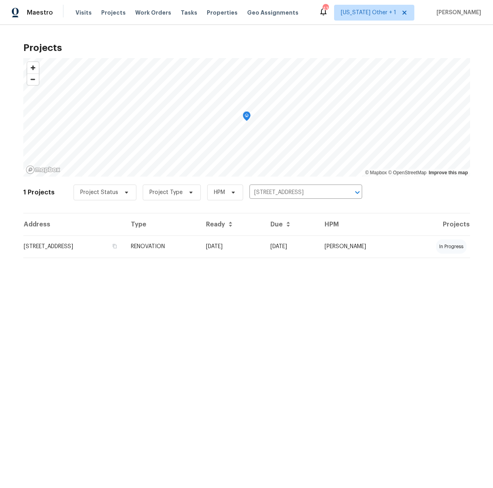
click at [125, 243] on td "6476 Old Mill Cir, Watauga, TX 76148" at bounding box center [74, 247] width 102 height 22
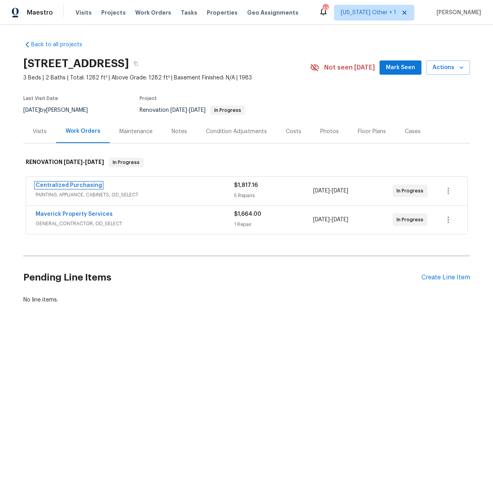
click at [85, 184] on link "Centralized Purchasing" at bounding box center [69, 186] width 66 height 6
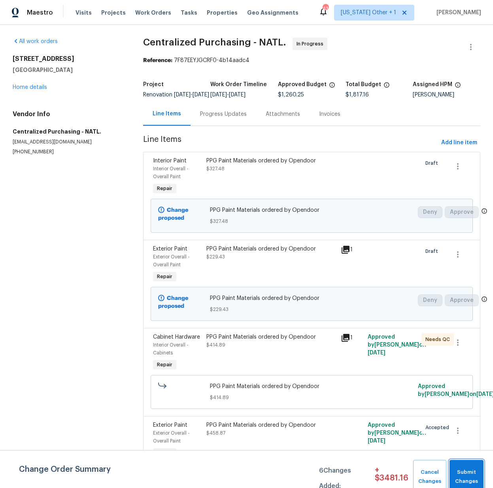
click at [479, 483] on button "Submit Changes" at bounding box center [466, 477] width 34 height 34
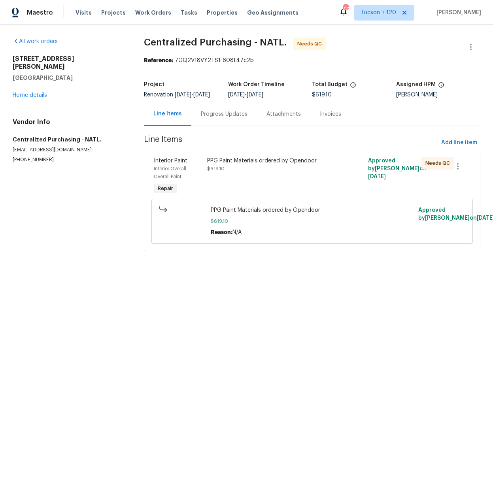
click at [252, 186] on div "PPG Paint Materials ordered by Opendoor $619.10" at bounding box center [272, 177] width 134 height 44
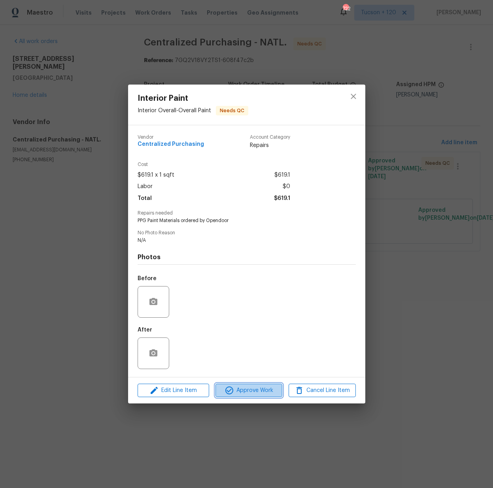
click at [238, 389] on span "Approve Work" at bounding box center [249, 391] width 62 height 10
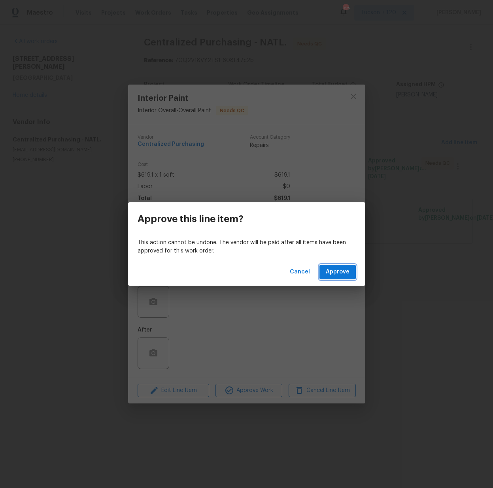
click at [333, 274] on span "Approve" at bounding box center [338, 272] width 24 height 10
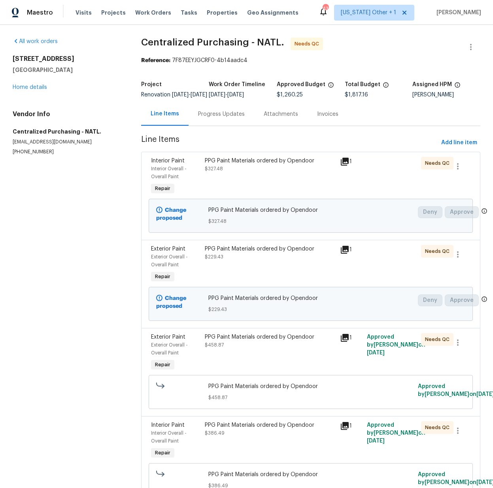
click at [280, 184] on div "PPG Paint Materials ordered by Opendoor $327.48" at bounding box center [269, 177] width 135 height 44
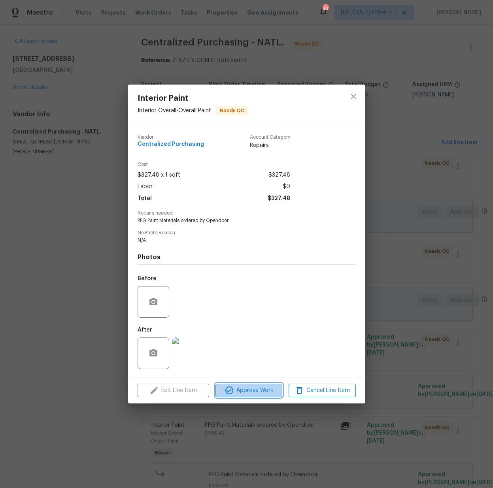
click at [252, 390] on span "Approve Work" at bounding box center [249, 391] width 62 height 10
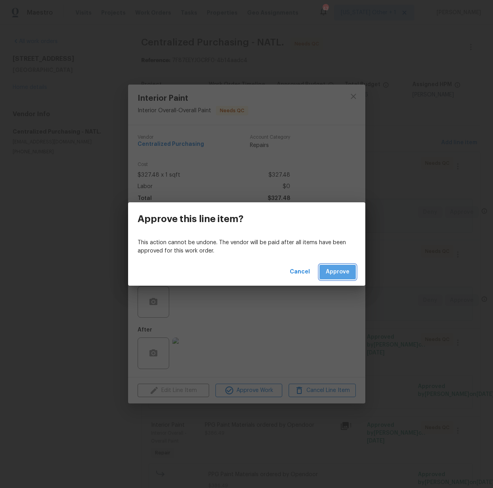
click at [349, 267] on button "Approve" at bounding box center [337, 272] width 36 height 15
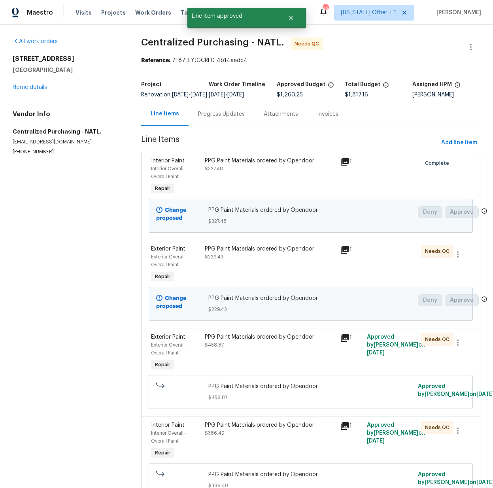
click at [265, 283] on div "PPG Paint Materials ordered by Opendoor $229.43" at bounding box center [269, 265] width 135 height 44
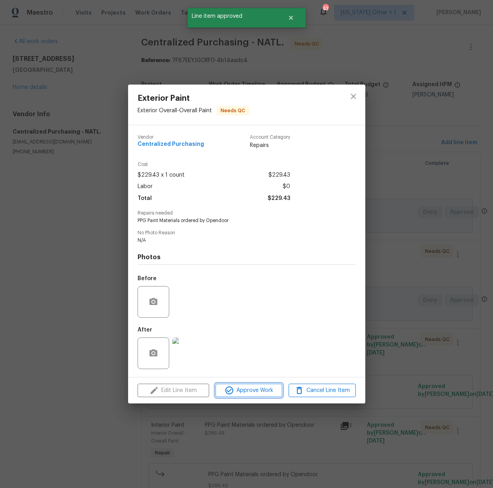
click at [264, 395] on span "Approve Work" at bounding box center [249, 391] width 62 height 10
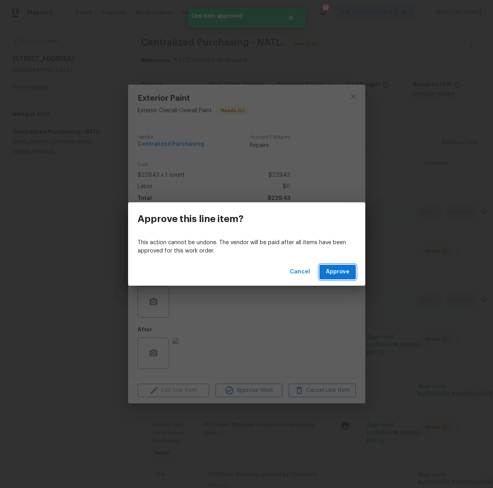
click at [341, 271] on span "Approve" at bounding box center [338, 272] width 24 height 10
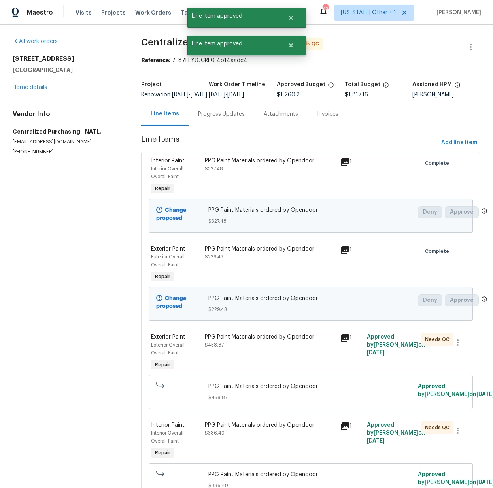
click at [280, 357] on div "PPG Paint Materials ordered by Opendoor $458.87" at bounding box center [269, 353] width 135 height 44
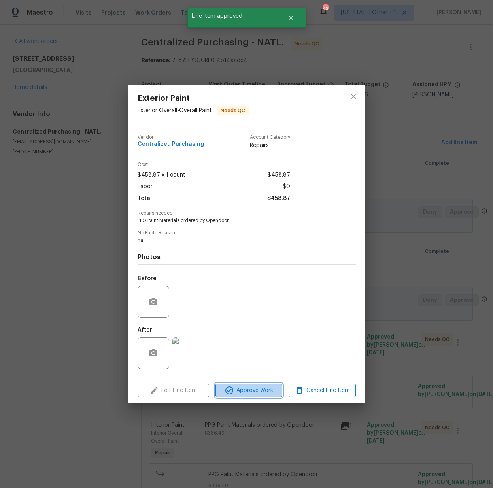
click at [267, 394] on span "Approve Work" at bounding box center [249, 391] width 62 height 10
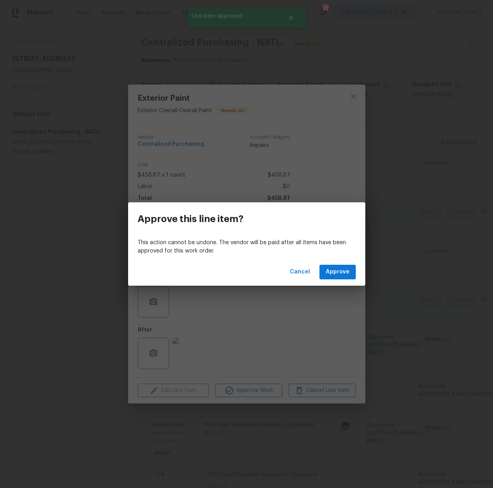
click at [337, 281] on div "Cancel Approve" at bounding box center [246, 271] width 237 height 27
click at [338, 274] on span "Approve" at bounding box center [338, 272] width 24 height 10
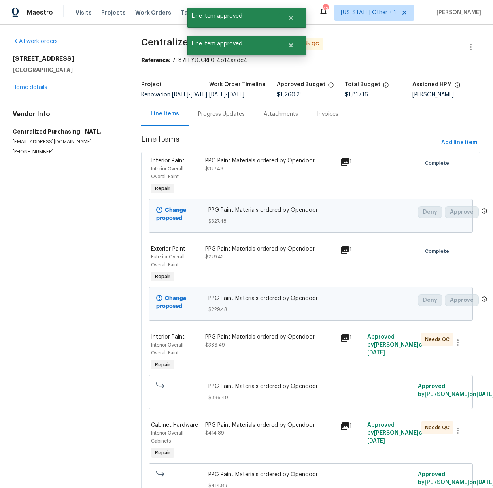
scroll to position [149, 0]
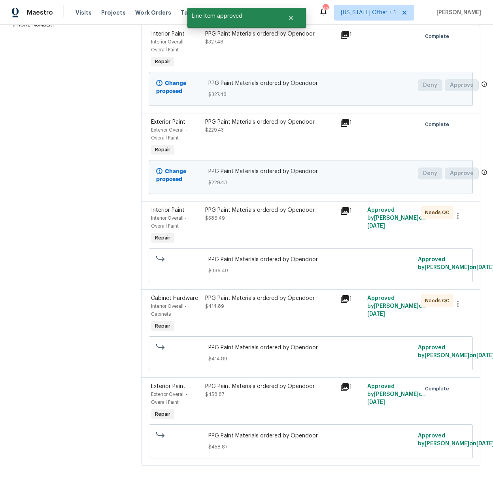
click at [287, 213] on div "PPG Paint Materials ordered by Opendoor $386.49" at bounding box center [270, 226] width 135 height 44
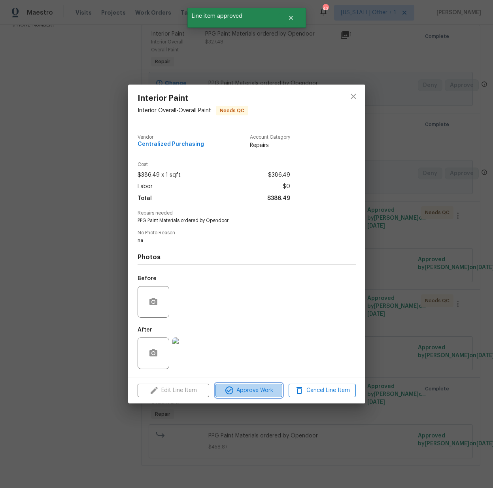
click at [256, 389] on span "Approve Work" at bounding box center [249, 391] width 62 height 10
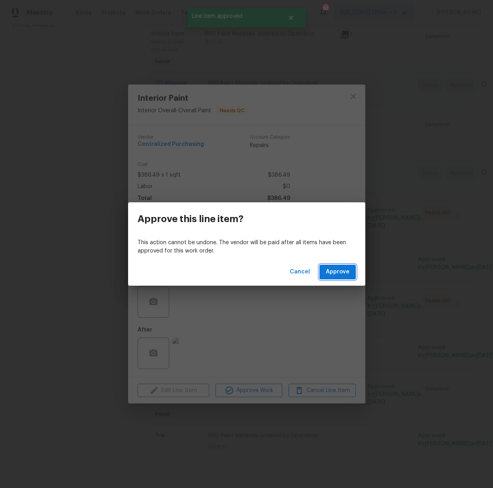
click at [331, 268] on span "Approve" at bounding box center [338, 272] width 24 height 10
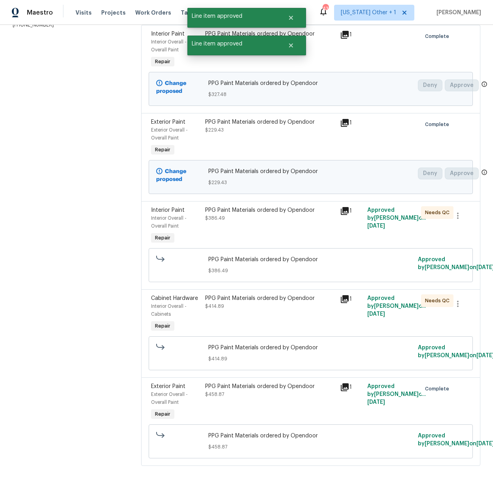
scroll to position [0, 0]
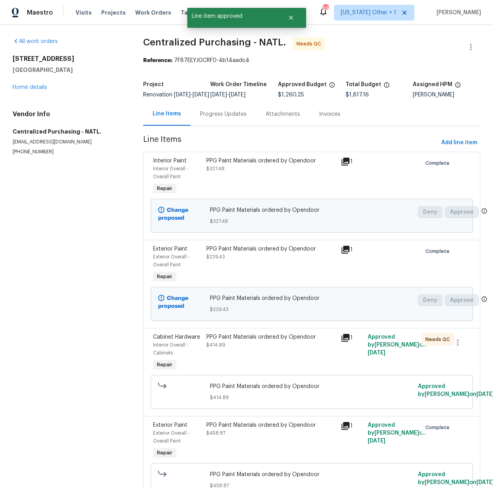
click at [274, 349] on div "PPG Paint Materials ordered by Opendoor $414.89" at bounding box center [271, 341] width 130 height 16
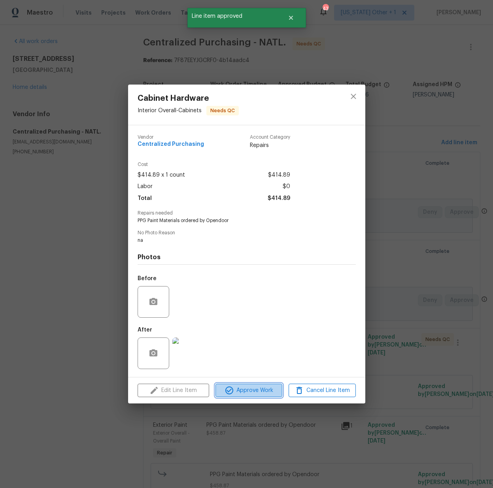
click at [256, 393] on span "Approve Work" at bounding box center [249, 391] width 62 height 10
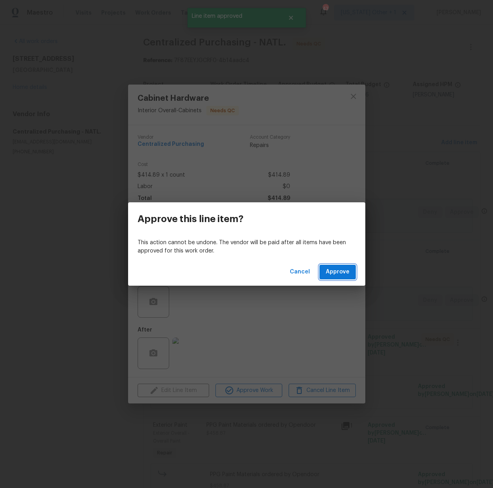
click at [337, 272] on span "Approve" at bounding box center [338, 272] width 24 height 10
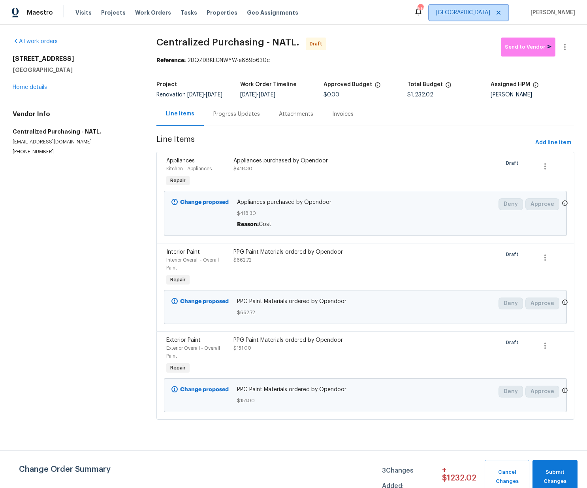
click at [485, 18] on span "[GEOGRAPHIC_DATA]" at bounding box center [468, 13] width 79 height 16
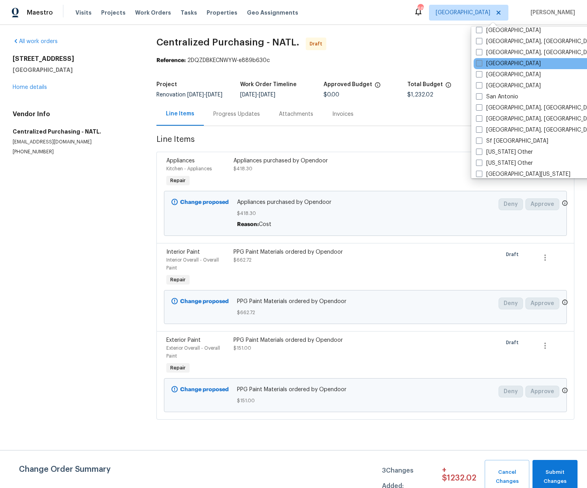
scroll to position [1000, 0]
drag, startPoint x: 488, startPoint y: 31, endPoint x: 490, endPoint y: 38, distance: 7.5
click at [488, 31] on label "[GEOGRAPHIC_DATA]" at bounding box center [508, 31] width 65 height 8
click at [481, 31] on input "[GEOGRAPHIC_DATA]" at bounding box center [478, 29] width 5 height 5
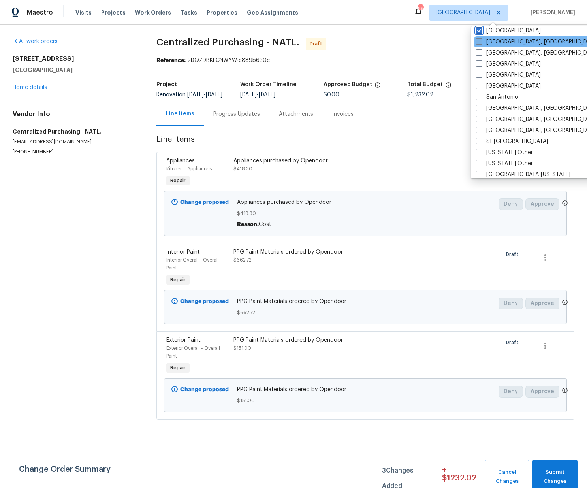
checkbox input "true"
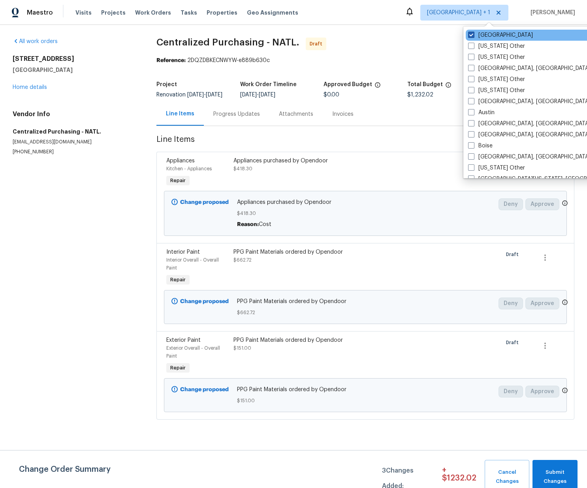
click at [482, 34] on label "[GEOGRAPHIC_DATA]" at bounding box center [500, 35] width 65 height 8
click at [474, 34] on input "[GEOGRAPHIC_DATA]" at bounding box center [470, 33] width 5 height 5
checkbox input "false"
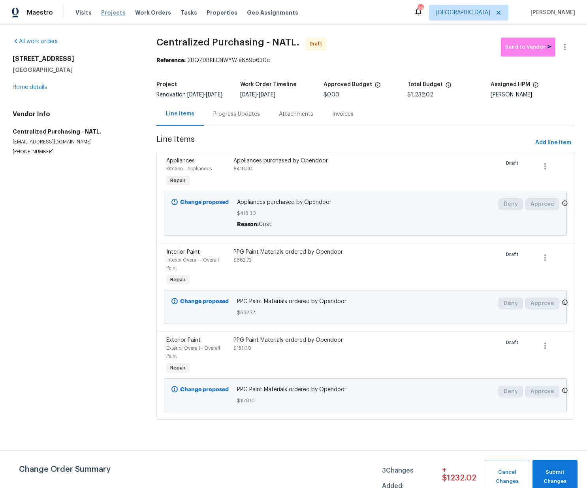
drag, startPoint x: 119, startPoint y: 8, endPoint x: 116, endPoint y: 12, distance: 5.2
click at [119, 8] on div "Visits Projects Work Orders Tasks Properties Geo Assignments" at bounding box center [191, 13] width 232 height 16
click at [213, 11] on span "Properties" at bounding box center [222, 13] width 31 height 8
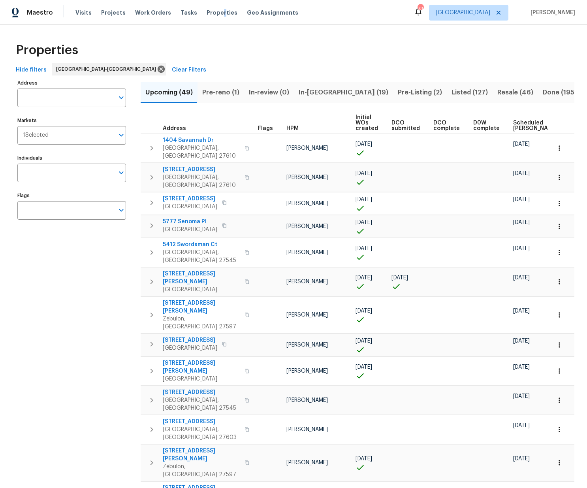
click at [302, 91] on span "In-[GEOGRAPHIC_DATA] (19)" at bounding box center [344, 92] width 90 height 11
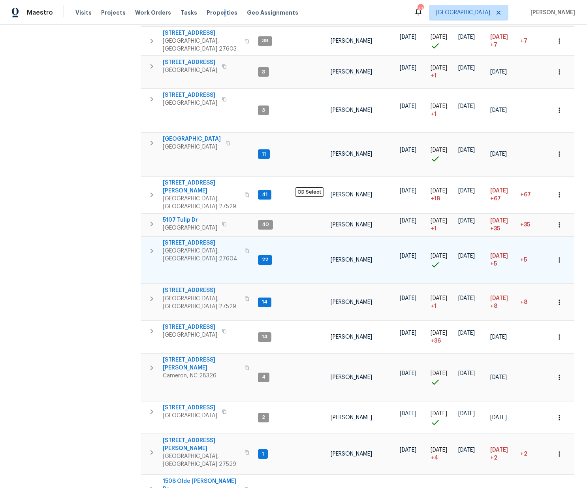
scroll to position [310, 0]
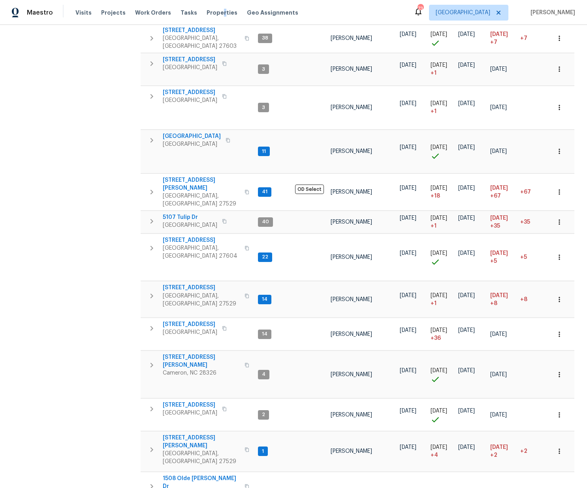
click at [562, 468] on body "Maestro Visits Projects Work Orders Tasks Properties Geo Assignments 73 [GEOGRA…" at bounding box center [293, 244] width 587 height 488
click at [55, 386] on div at bounding box center [293, 244] width 587 height 488
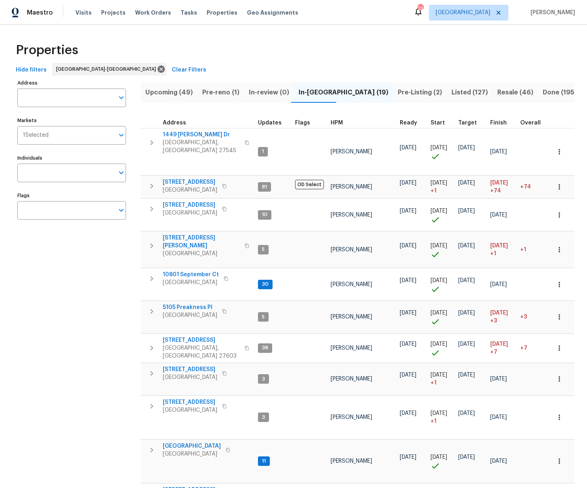
click at [220, 89] on span "Pre-reno (1)" at bounding box center [220, 92] width 37 height 11
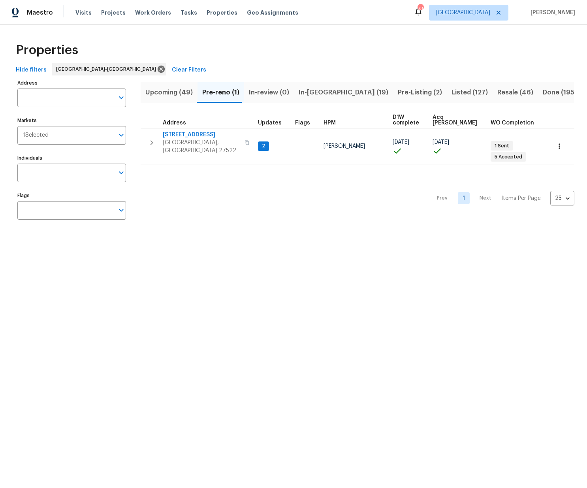
click at [167, 91] on span "Upcoming (49)" at bounding box center [168, 92] width 47 height 11
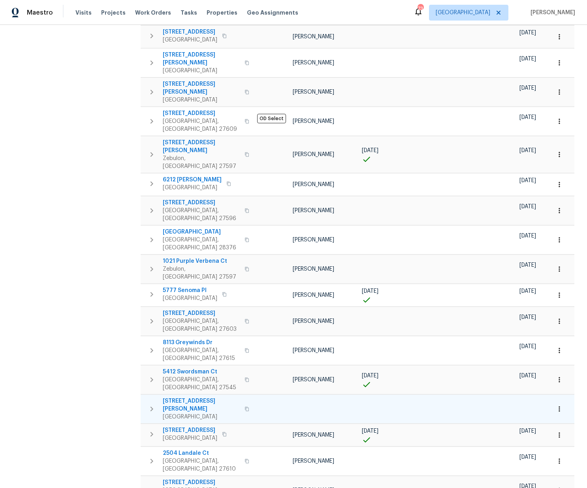
scroll to position [250, 0]
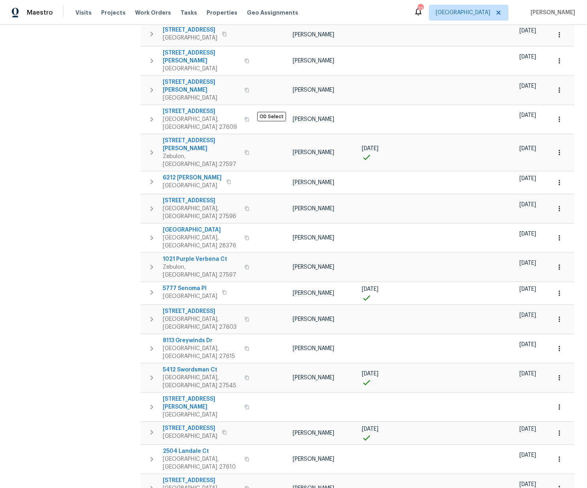
click at [560, 470] on body "Maestro Visits Projects Work Orders Tasks Properties Geo Assignments 73 [GEOGRA…" at bounding box center [293, 244] width 587 height 488
click at [557, 445] on li "50" at bounding box center [562, 443] width 37 height 24
type input "50"
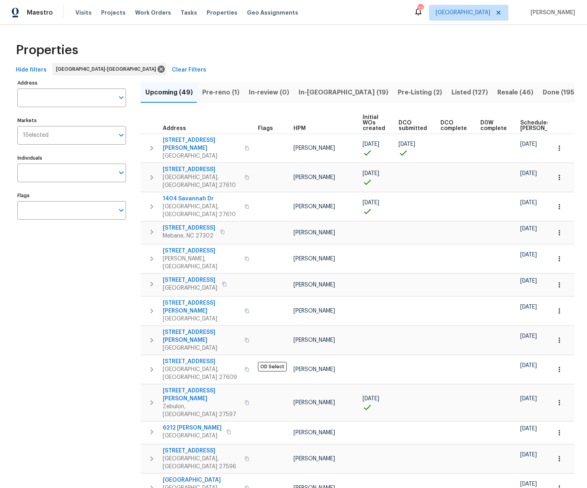
click at [219, 94] on span "Pre-reno (1)" at bounding box center [220, 92] width 37 height 11
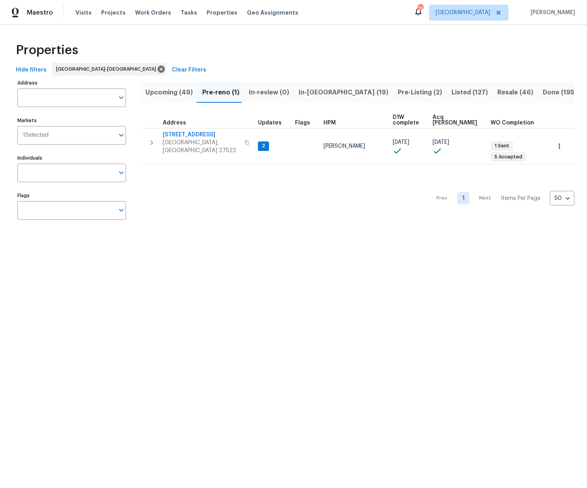
click at [262, 91] on span "In-review (0)" at bounding box center [269, 92] width 40 height 11
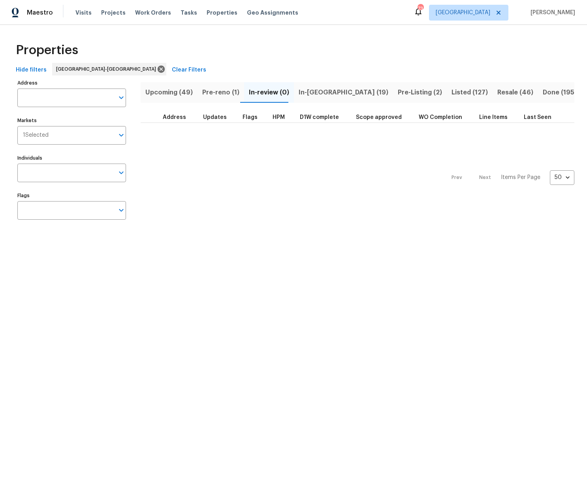
click at [299, 95] on span "In-[GEOGRAPHIC_DATA] (19)" at bounding box center [344, 92] width 90 height 11
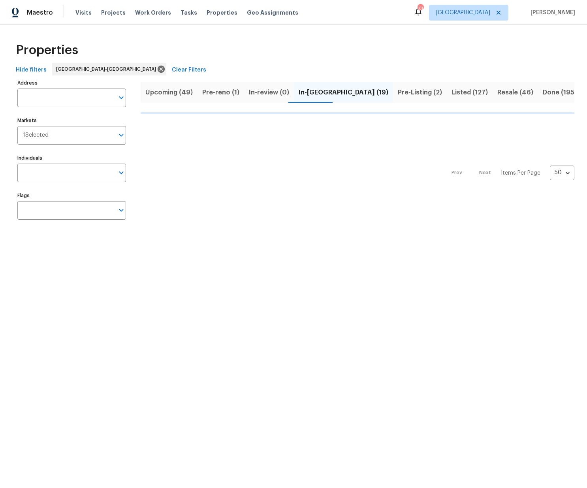
click at [398, 94] on span "Pre-Listing (2)" at bounding box center [420, 92] width 44 height 11
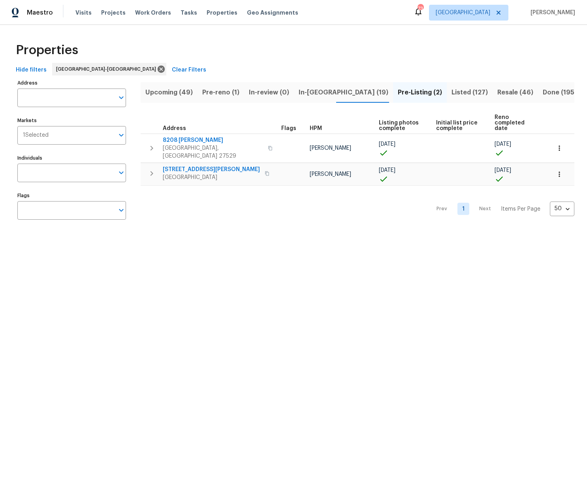
click at [452, 89] on span "Listed (127)" at bounding box center [470, 92] width 36 height 11
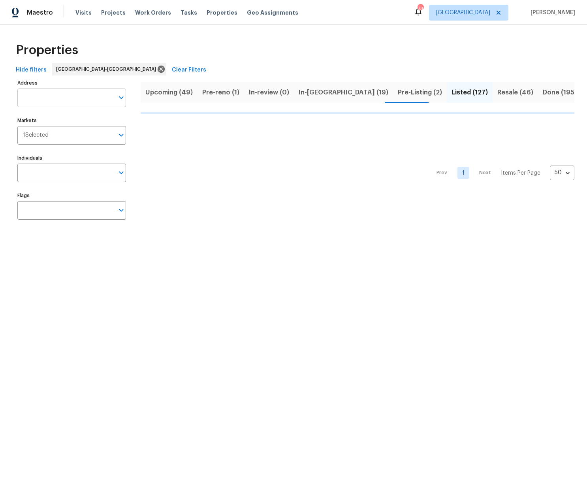
click at [70, 93] on input "Address" at bounding box center [65, 98] width 97 height 19
type input "winding"
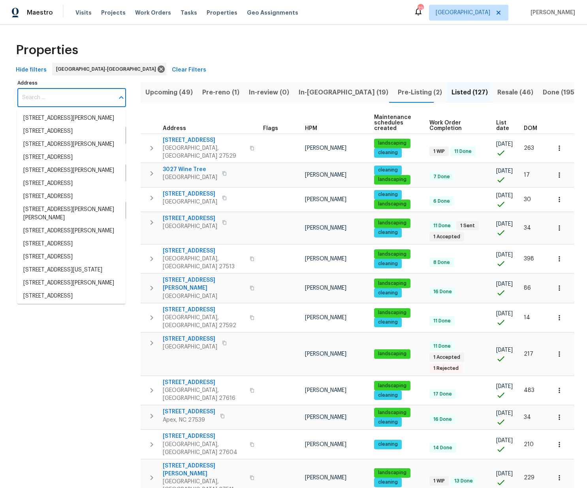
click at [83, 98] on input "Address" at bounding box center [65, 98] width 97 height 19
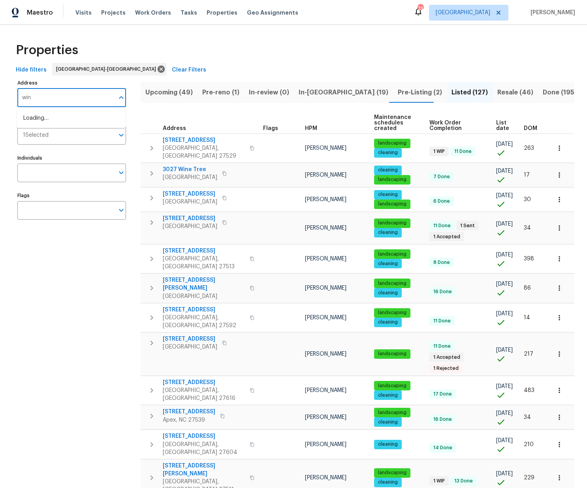
type input "wi"
drag, startPoint x: 2, startPoint y: 96, endPoint x: -4, endPoint y: 97, distance: 6.0
click at [0, 97] on html "Maestro Visits Projects Work Orders Tasks Properties Geo Assignments 73 [GEOGRA…" at bounding box center [293, 244] width 587 height 488
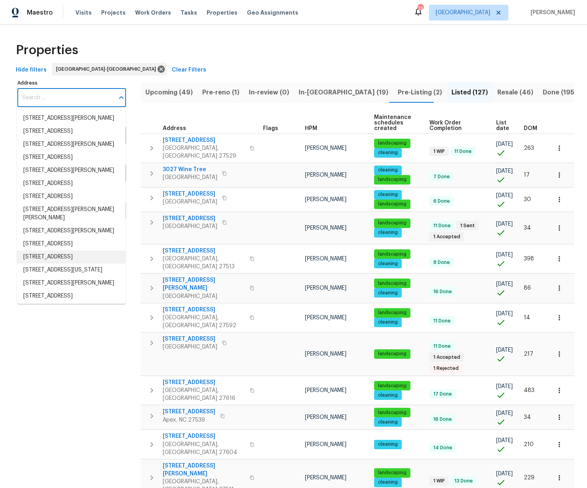
drag, startPoint x: 47, startPoint y: 391, endPoint x: 108, endPoint y: 209, distance: 191.4
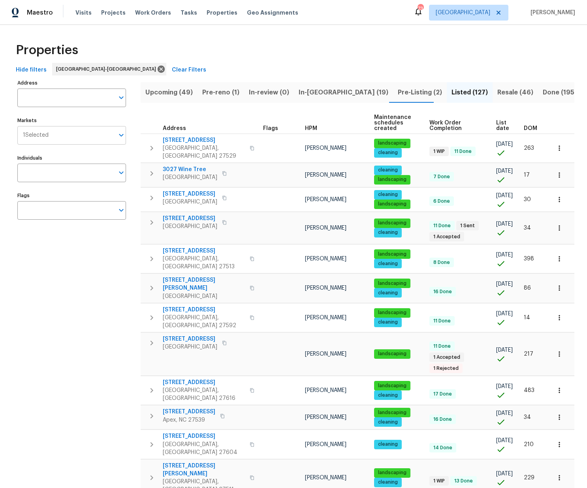
click at [59, 134] on input "Markets" at bounding box center [82, 135] width 66 height 19
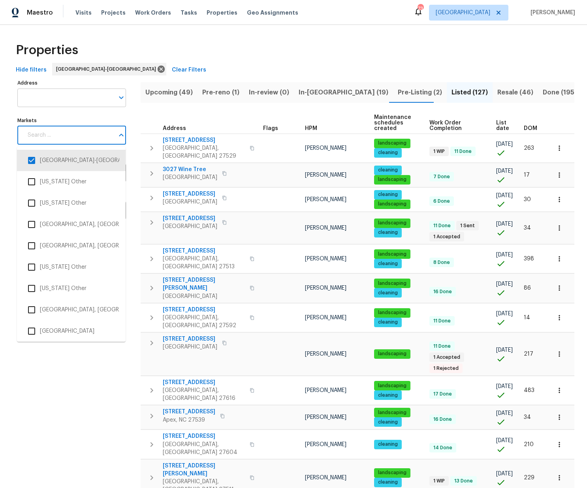
click at [71, 99] on input "Address" at bounding box center [65, 98] width 97 height 19
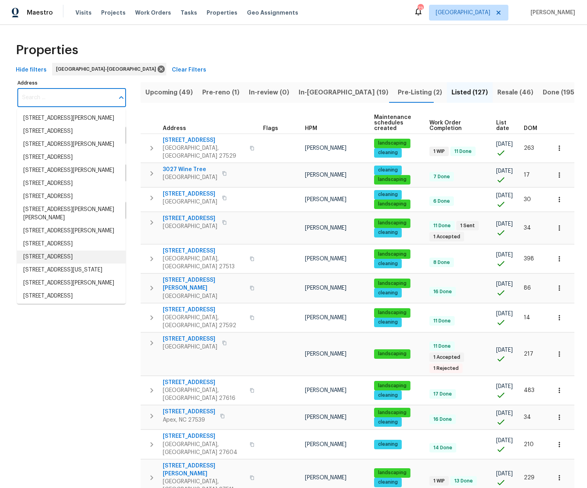
scroll to position [18, 0]
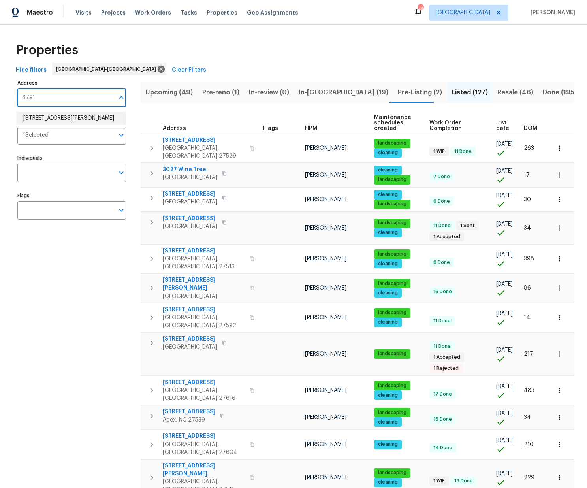
type input "6791"
click at [232, 66] on div "Hide filters [GEOGRAPHIC_DATA]-[GEOGRAPHIC_DATA] Clear Filters" at bounding box center [294, 70] width 562 height 15
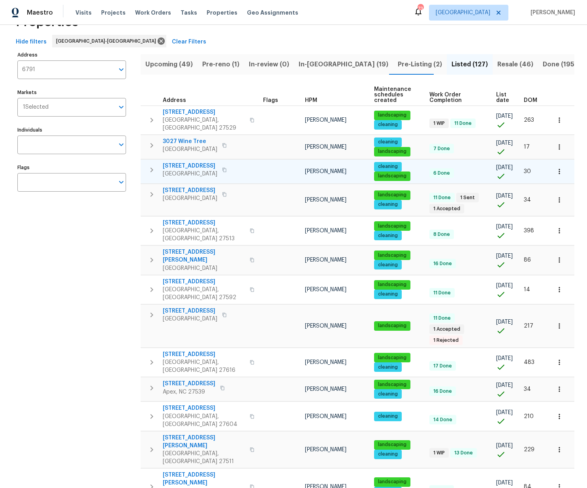
scroll to position [32, 0]
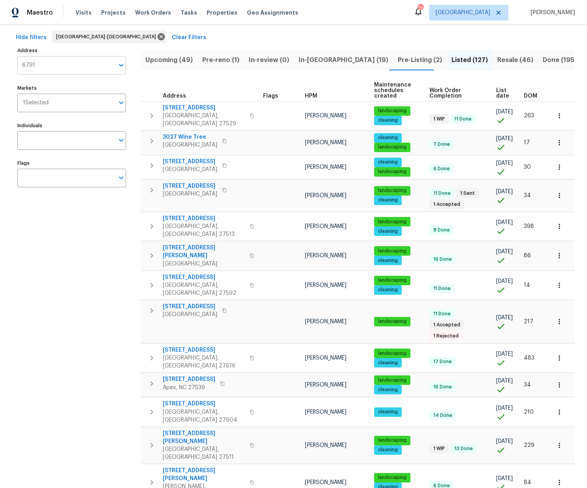
click at [46, 64] on input "6791" at bounding box center [65, 65] width 97 height 19
click at [51, 64] on input "6701 w" at bounding box center [65, 65] width 97 height 19
type input "6701 wing"
drag, startPoint x: 79, startPoint y: 221, endPoint x: 86, endPoint y: 217, distance: 8.1
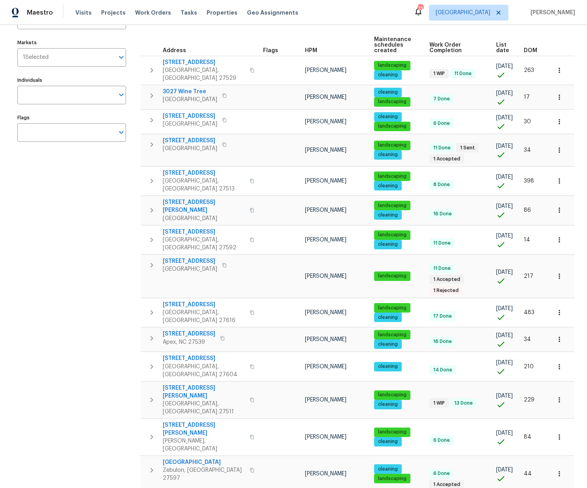
scroll to position [0, 0]
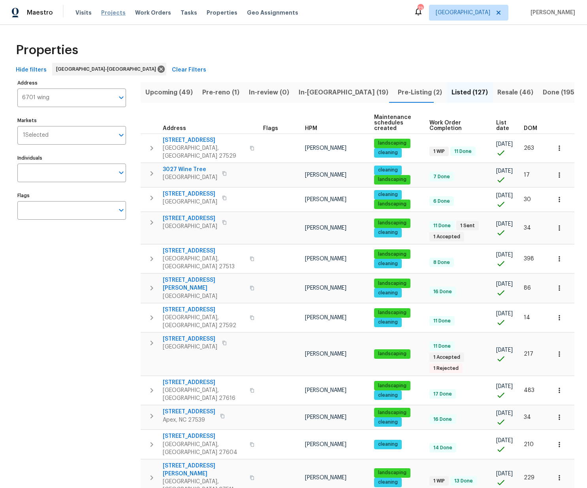
click at [108, 13] on span "Projects" at bounding box center [113, 13] width 25 height 8
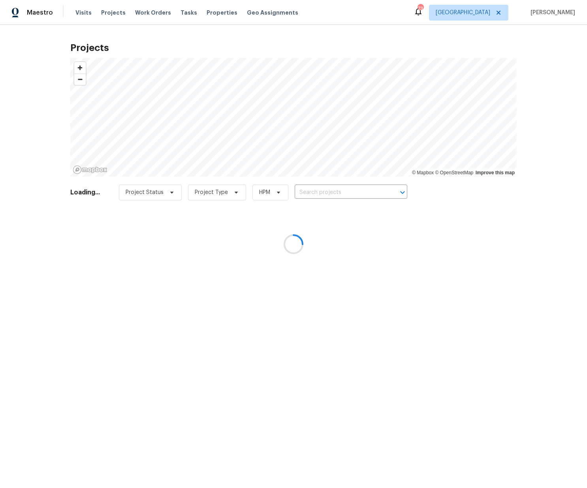
click at [337, 189] on div at bounding box center [293, 244] width 587 height 488
click at [336, 191] on div at bounding box center [293, 244] width 587 height 488
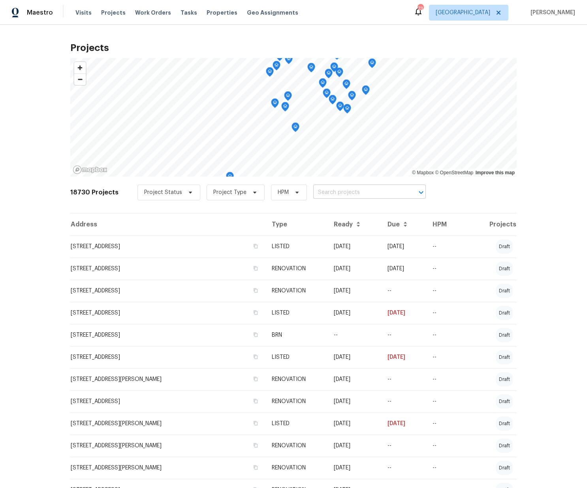
click at [375, 192] on input "text" at bounding box center [358, 193] width 91 height 12
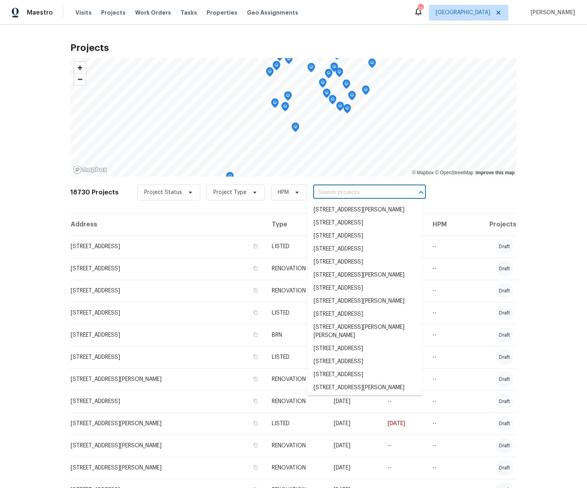
paste input "[STREET_ADDRESS]"
type input "[STREET_ADDRESS]"
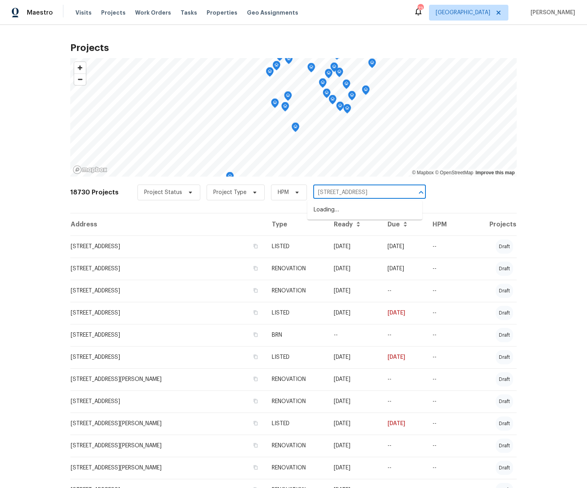
scroll to position [0, 18]
click at [359, 211] on li "[STREET_ADDRESS]" at bounding box center [364, 210] width 115 height 13
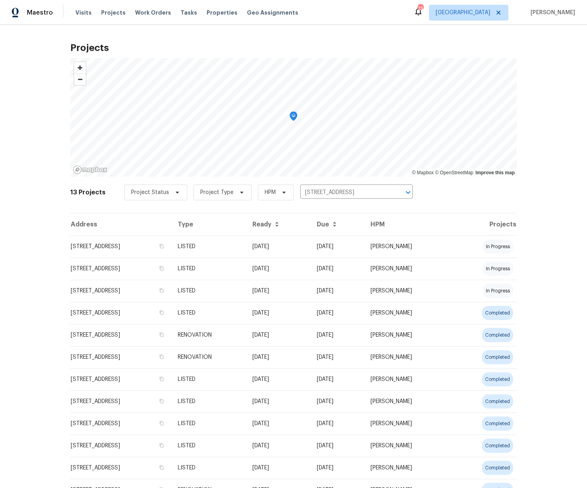
click at [125, 249] on td "[STREET_ADDRESS]" at bounding box center [120, 247] width 101 height 22
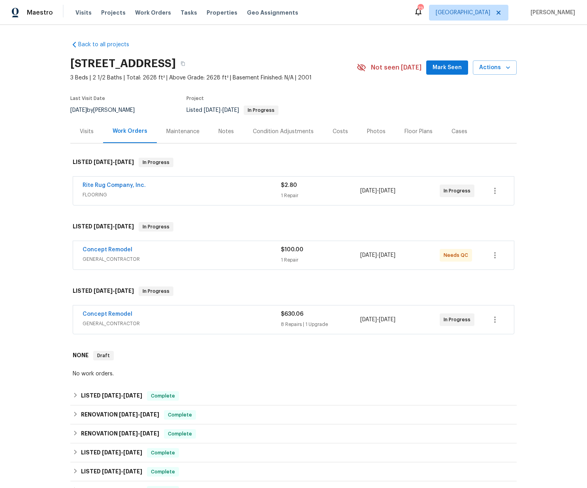
click at [176, 61] on h2 "[STREET_ADDRESS]" at bounding box center [123, 64] width 106 height 8
